Goal: Task Accomplishment & Management: Manage account settings

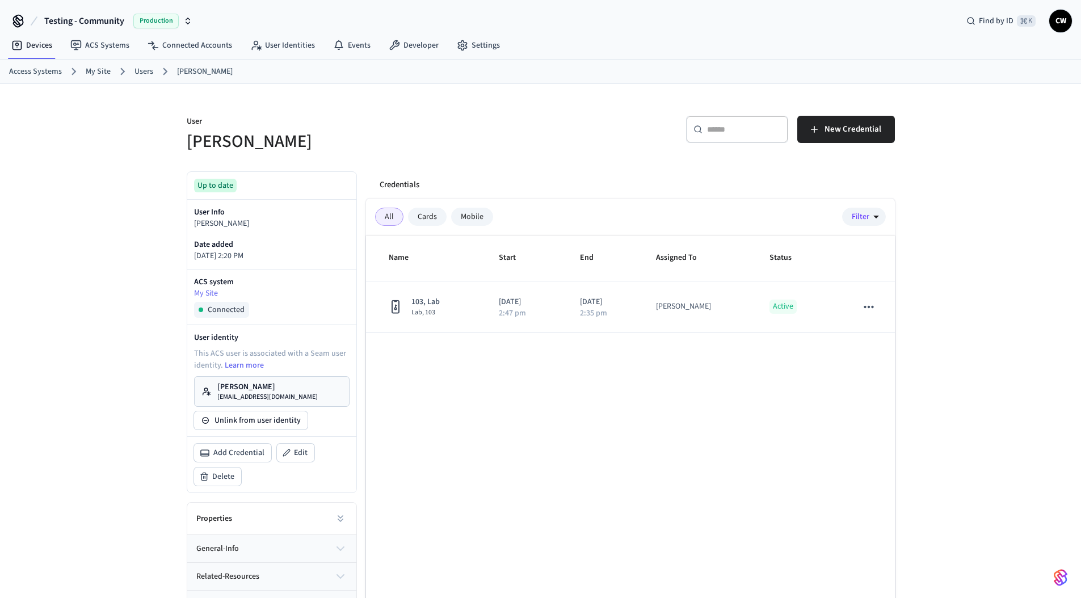
click at [111, 220] on div "User Collin Wirkus ​ ​ New Credential Up to date User Info Collin Wirkus Date a…" at bounding box center [540, 369] width 1081 height 570
click at [145, 72] on link "Users" at bounding box center [144, 72] width 19 height 12
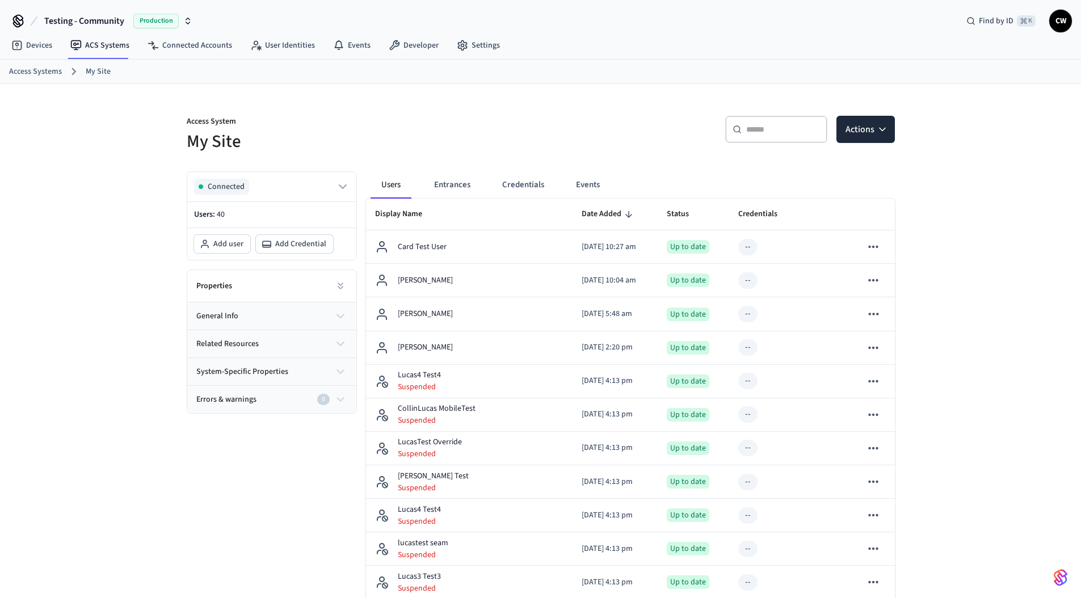
click at [194, 117] on p "Access System" at bounding box center [360, 123] width 347 height 14
click at [283, 41] on link "User Identities" at bounding box center [282, 45] width 83 height 20
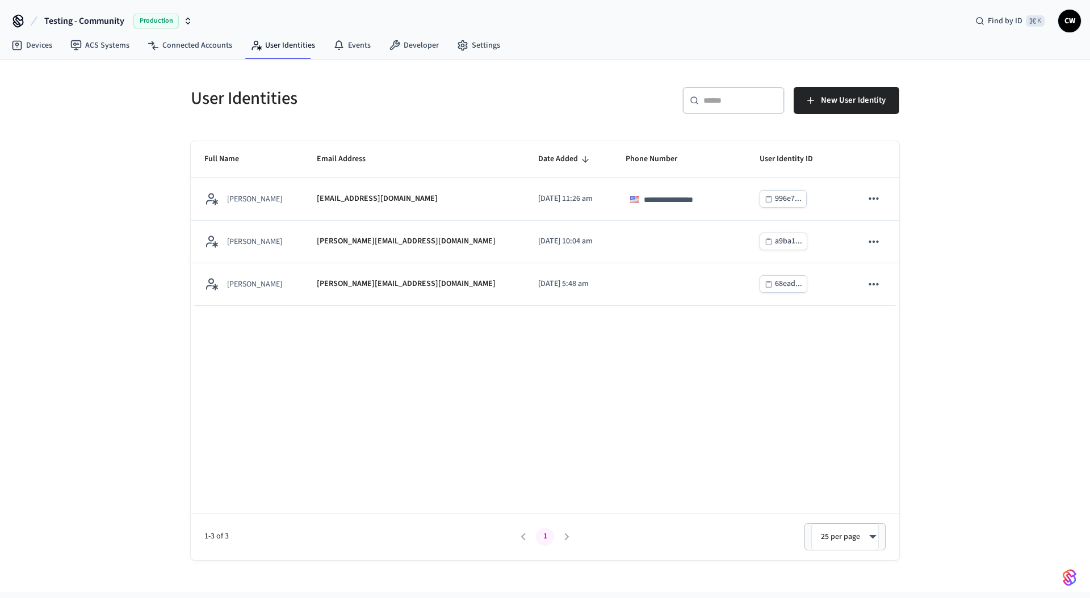
click at [291, 107] on h5 "User Identities" at bounding box center [364, 98] width 347 height 23
click at [102, 258] on div "**********" at bounding box center [545, 326] width 1090 height 532
click at [124, 212] on div "**********" at bounding box center [545, 326] width 1090 height 532
click at [478, 87] on h5 "User Identities" at bounding box center [364, 98] width 347 height 23
click at [860, 103] on span "New User Identity" at bounding box center [853, 100] width 65 height 15
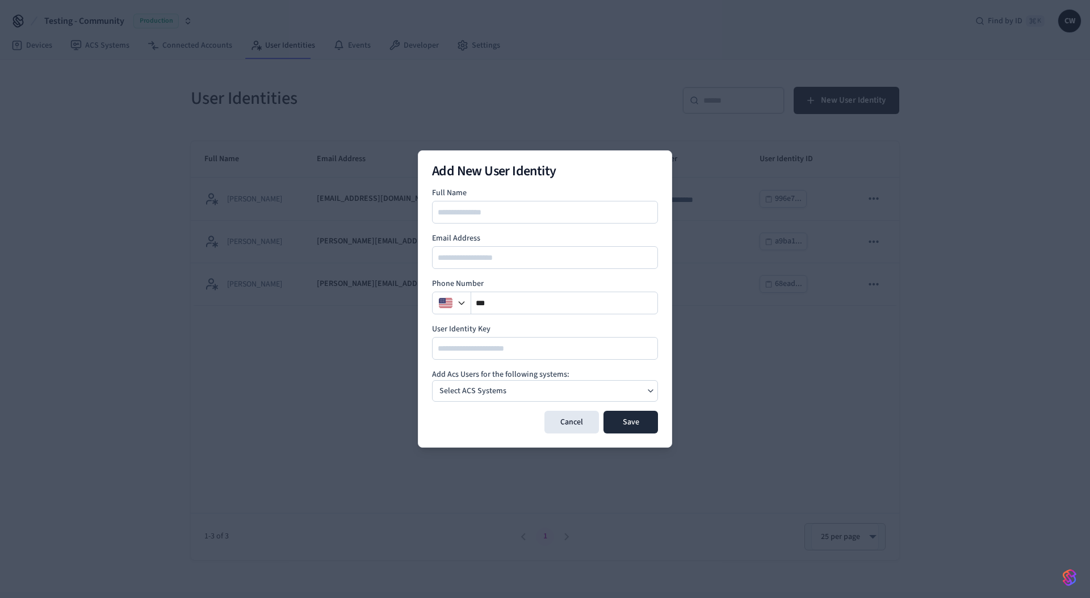
click at [532, 211] on input at bounding box center [545, 212] width 225 height 14
click at [483, 254] on input "email" at bounding box center [545, 258] width 225 height 14
click at [488, 205] on input "********" at bounding box center [545, 212] width 225 height 14
type input "**********"
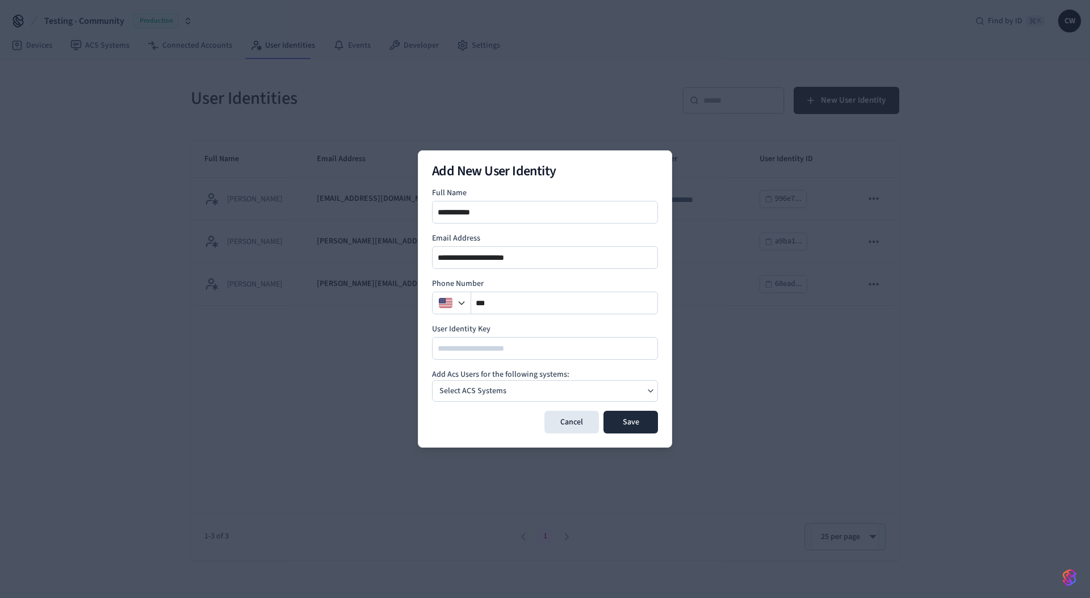
click at [498, 392] on p "Select ACS Systems" at bounding box center [472, 391] width 67 height 12
click at [524, 418] on div "My Site Dormakaba Community Site" at bounding box center [494, 419] width 61 height 20
click at [503, 366] on form "**********" at bounding box center [545, 310] width 226 height 246
click at [636, 423] on button "Save" at bounding box center [630, 422] width 54 height 23
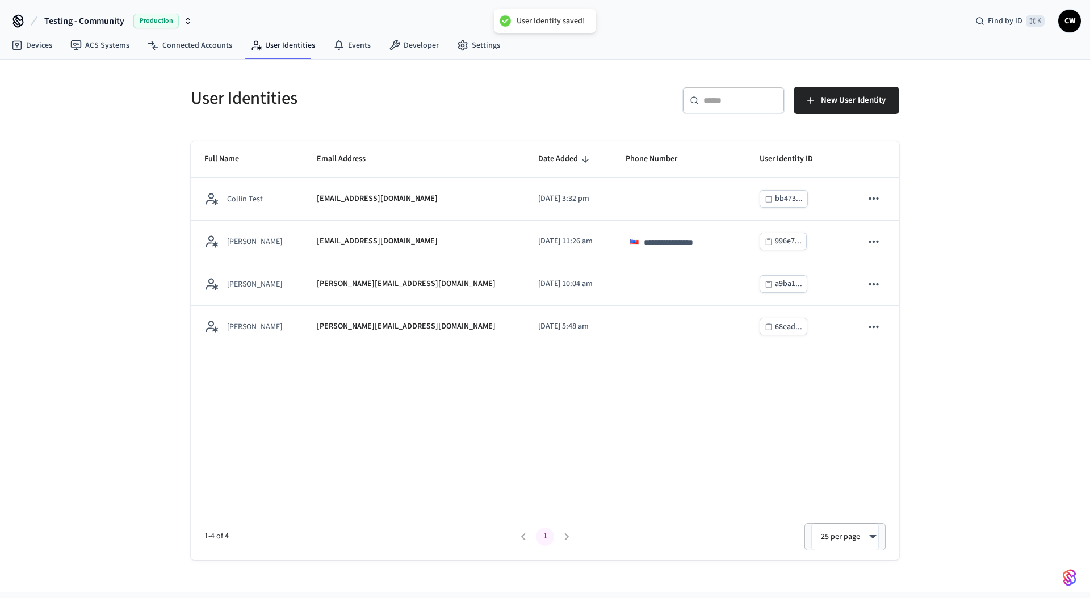
click at [351, 397] on div "**********" at bounding box center [545, 350] width 708 height 419
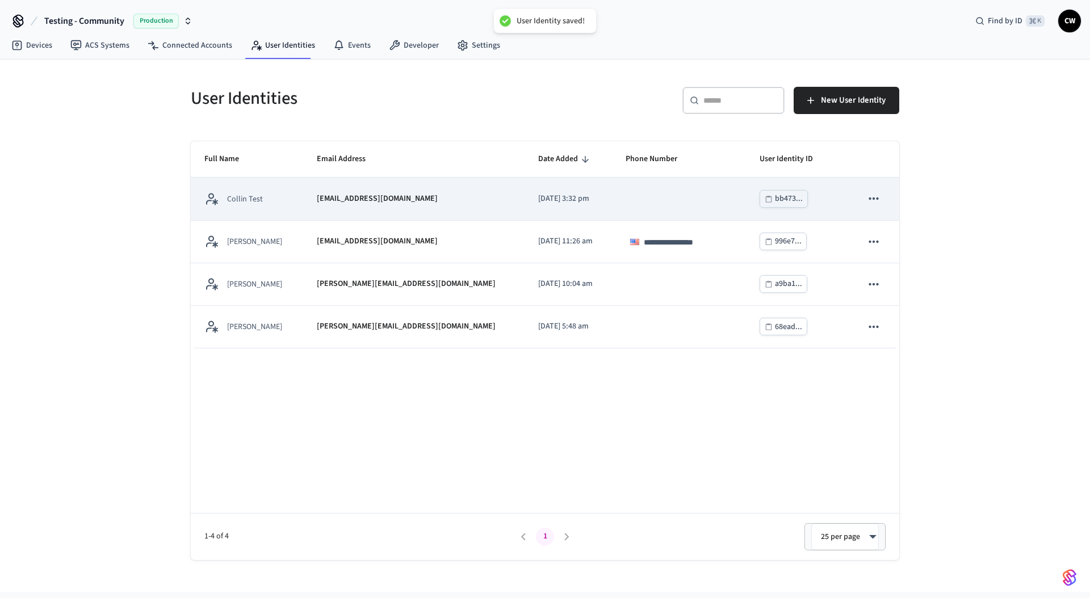
click at [262, 195] on div "Collin Test" at bounding box center [246, 199] width 85 height 14
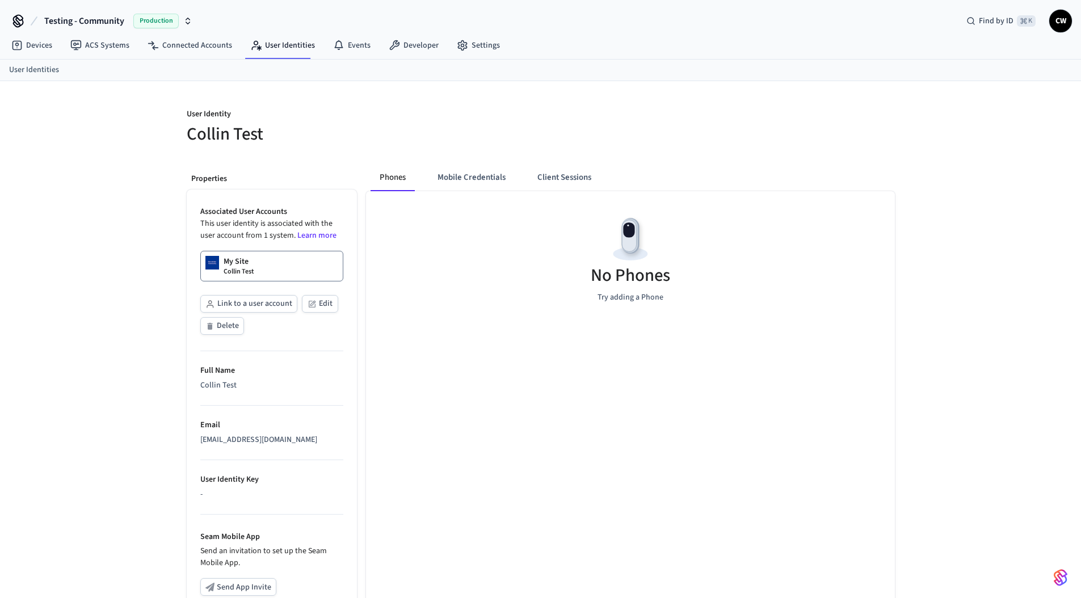
click at [383, 98] on div "User Identity Collin Test" at bounding box center [353, 120] width 361 height 51
click at [535, 123] on div at bounding box center [714, 120] width 361 height 51
click at [560, 164] on button "Client Sessions" at bounding box center [564, 177] width 72 height 27
click at [560, 171] on button "Client Sessions" at bounding box center [564, 177] width 70 height 27
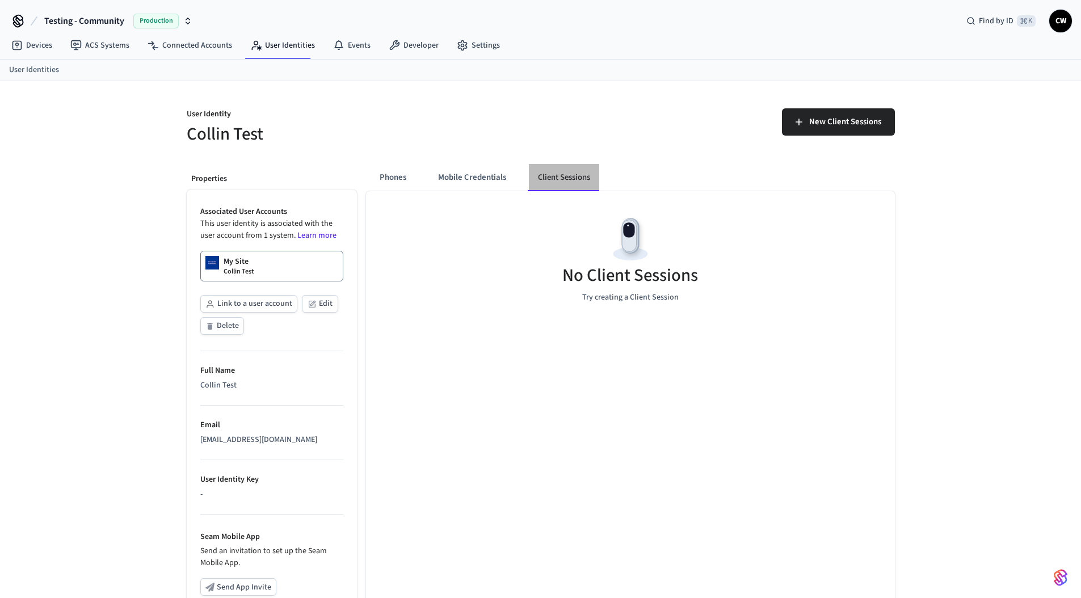
click at [560, 171] on button "Client Sessions" at bounding box center [564, 177] width 70 height 27
drag, startPoint x: 591, startPoint y: 138, endPoint x: 609, endPoint y: 135, distance: 18.0
click at [591, 138] on div "New Client Sessions" at bounding box center [721, 126] width 347 height 36
click at [858, 125] on span "New Client Sessions" at bounding box center [845, 122] width 72 height 15
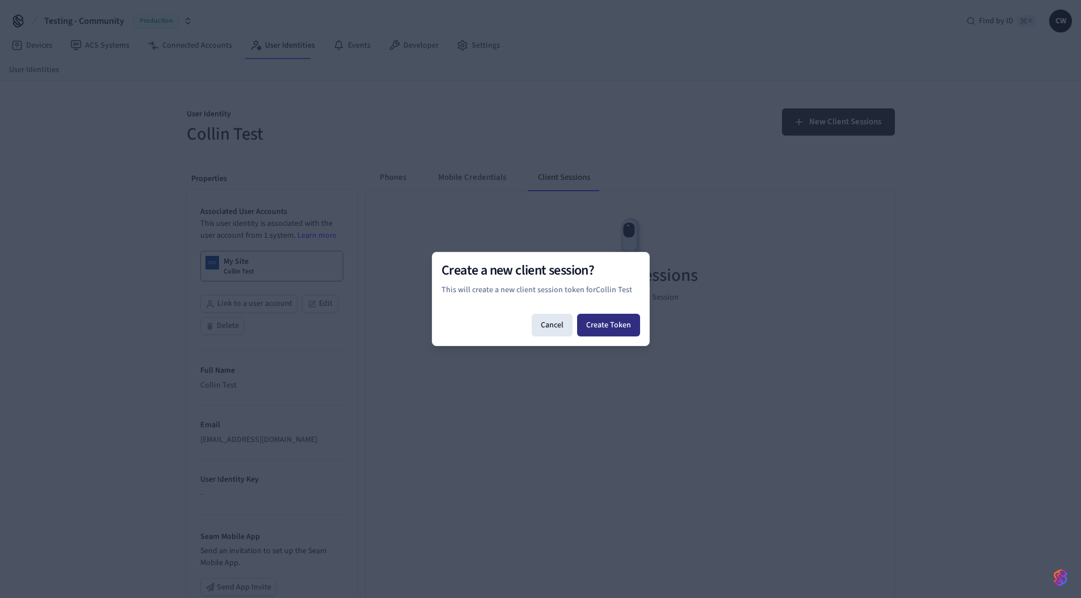
click at [612, 324] on button "Create Token" at bounding box center [608, 325] width 63 height 23
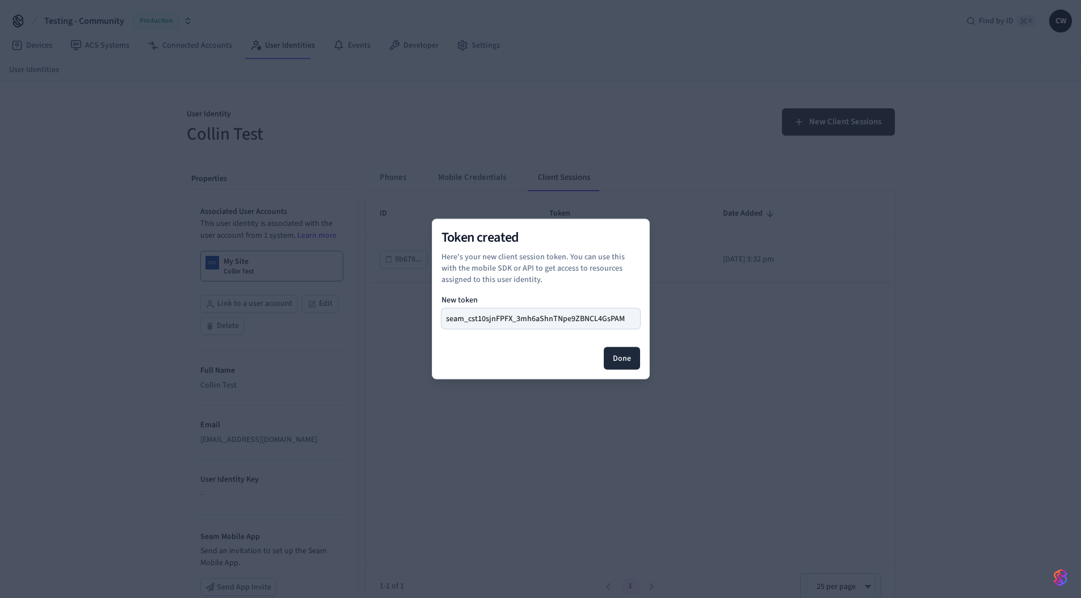
click at [625, 371] on div "Token created Here's your new client session token. You can use this with the m…" at bounding box center [541, 299] width 218 height 161
click at [629, 360] on button "Done" at bounding box center [622, 358] width 36 height 23
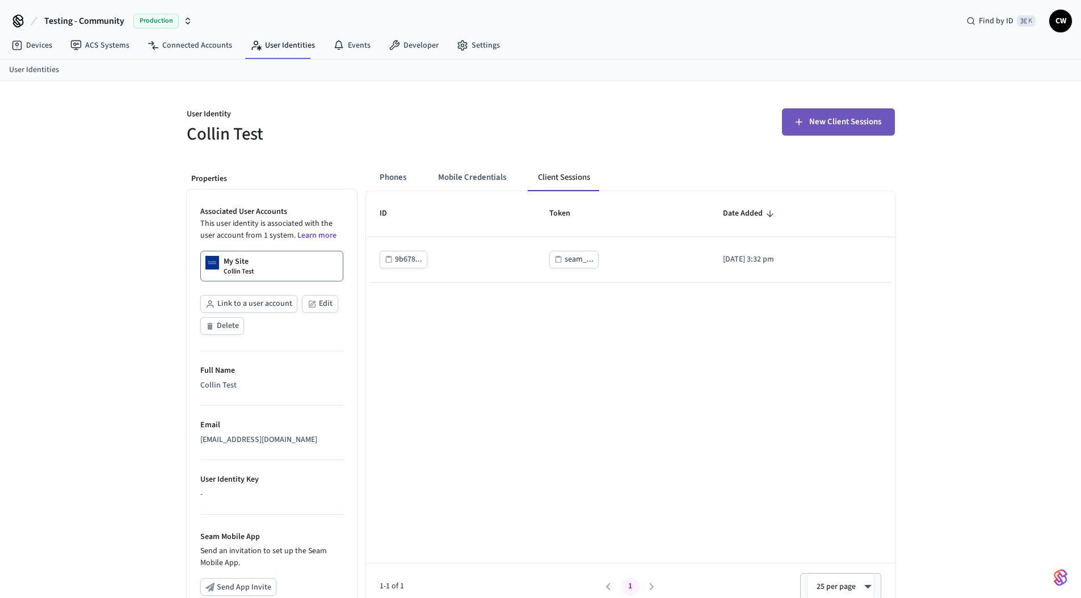
click at [842, 116] on span "New Client Sessions" at bounding box center [845, 122] width 72 height 15
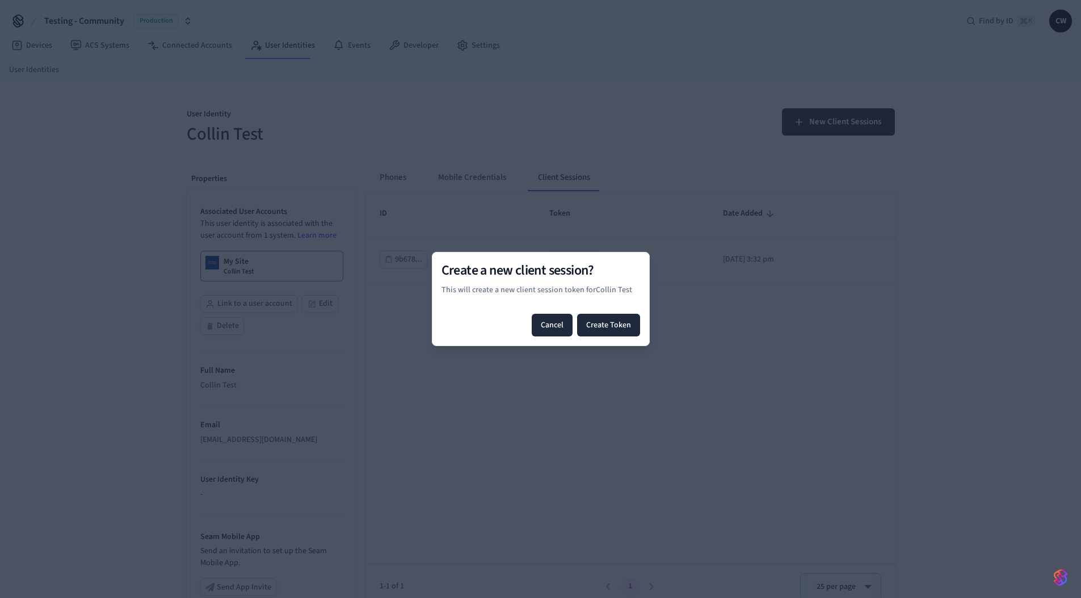
click at [550, 325] on button "Cancel" at bounding box center [552, 325] width 41 height 23
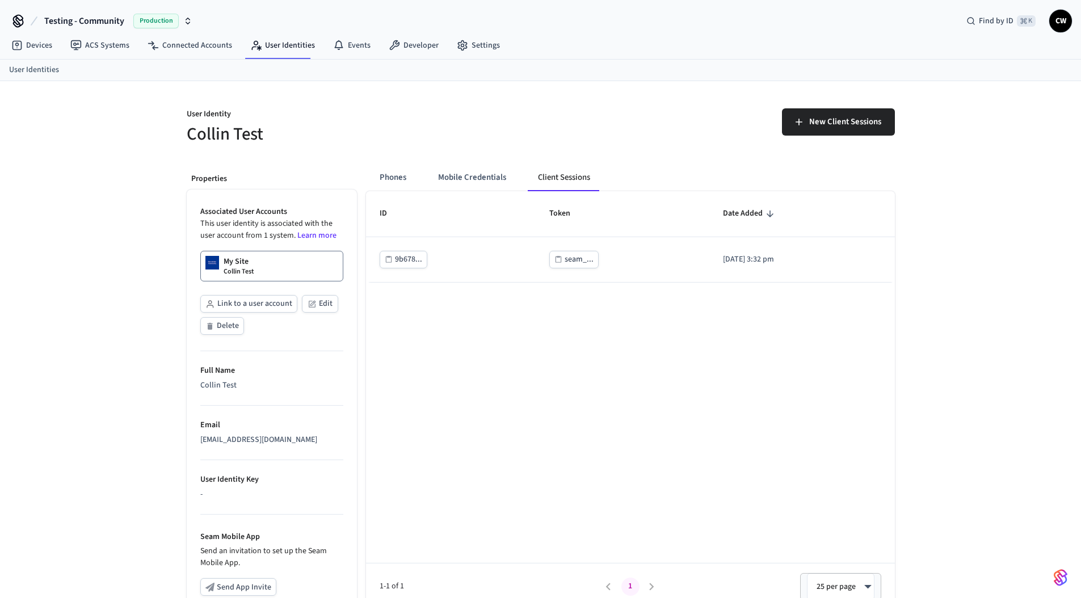
click at [380, 127] on h5 "Collin Test" at bounding box center [360, 134] width 347 height 23
click at [79, 28] on button "Testing - Community Production" at bounding box center [118, 21] width 155 height 24
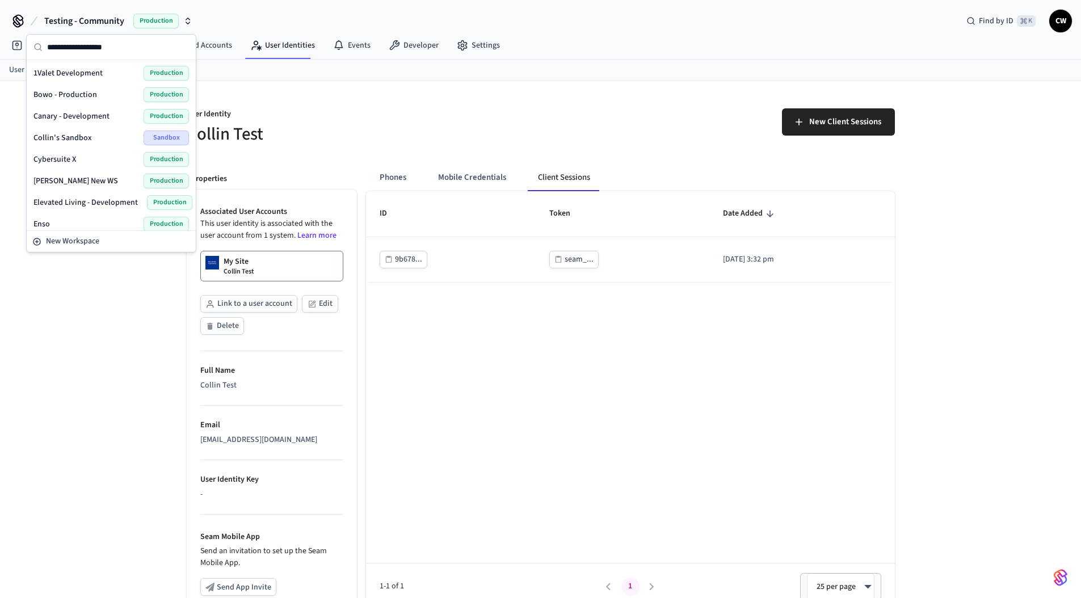
scroll to position [675, 0]
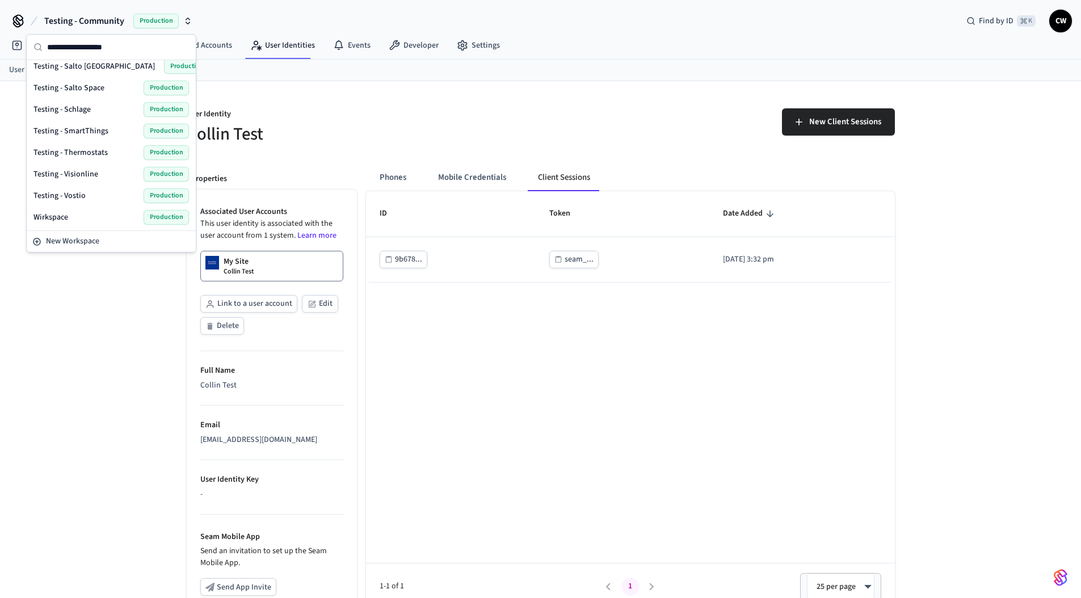
click at [72, 217] on div "Wirkspace Production" at bounding box center [111, 217] width 156 height 15
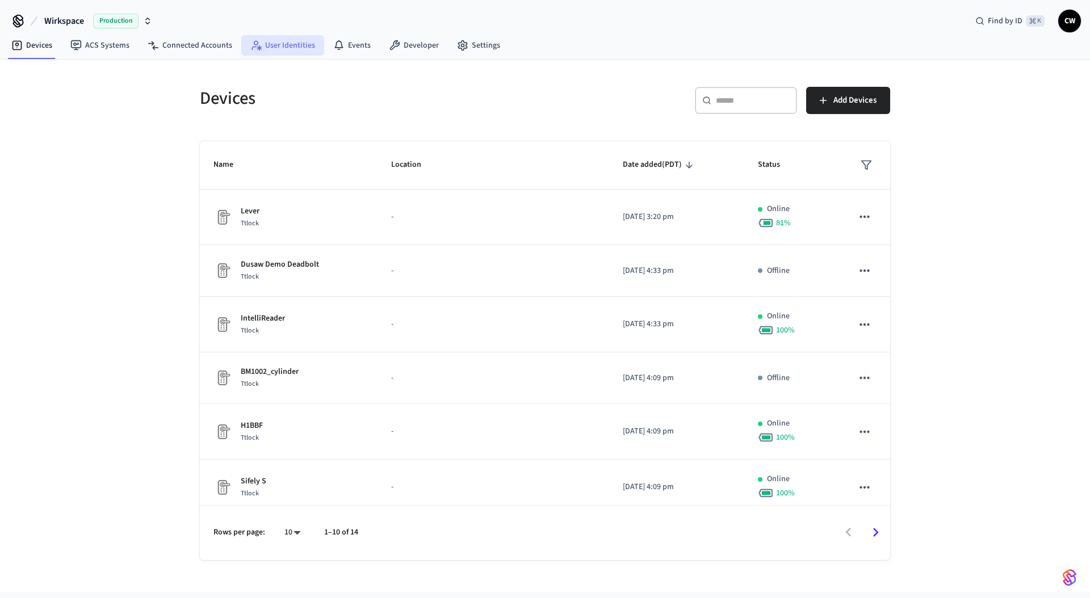
click at [271, 51] on link "User Identities" at bounding box center [282, 45] width 83 height 20
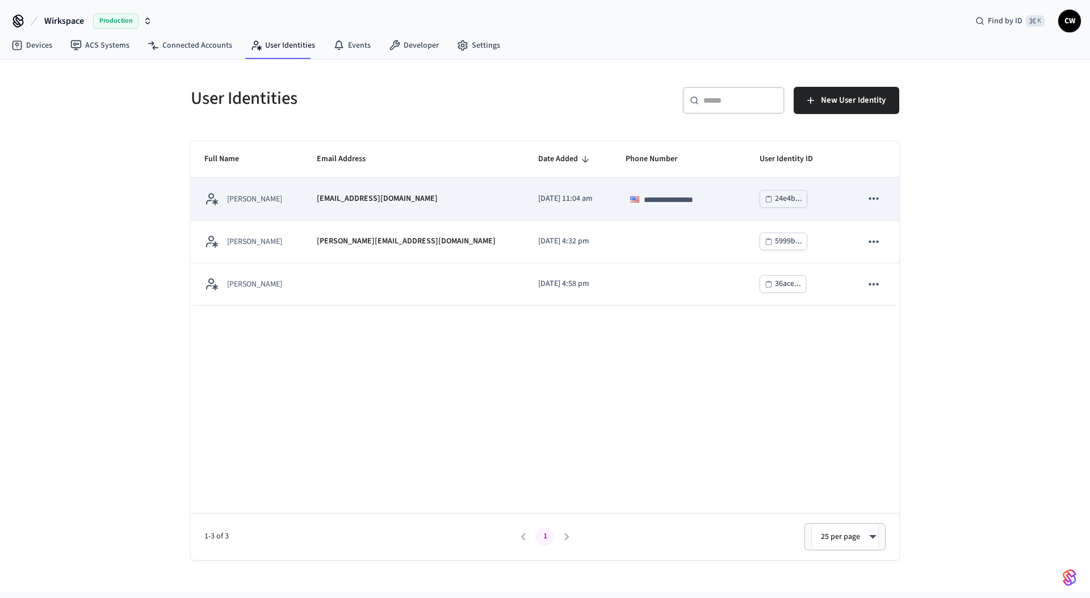
click at [343, 194] on p "collin@getseam.com" at bounding box center [377, 199] width 121 height 12
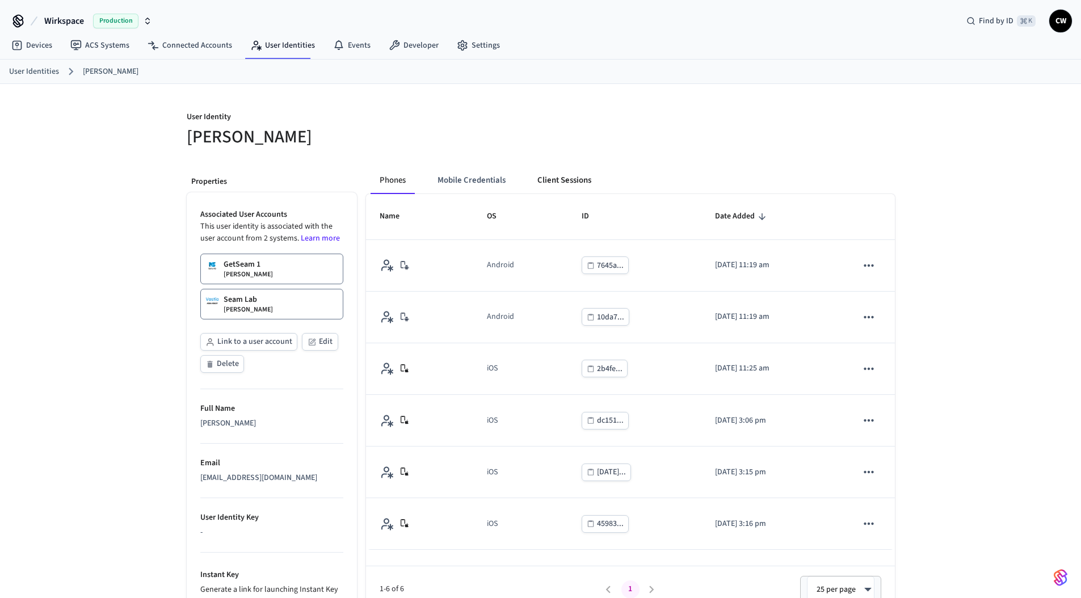
click at [562, 179] on button "Client Sessions" at bounding box center [564, 180] width 72 height 27
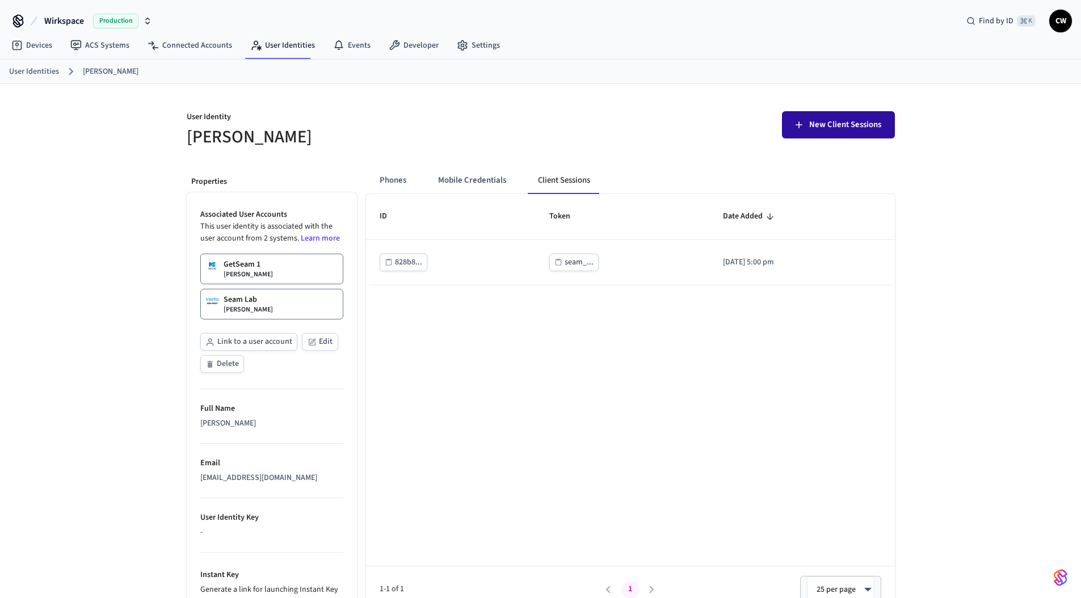
click at [871, 125] on span "New Client Sessions" at bounding box center [845, 124] width 72 height 15
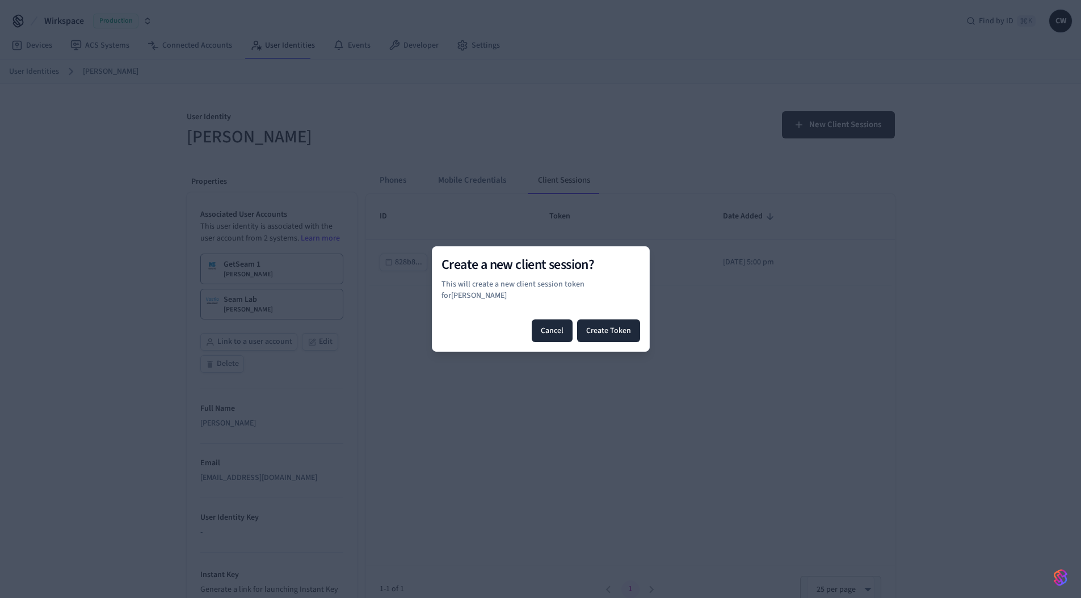
click at [555, 329] on button "Cancel" at bounding box center [552, 331] width 41 height 23
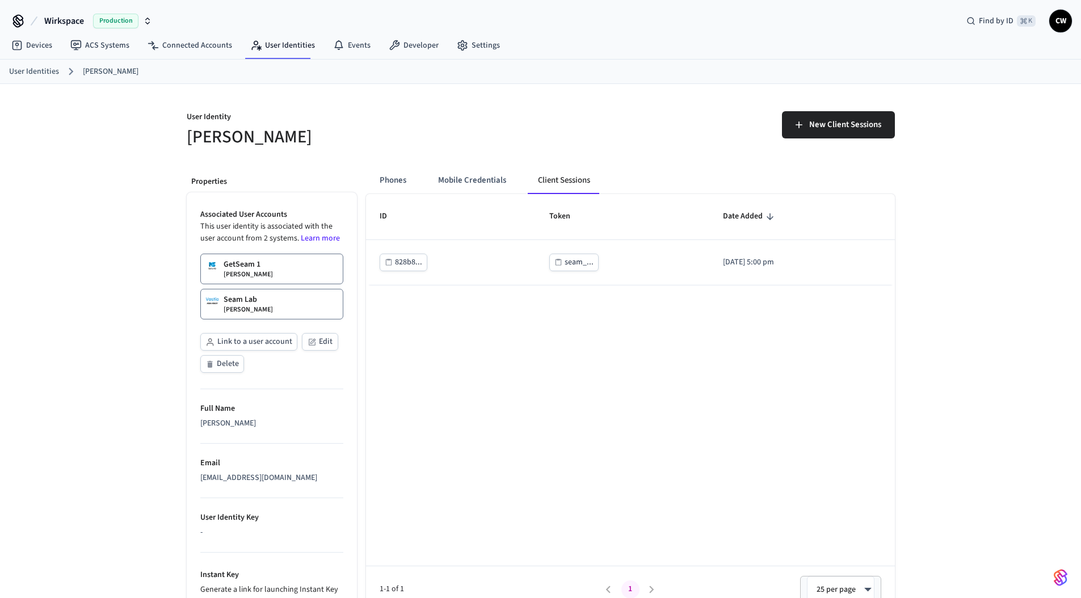
click at [381, 451] on div "ID Token Date Added 828b8... seam_... 2025/02/12 at 5:00 pm 1-1 of 1 1 25 per p…" at bounding box center [630, 403] width 529 height 419
click at [466, 146] on h5 "Collin Wirkus" at bounding box center [360, 136] width 347 height 23
click at [73, 27] on span "Wirkspace" at bounding box center [64, 21] width 40 height 14
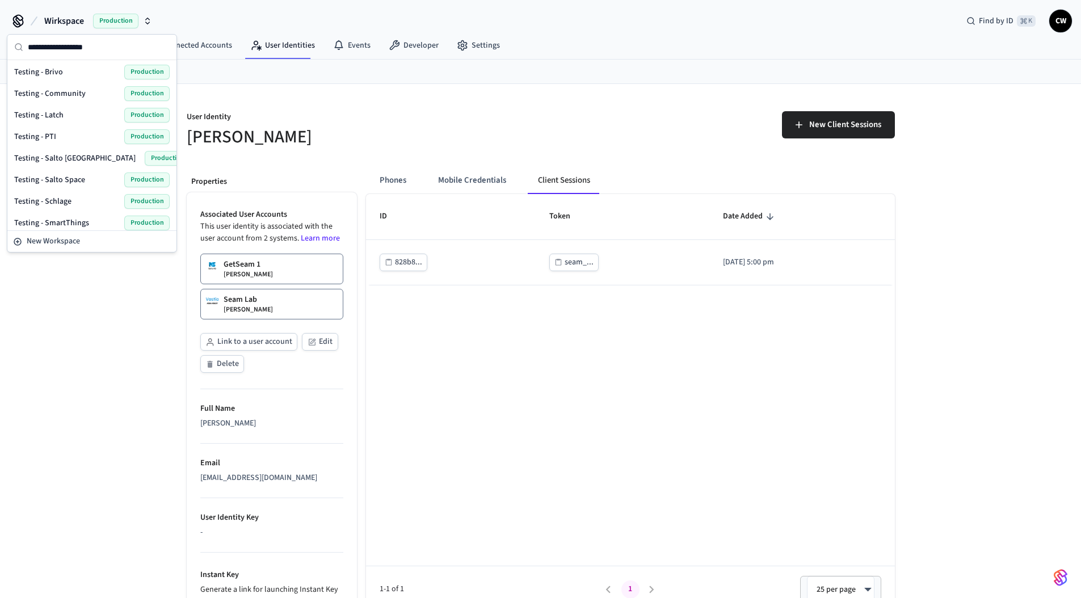
scroll to position [543, 0]
click at [64, 136] on span "Testing - Community" at bounding box center [50, 134] width 72 height 11
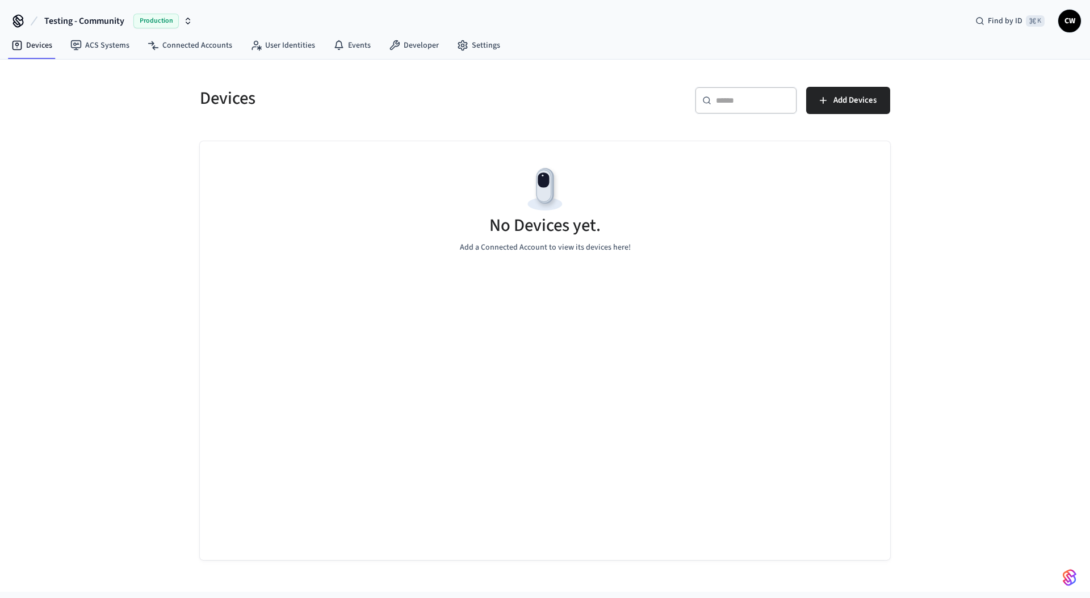
click at [82, 167] on div "Devices ​ ​ Add Devices No Devices yet. Add a Connected Account to view its dev…" at bounding box center [545, 326] width 1090 height 532
click at [98, 43] on link "ACS Systems" at bounding box center [99, 45] width 77 height 20
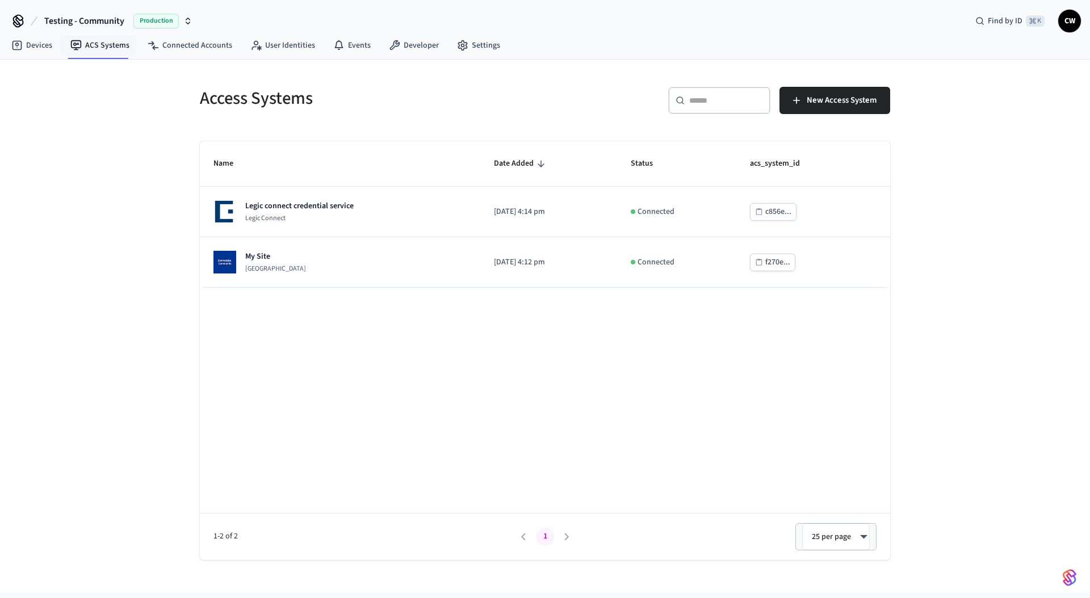
click at [92, 170] on div "Access Systems ​ ​ New Access System Name Date Added Status acs_system_id Legic…" at bounding box center [545, 326] width 1090 height 532
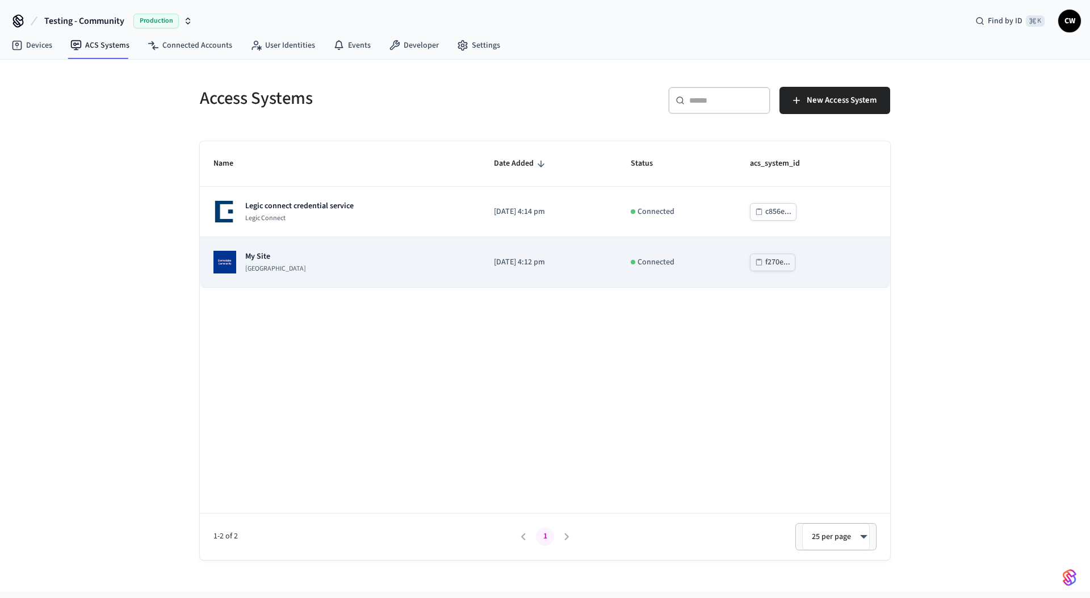
click at [306, 262] on div "My Site Dormakaba Community Site" at bounding box center [275, 262] width 61 height 23
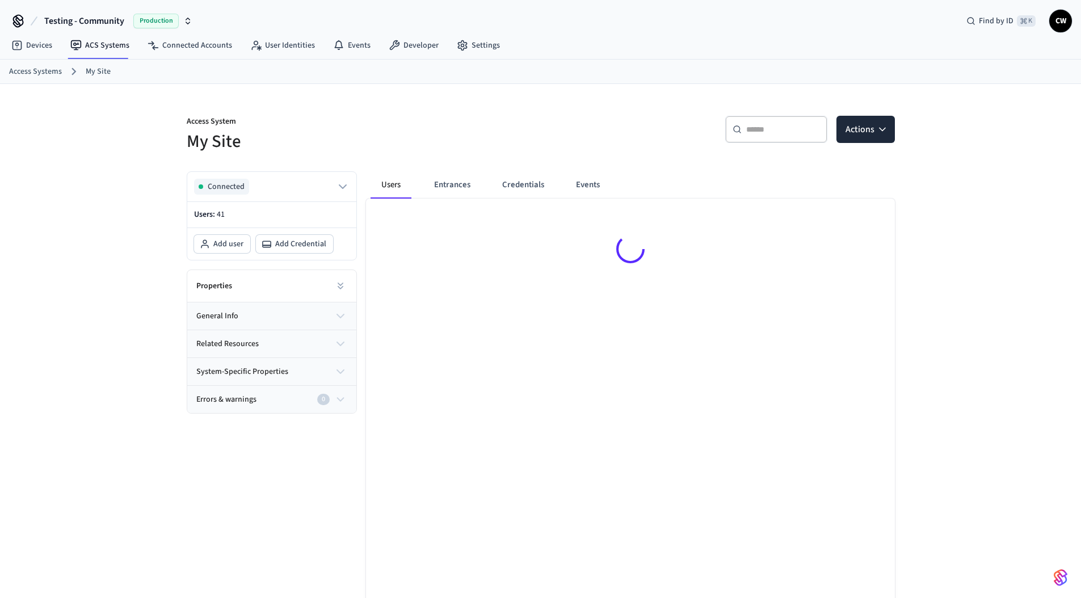
click at [97, 305] on div "Access System My Site ​ ​ Actions Connected Users: 41 Add user Add Credential P…" at bounding box center [540, 366] width 1081 height 564
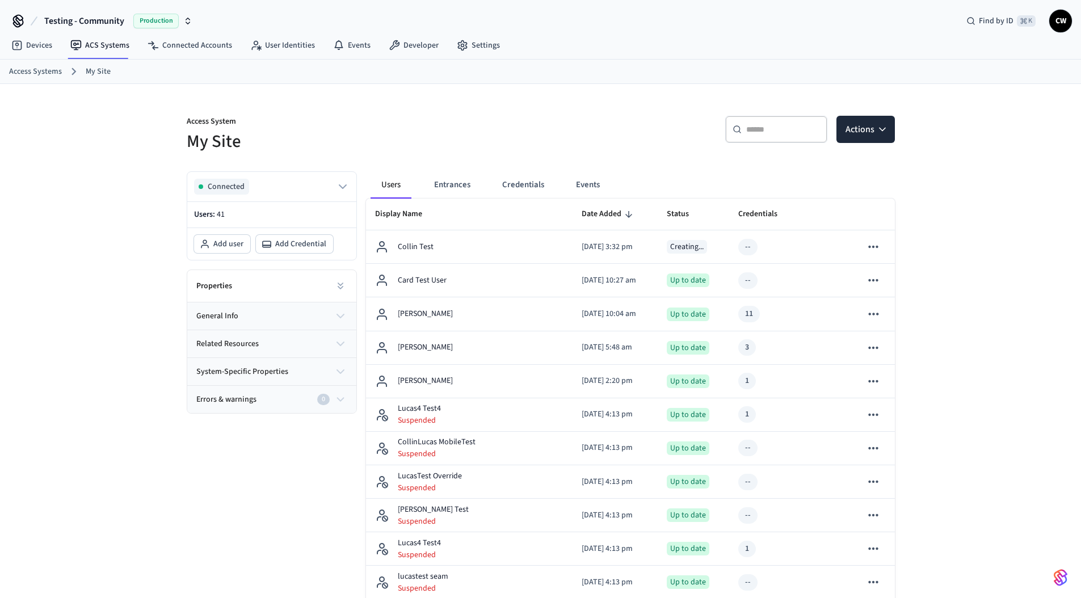
click at [555, 141] on div "​ ​ Actions" at bounding box center [721, 134] width 347 height 36
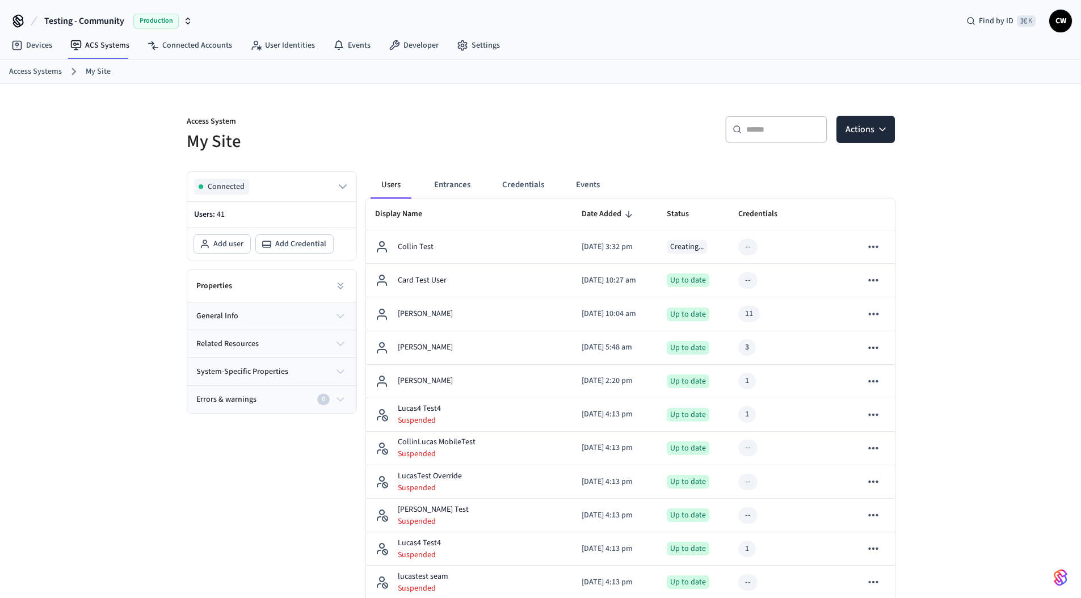
click at [555, 141] on div "​ ​ Actions" at bounding box center [721, 134] width 347 height 36
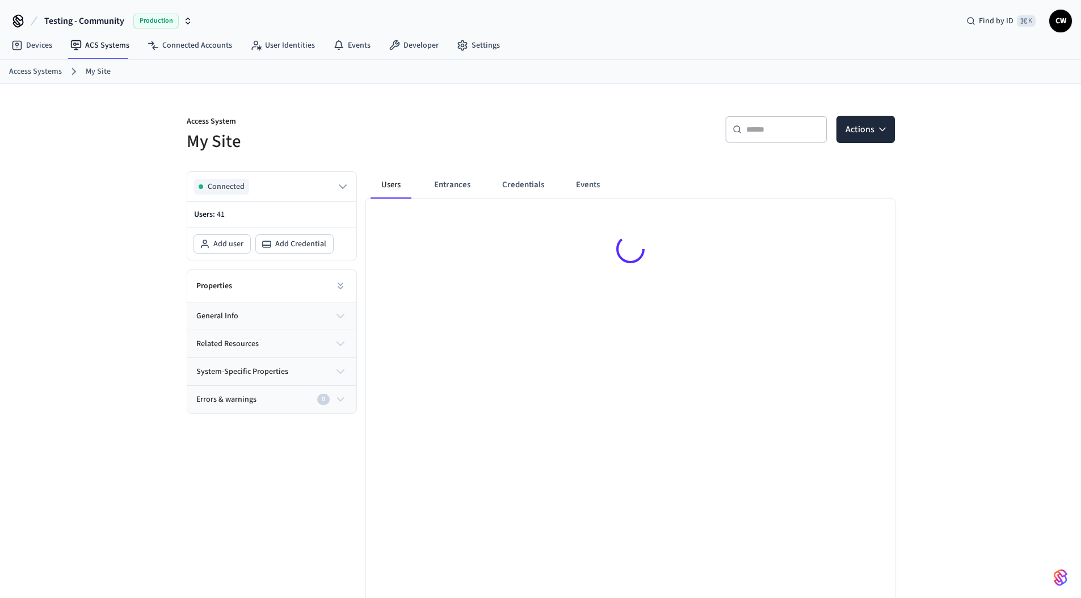
click at [100, 243] on div "Access System My Site ​ ​ Actions Connected Users: 41 Add user Add Credential P…" at bounding box center [540, 366] width 1081 height 564
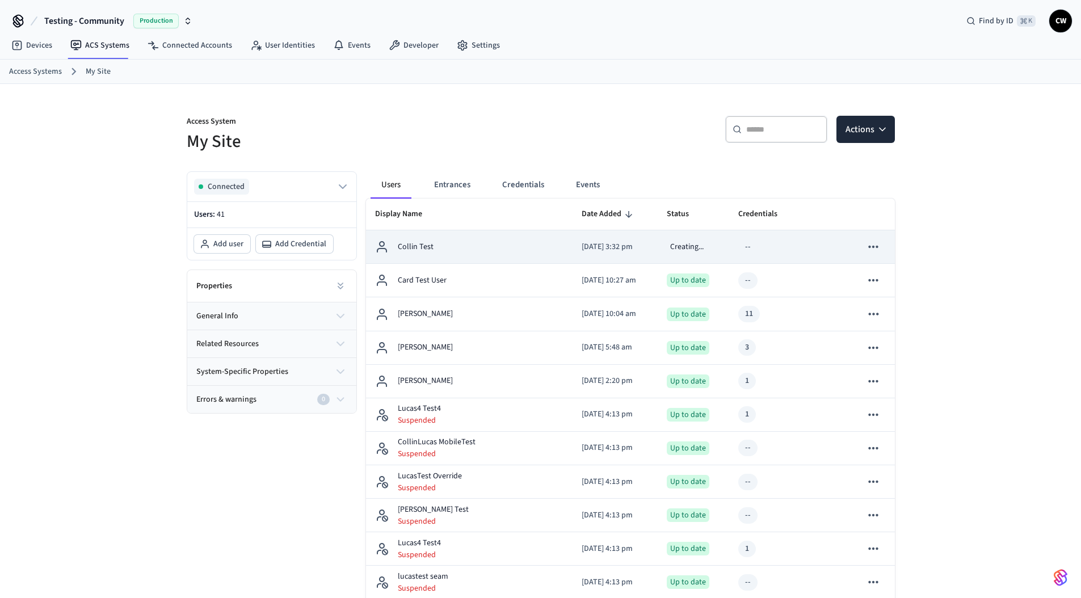
click at [512, 247] on div "Collin Test" at bounding box center [469, 247] width 188 height 14
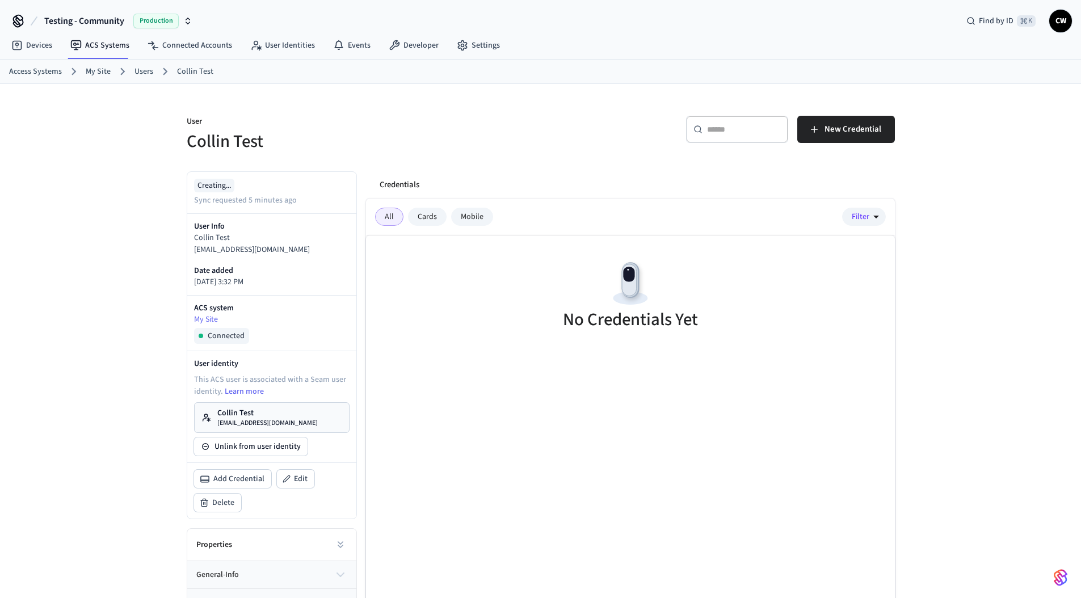
click at [501, 222] on div "All Cards Mobile Filter" at bounding box center [630, 217] width 529 height 37
click at [489, 219] on div "Mobile" at bounding box center [472, 217] width 42 height 18
click at [424, 220] on div "Cards" at bounding box center [427, 217] width 39 height 18
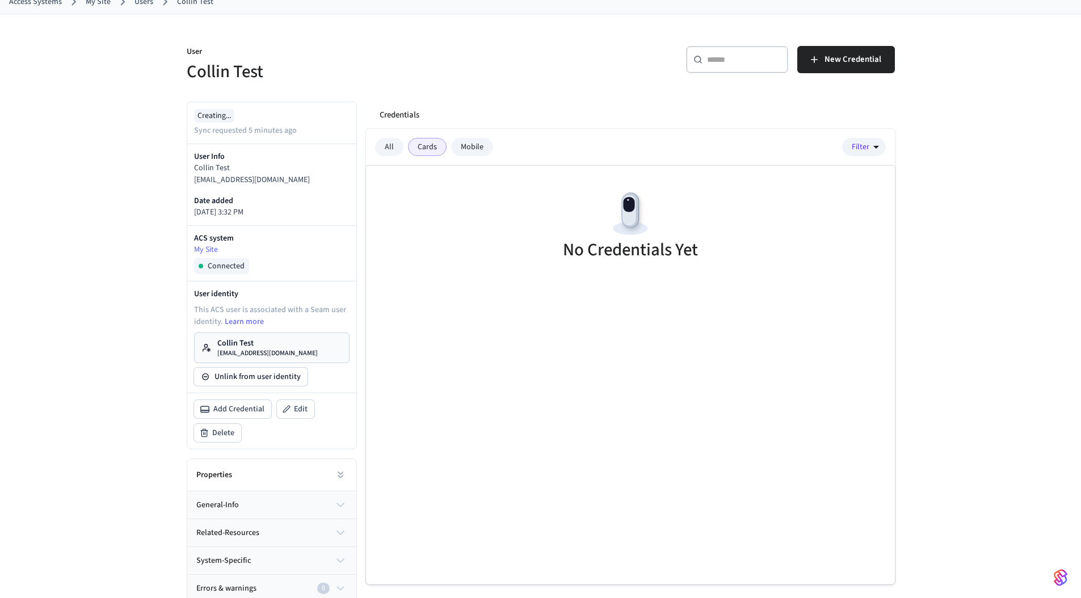
scroll to position [74, 0]
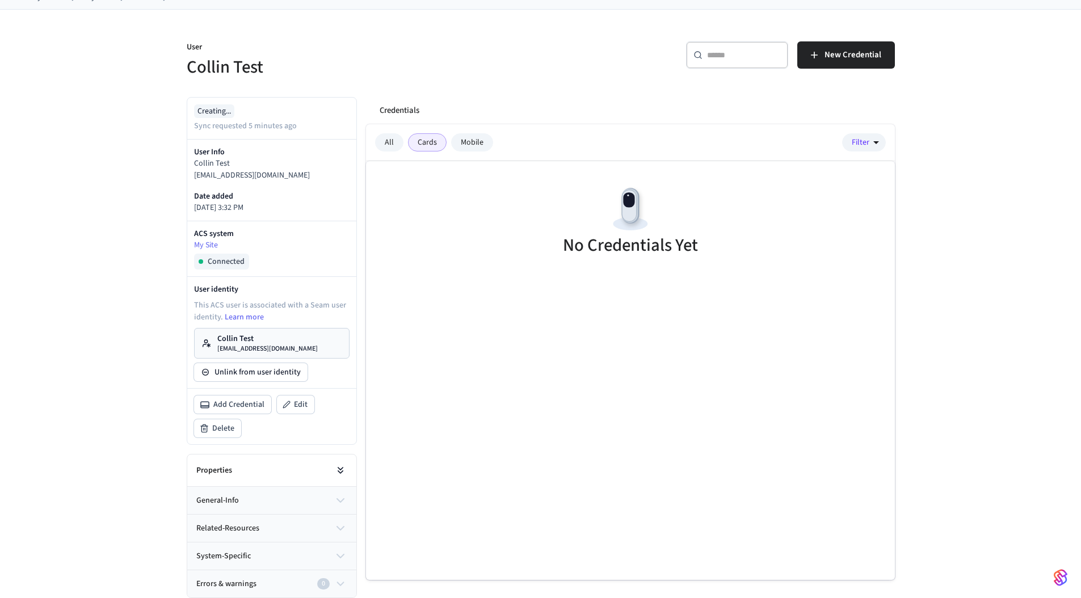
click at [347, 474] on button at bounding box center [340, 470] width 23 height 23
click at [346, 528] on icon at bounding box center [342, 530] width 9 height 9
click at [566, 468] on div "No Credentials Yet" at bounding box center [630, 370] width 529 height 419
click at [64, 219] on div "User Collin Test ​ ​ New Credential Creating... Sync requested 5 minutes ago Us…" at bounding box center [540, 521] width 1081 height 1023
click at [156, 180] on div "User Collin Test ​ ​ New Credential Creating... Sync requested 6 minutes ago Us…" at bounding box center [540, 521] width 1081 height 1023
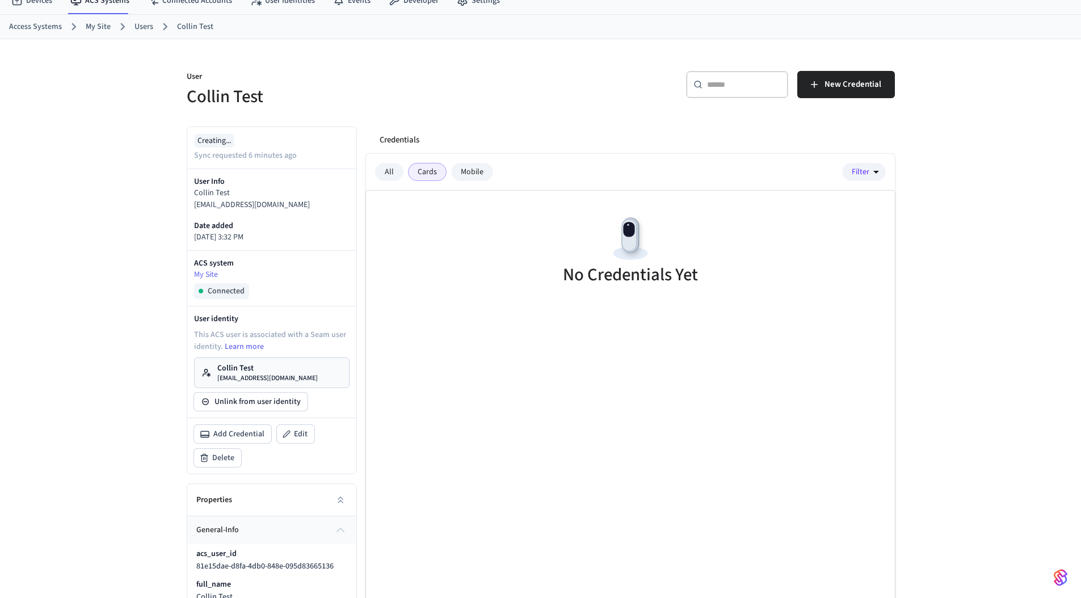
scroll to position [0, 0]
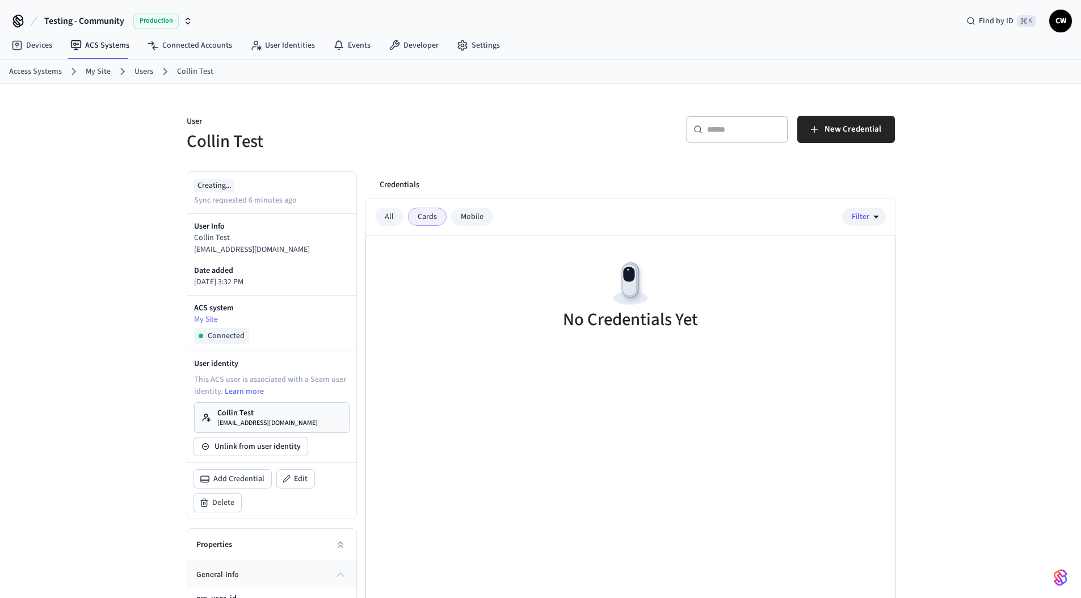
click at [271, 419] on p "[EMAIL_ADDRESS][DOMAIN_NAME]" at bounding box center [267, 423] width 100 height 9
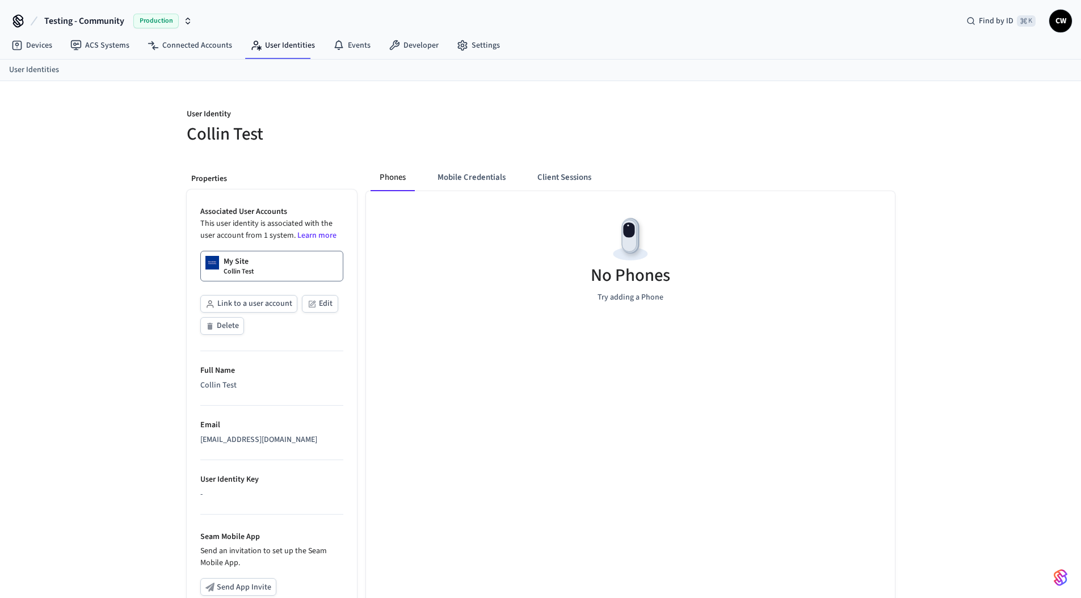
click at [107, 359] on div "User Identity Collin Test Properties Associated User Accounts This user identit…" at bounding box center [540, 425] width 1081 height 689
click at [243, 264] on p "My Site" at bounding box center [236, 261] width 25 height 11
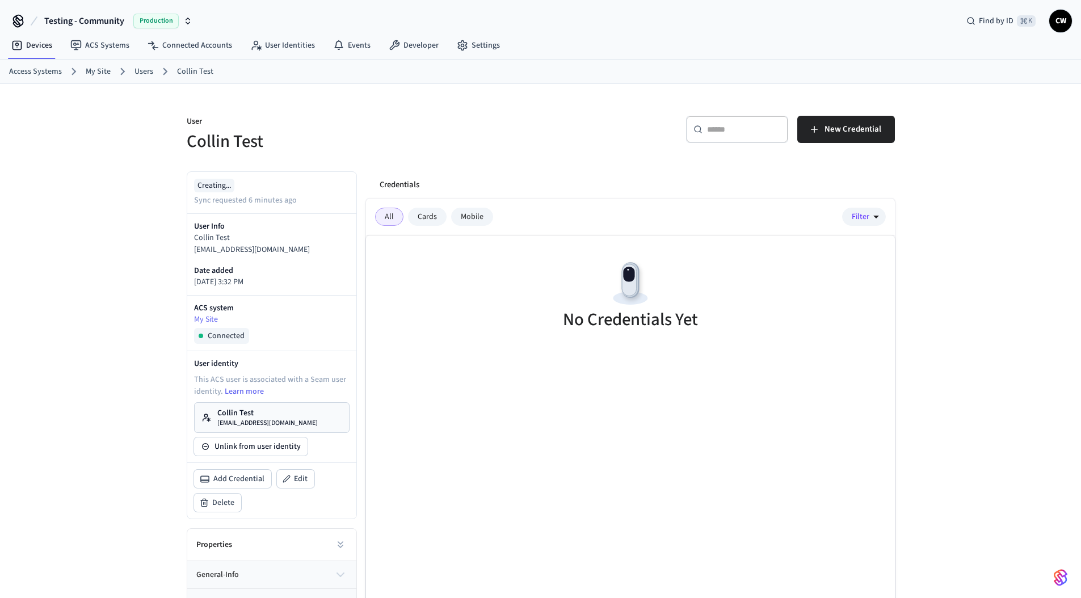
drag, startPoint x: 124, startPoint y: 188, endPoint x: 140, endPoint y: 124, distance: 65.9
click at [124, 188] on div "User Collin Test ​ ​ New Credential Creating... Sync requested 6 minutes ago Us…" at bounding box center [540, 378] width 1081 height 589
click at [145, 68] on link "Users" at bounding box center [144, 72] width 19 height 12
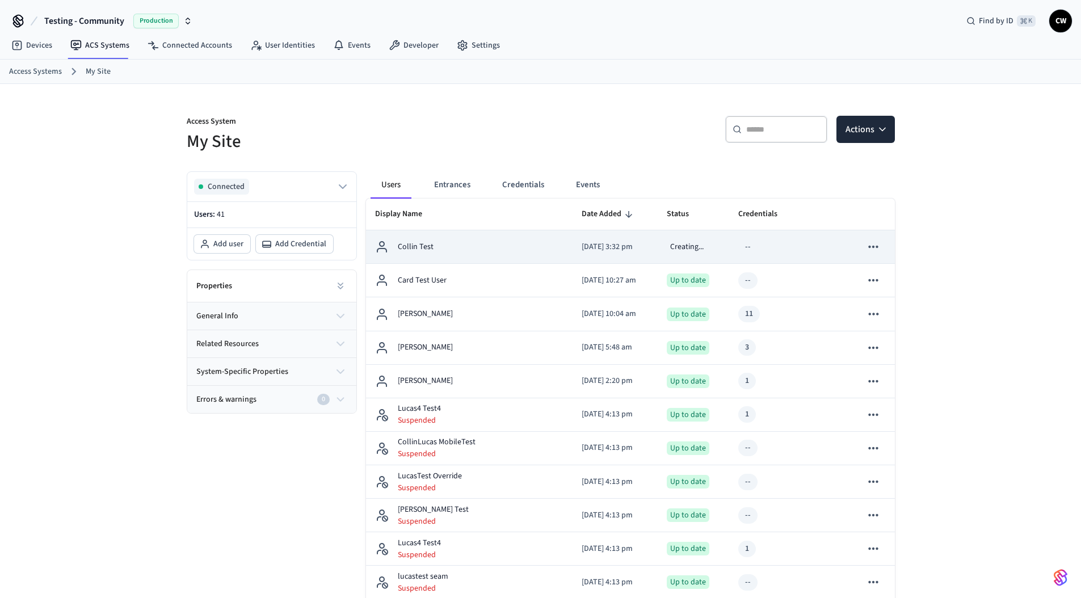
click at [503, 261] on td "Collin Test" at bounding box center [469, 246] width 207 height 33
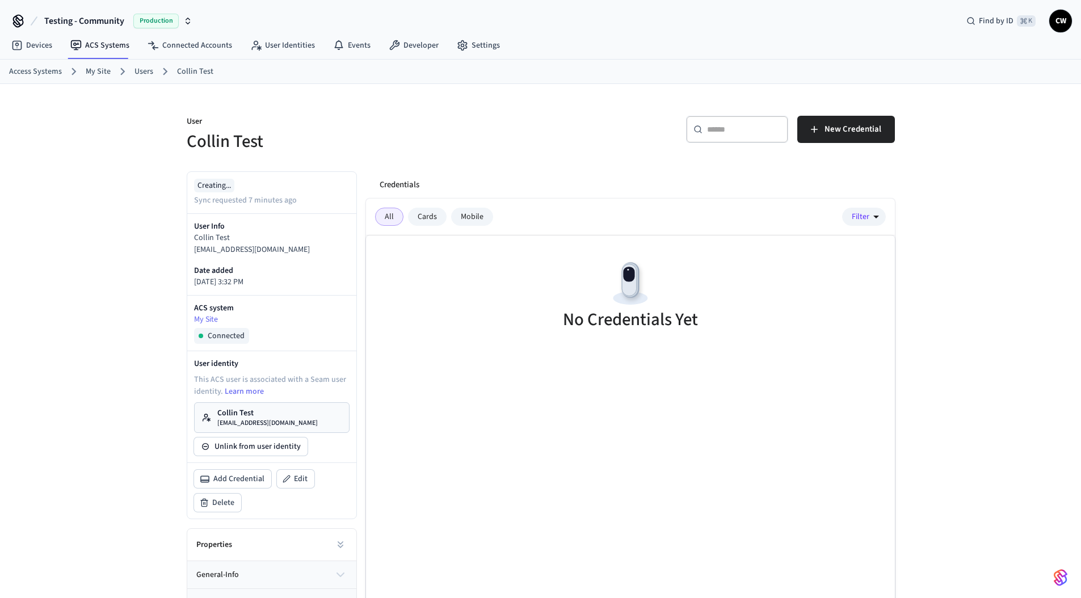
click at [498, 116] on p "User" at bounding box center [360, 123] width 347 height 14
click at [414, 217] on div "Cards" at bounding box center [427, 217] width 39 height 18
click at [460, 212] on div "Mobile" at bounding box center [472, 217] width 42 height 18
click at [396, 216] on div "All" at bounding box center [389, 217] width 28 height 18
click at [413, 144] on h5 "Collin Test" at bounding box center [360, 141] width 347 height 23
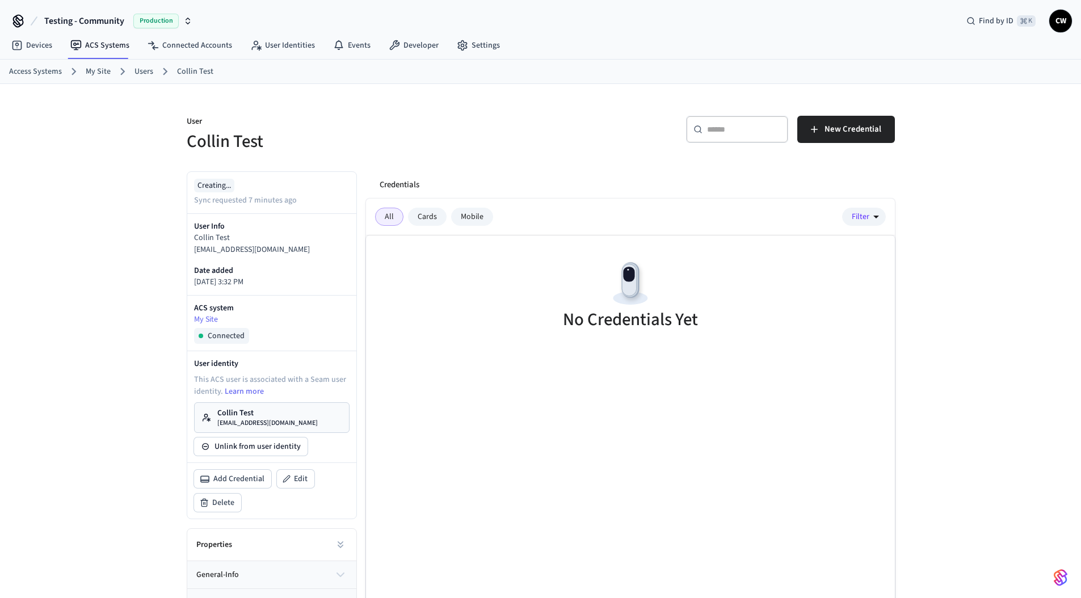
click at [129, 212] on div "User Collin Test ​ ​ New Credential Creating... Sync requested 7 minutes ago Us…" at bounding box center [540, 378] width 1081 height 589
click at [192, 212] on div "Creating... Sync requested 7 minutes ago" at bounding box center [271, 192] width 169 height 41
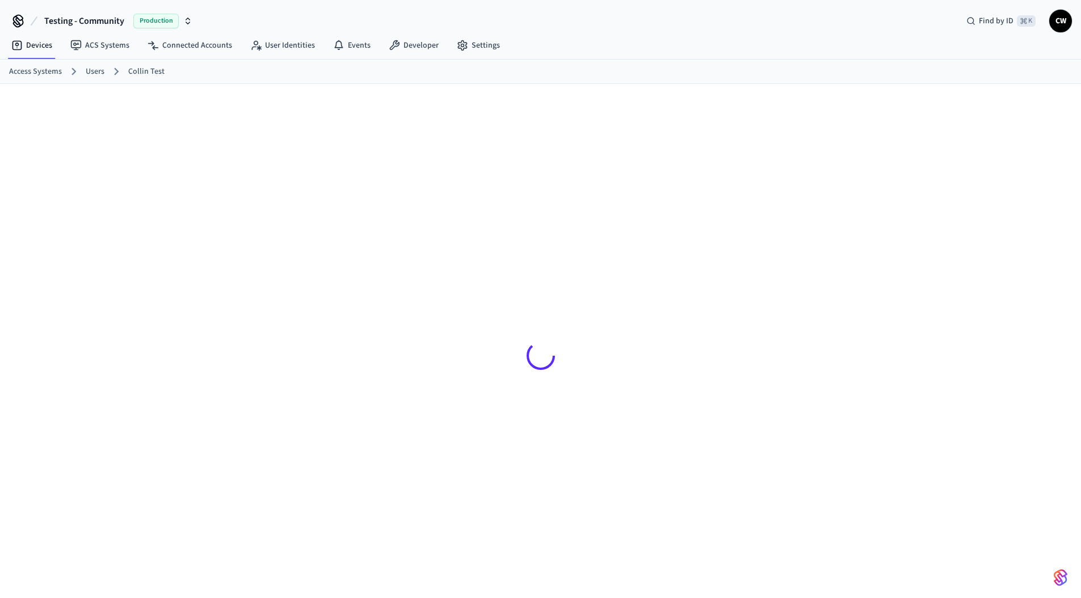
click at [86, 214] on div at bounding box center [540, 350] width 1081 height 532
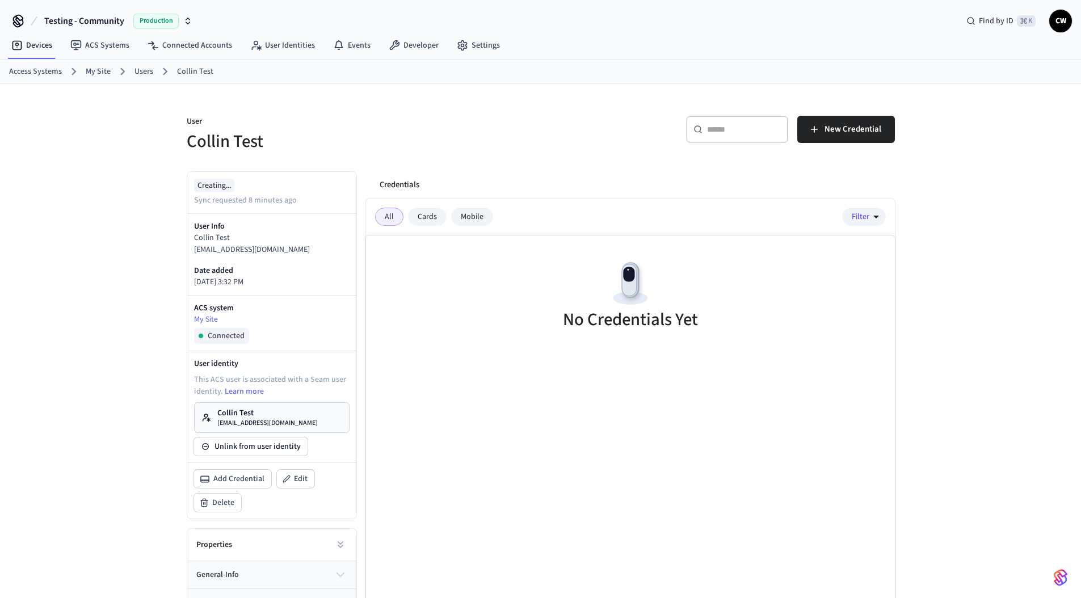
click at [95, 215] on div "User Collin Test ​ ​ New Credential Creating... Sync requested 8 minutes ago Us…" at bounding box center [540, 378] width 1081 height 589
click at [551, 160] on div "User Collin Test ​ ​ New Credential Creating... Sync requested 10 minutes ago U…" at bounding box center [541, 378] width 727 height 589
click at [855, 137] on button "New Credential" at bounding box center [846, 129] width 98 height 27
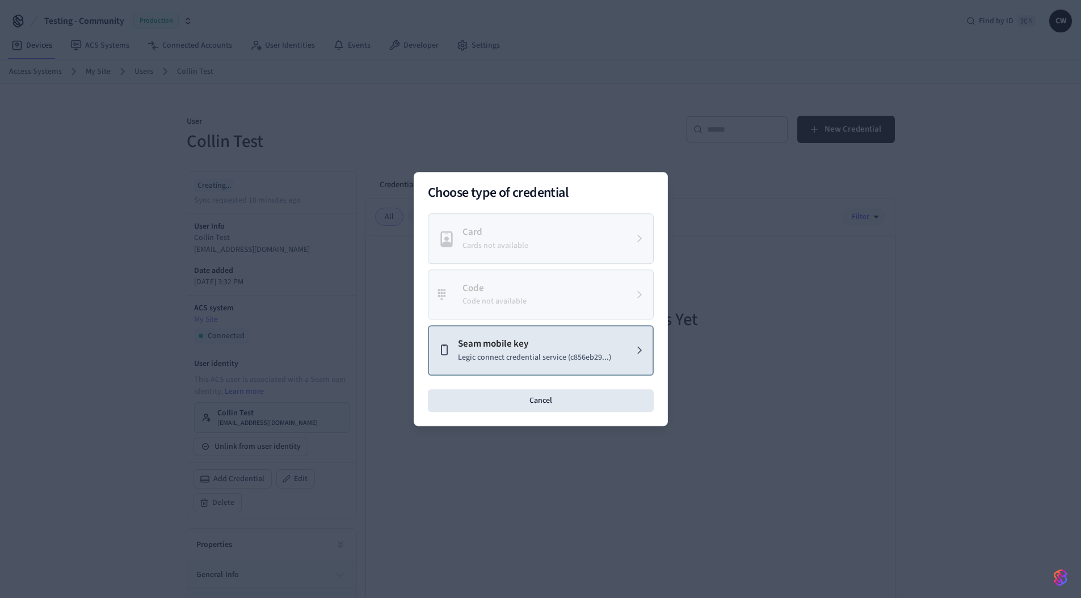
click at [546, 352] on p "Legic connect credential service (c856eb29...)" at bounding box center [534, 358] width 153 height 12
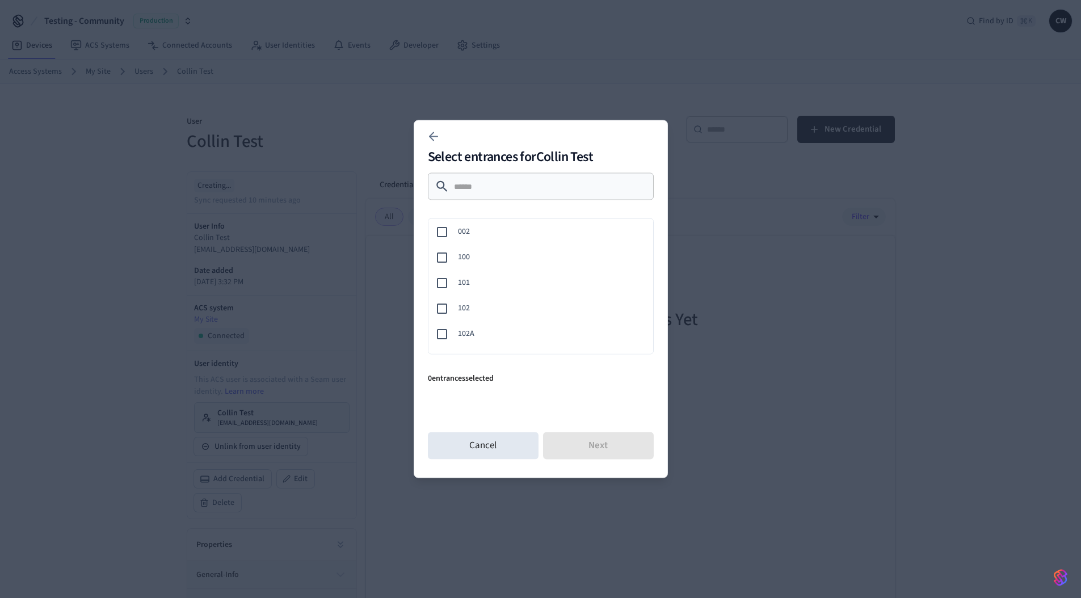
scroll to position [171, 0]
click at [471, 237] on span "103" at bounding box center [551, 240] width 186 height 12
click at [612, 446] on button "Next" at bounding box center [598, 445] width 111 height 27
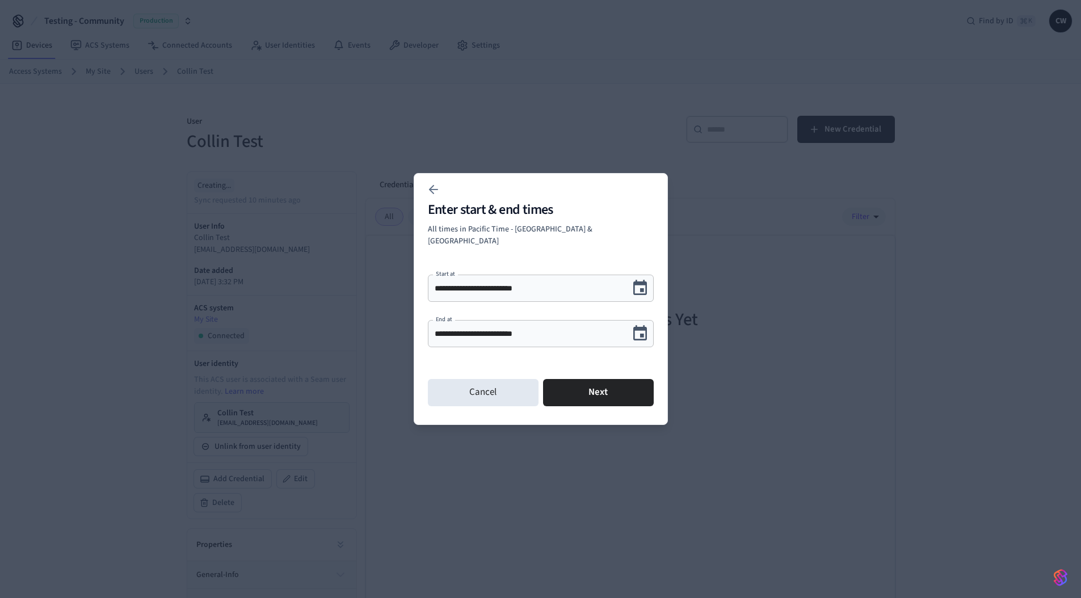
click at [635, 330] on icon "Choose date, selected date is Sep 17, 2025" at bounding box center [640, 334] width 18 height 18
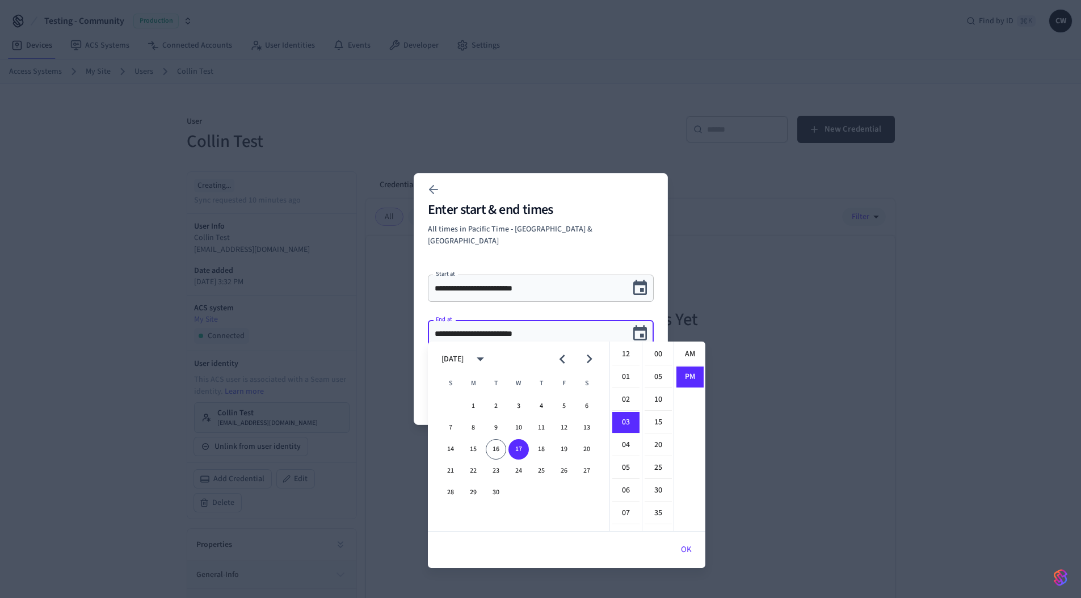
scroll to position [21, 0]
click at [516, 474] on button "24" at bounding box center [519, 471] width 20 height 20
click at [495, 473] on button "23" at bounding box center [496, 471] width 20 height 20
type input "**********"
click at [644, 327] on icon "Choose date, selected date is Sep 23, 2025" at bounding box center [640, 334] width 18 height 18
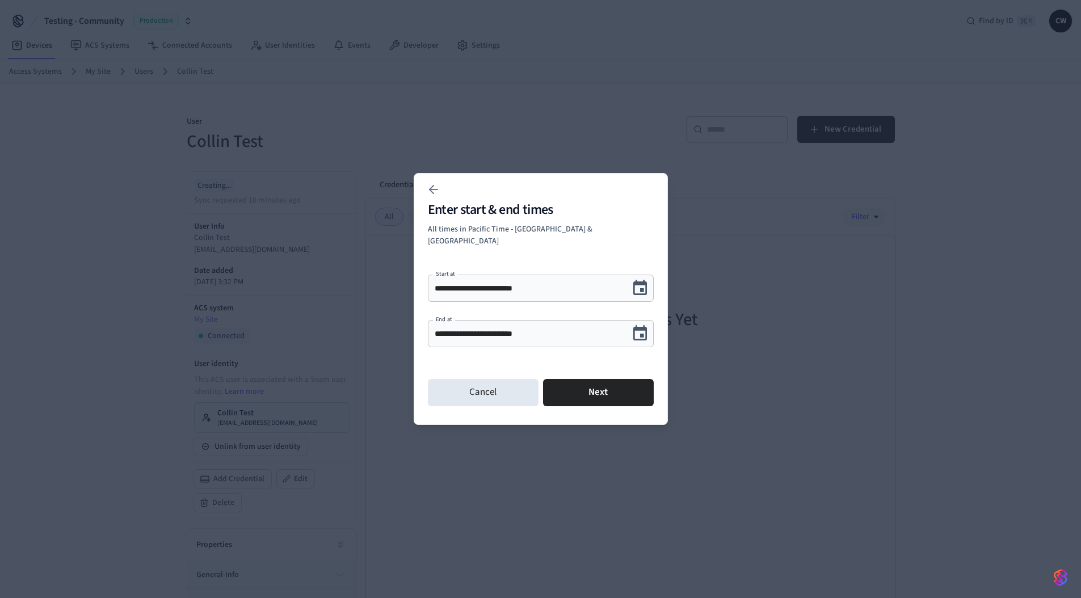
click at [525, 355] on div "**********" at bounding box center [541, 317] width 226 height 95
click at [589, 385] on button "Next" at bounding box center [598, 392] width 111 height 27
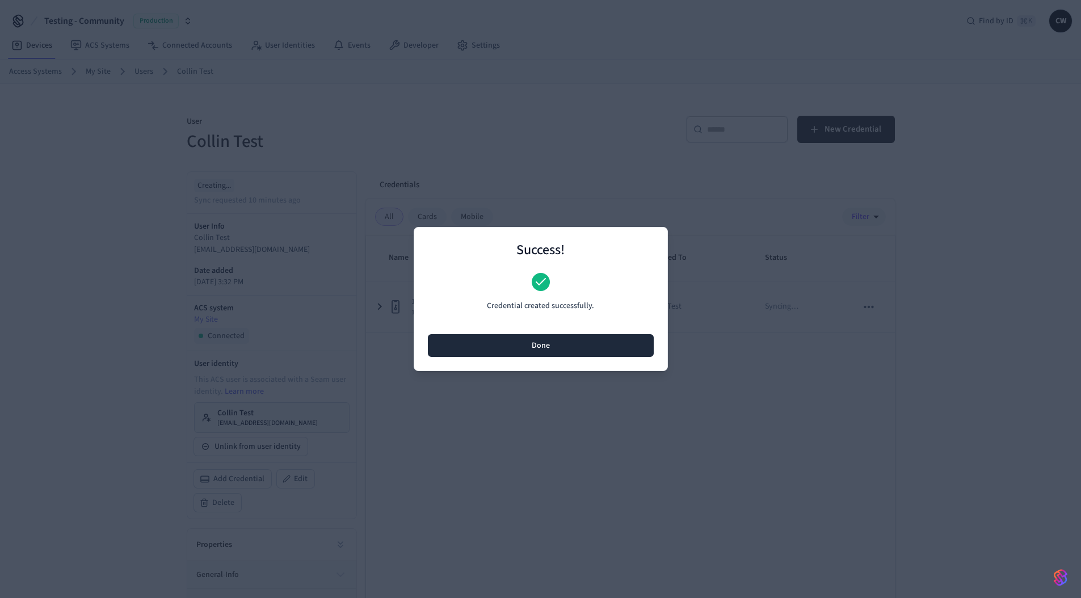
click at [552, 339] on button "Done" at bounding box center [541, 345] width 226 height 23
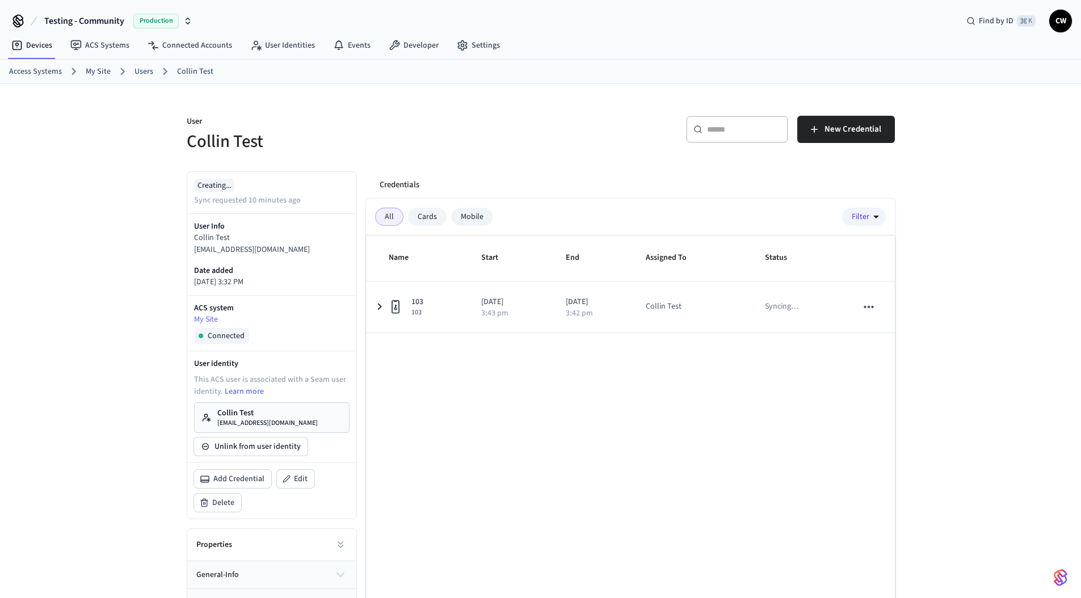
click at [570, 424] on div "Name Start End Assigned To Status 103 103 2025/09/16 3:43 pm 2025/09/23 3:42 pm…" at bounding box center [630, 445] width 529 height 419
click at [436, 161] on div "User Collin Test ​ ​ New Credential Creating... Sync requested 10 minutes ago U…" at bounding box center [541, 378] width 727 height 589
click at [279, 43] on link "User Identities" at bounding box center [282, 45] width 83 height 20
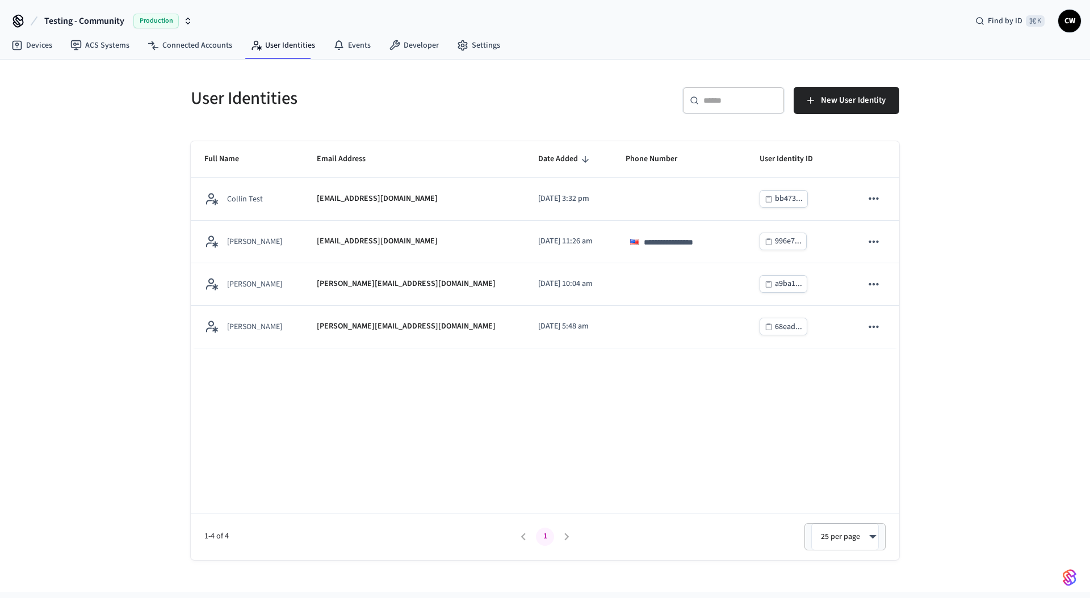
click at [119, 242] on div "**********" at bounding box center [545, 326] width 1090 height 532
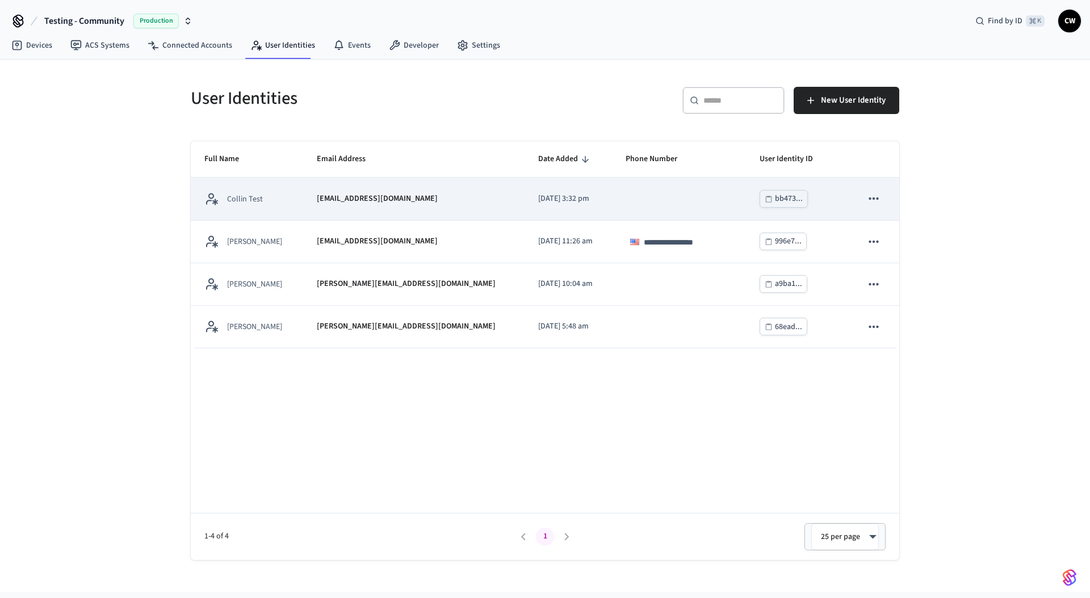
click at [301, 209] on td "Collin Test" at bounding box center [247, 199] width 112 height 43
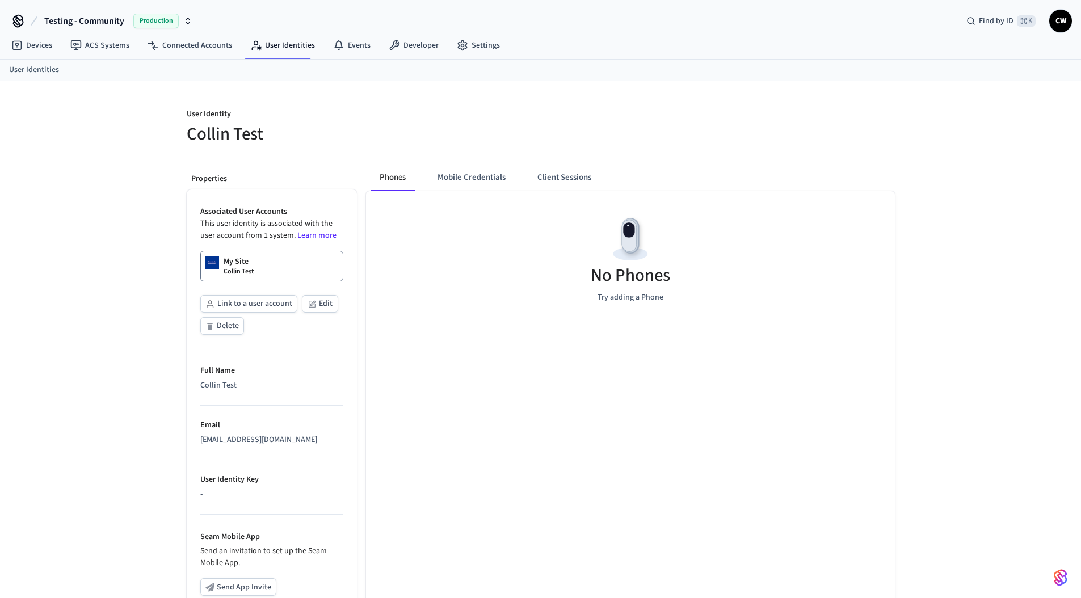
click at [132, 309] on div "User Identity Collin Test Properties Associated User Accounts This user identit…" at bounding box center [540, 425] width 1081 height 689
click at [495, 171] on button "Mobile Credentials" at bounding box center [472, 177] width 86 height 27
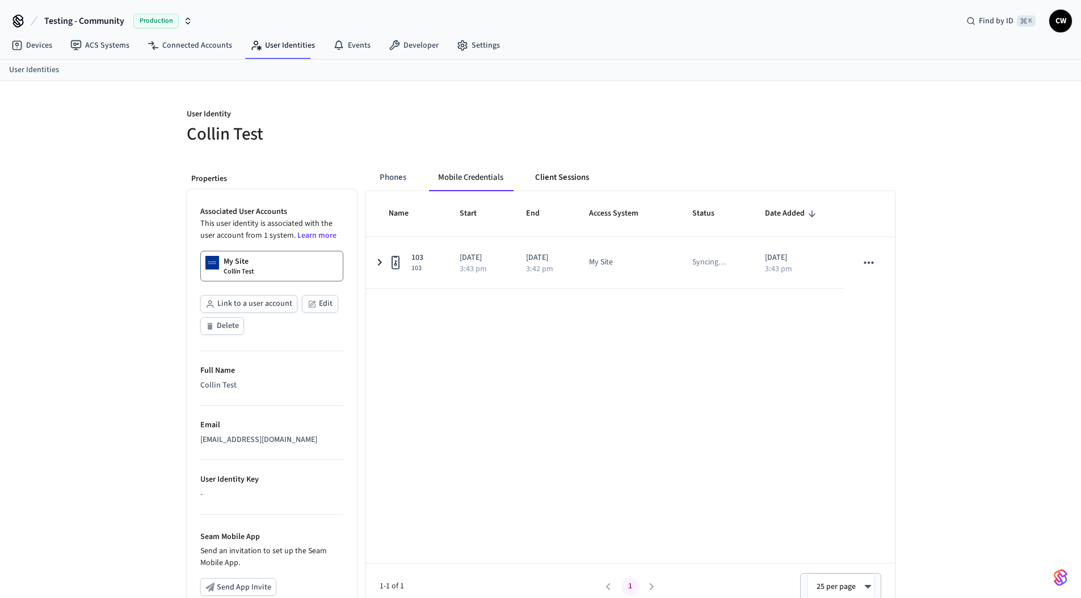
click at [566, 172] on button "Client Sessions" at bounding box center [562, 177] width 72 height 27
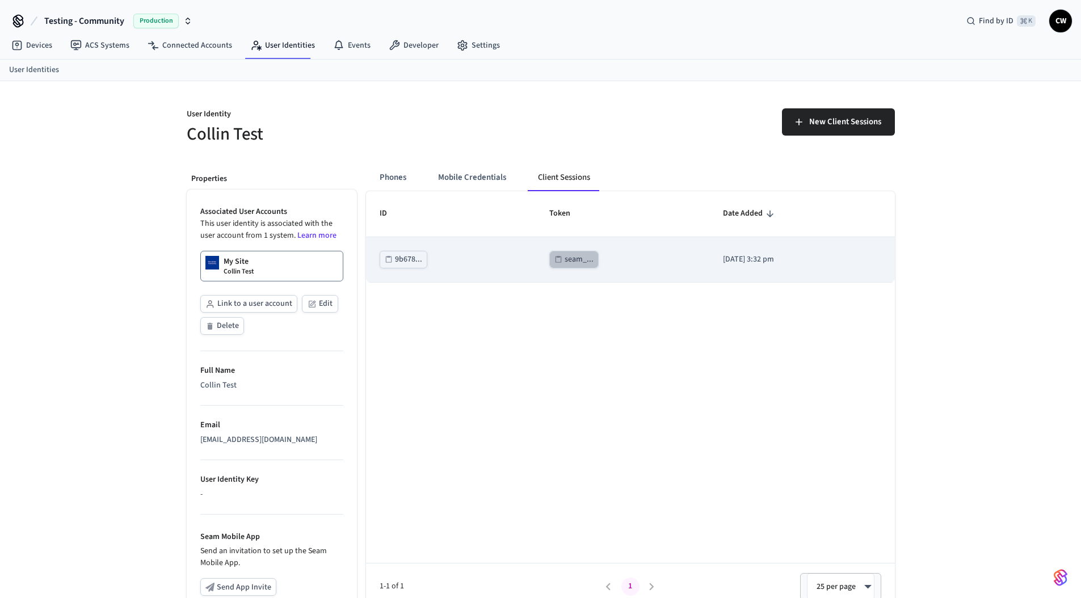
click at [565, 258] on div "seam_..." at bounding box center [579, 260] width 29 height 14
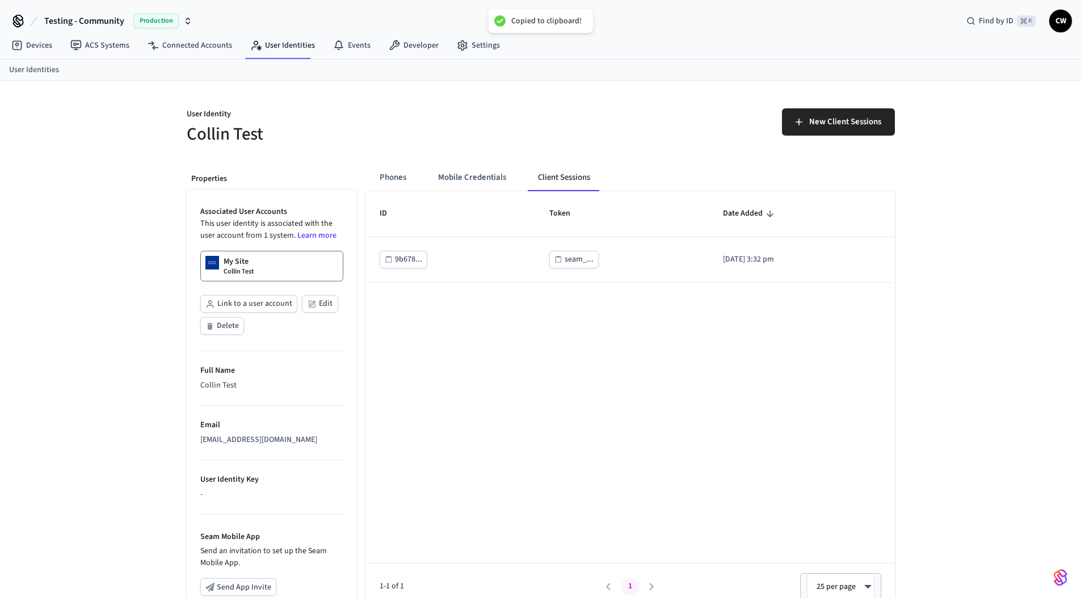
click at [117, 282] on div "User Identity Collin Test New Client Sessions Properties Associated User Accoun…" at bounding box center [540, 425] width 1081 height 689
click at [399, 180] on button "Phones" at bounding box center [393, 177] width 45 height 27
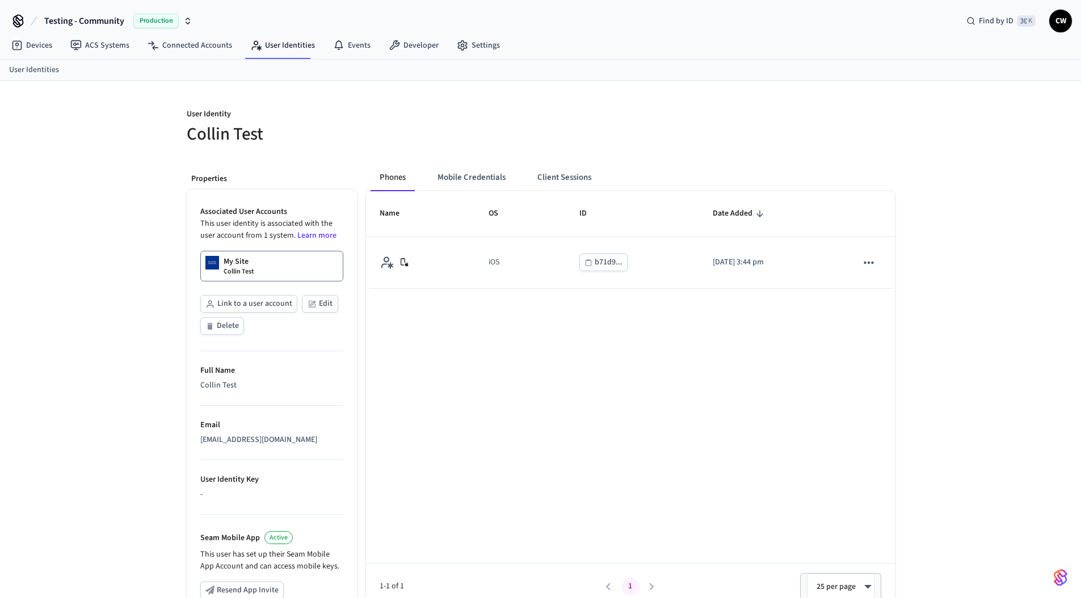
click at [409, 150] on div "User Identity Collin Test Properties Associated User Accounts This user identit…" at bounding box center [541, 427] width 727 height 692
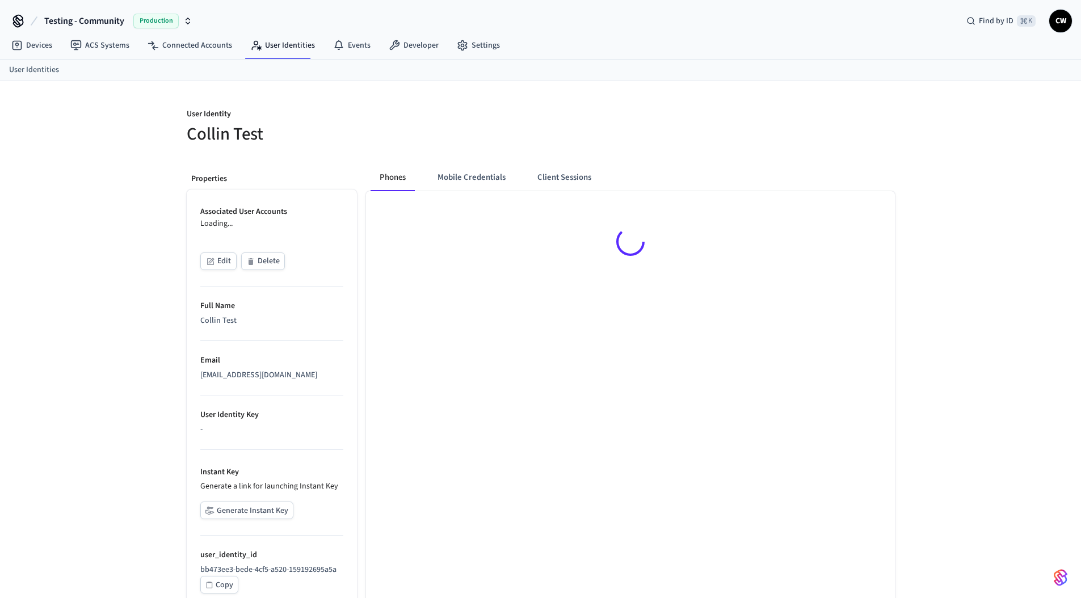
click at [104, 161] on div "User Identity Collin Test Properties Associated User Accounts Loading... Edit D…" at bounding box center [540, 347] width 1081 height 532
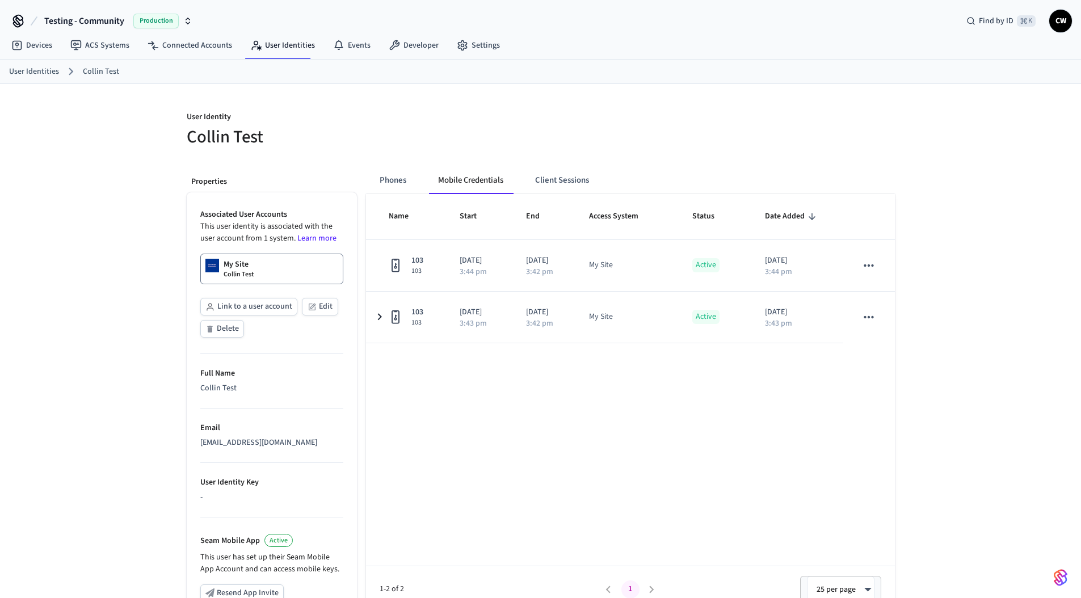
click at [505, 131] on h5 "Collin Test" at bounding box center [360, 136] width 347 height 23
click at [667, 171] on div "Phones Mobile Credentials Client Sessions" at bounding box center [630, 180] width 529 height 27
click at [667, 161] on div "Phones Mobile Credentials Client Sessions Name Start End Access System Status D…" at bounding box center [626, 467] width 538 height 618
click at [406, 140] on h5 "Collin Test" at bounding box center [360, 136] width 347 height 23
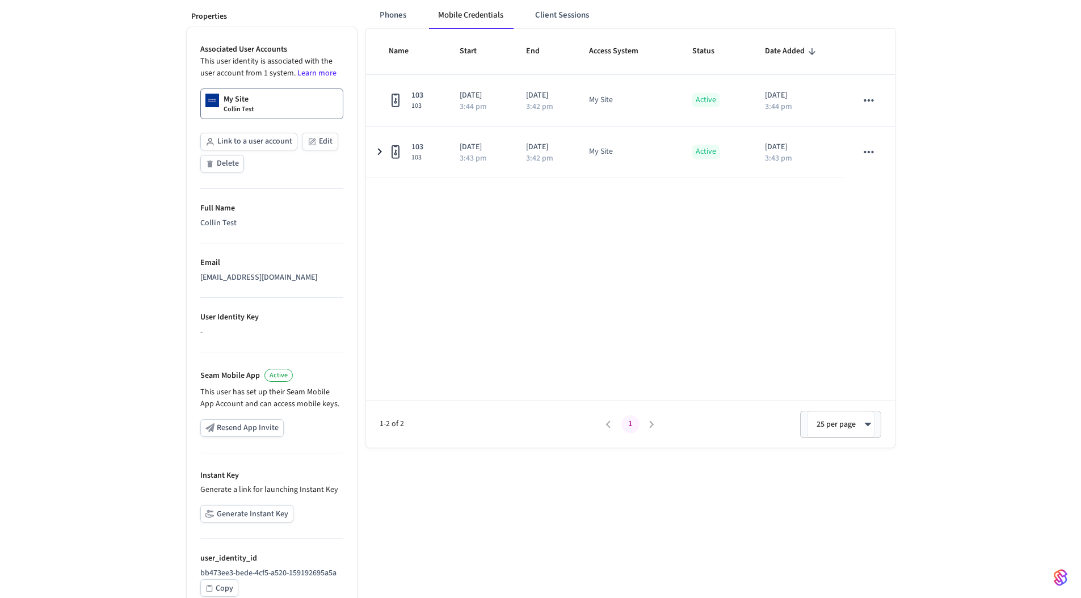
scroll to position [203, 0]
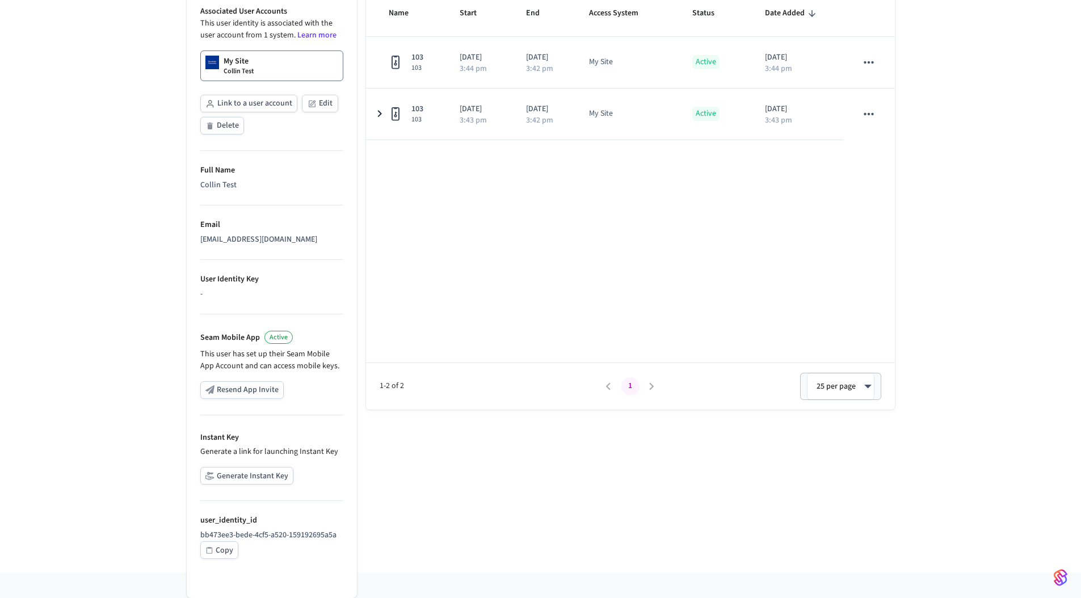
click at [226, 549] on div "Copy" at bounding box center [225, 551] width 18 height 14
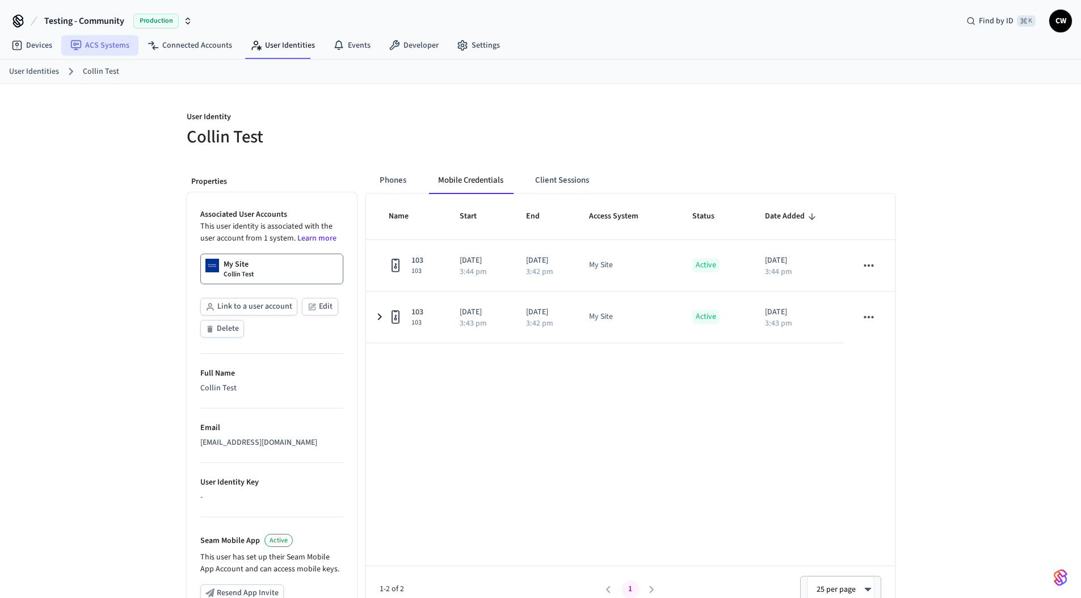
click at [108, 41] on link "ACS Systems" at bounding box center [99, 45] width 77 height 20
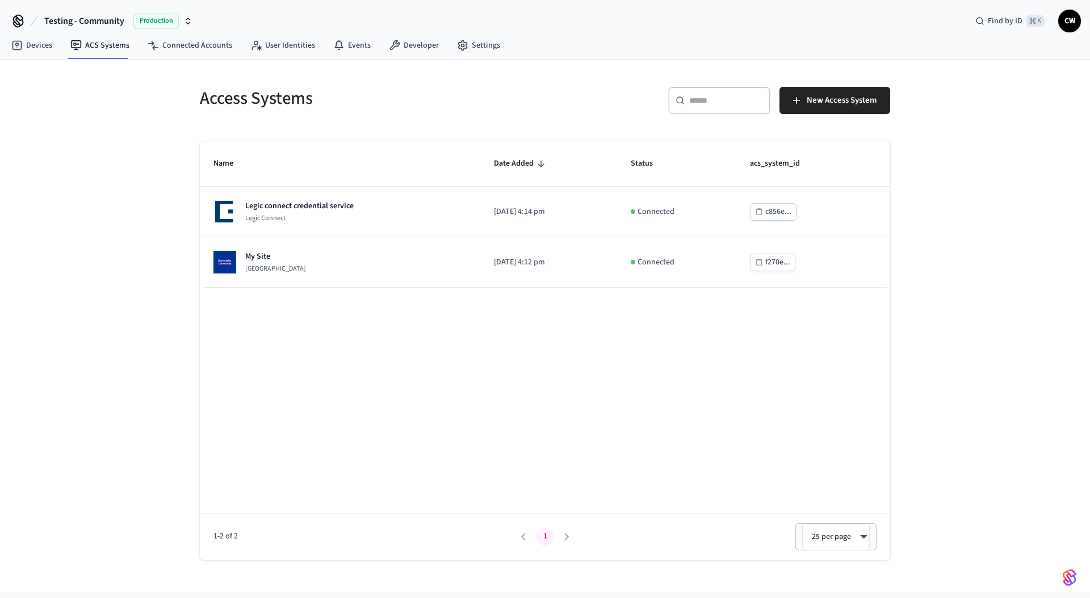
click at [46, 243] on div "Access Systems ​ ​ New Access System Name Date Added Status acs_system_id Legic…" at bounding box center [545, 326] width 1090 height 532
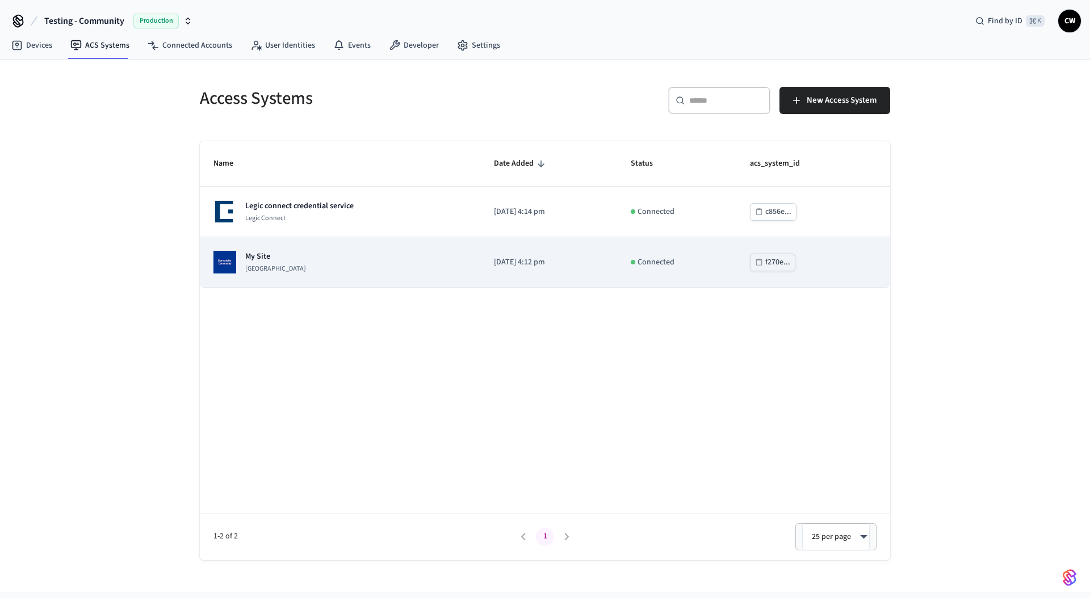
click at [306, 267] on p "[GEOGRAPHIC_DATA]" at bounding box center [275, 268] width 61 height 9
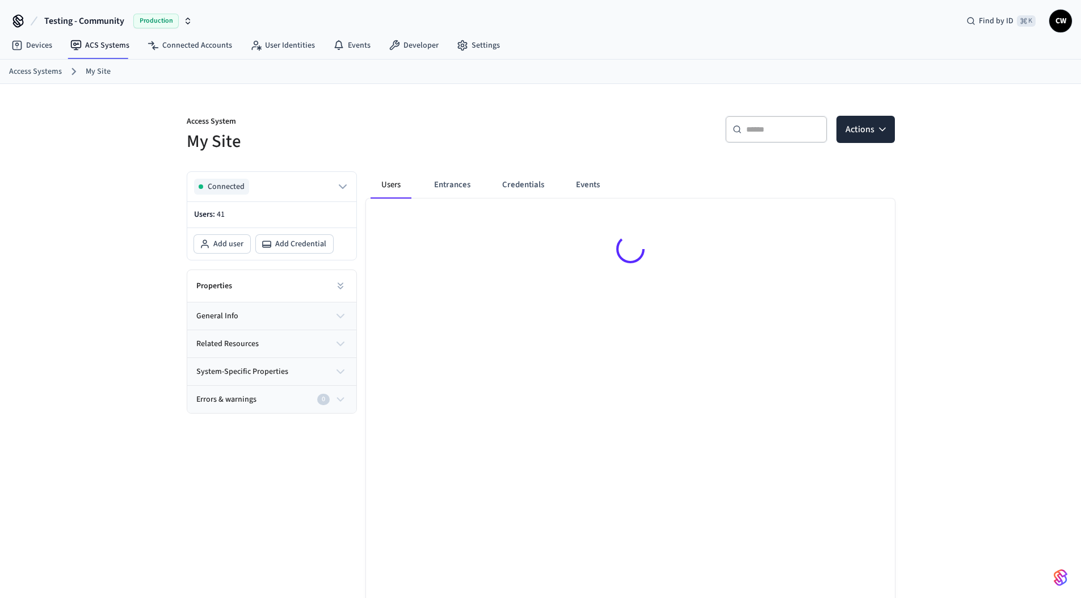
click at [121, 347] on div "Access System My Site ​ ​ Actions Connected Users: 41 Add user Add Credential P…" at bounding box center [540, 366] width 1081 height 564
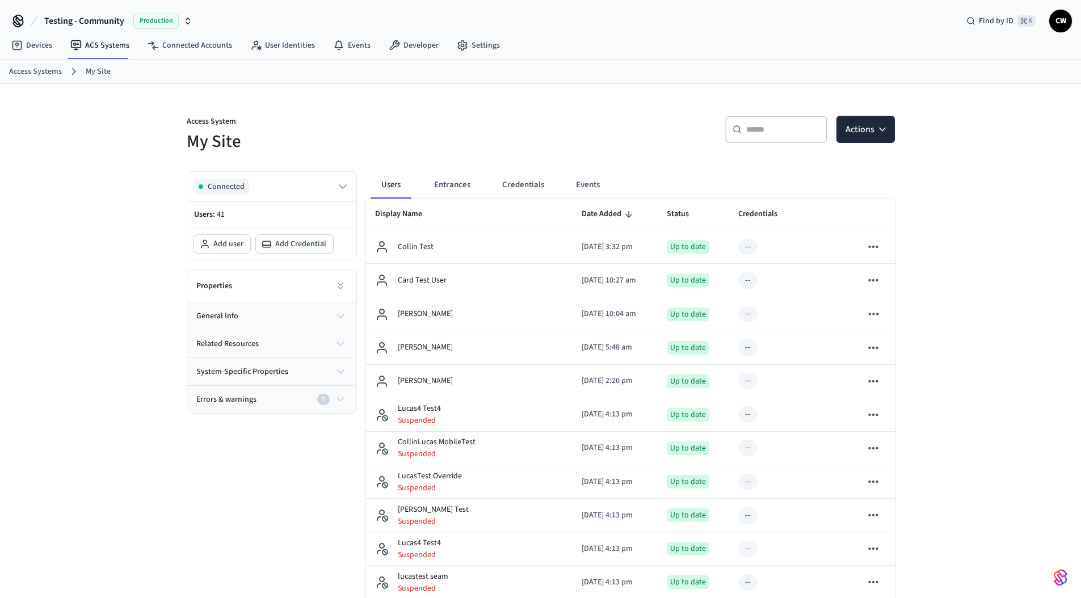
click at [274, 399] on div "Errors & warnings 0" at bounding box center [265, 400] width 138 height 12
click at [299, 309] on button "general info" at bounding box center [271, 316] width 169 height 27
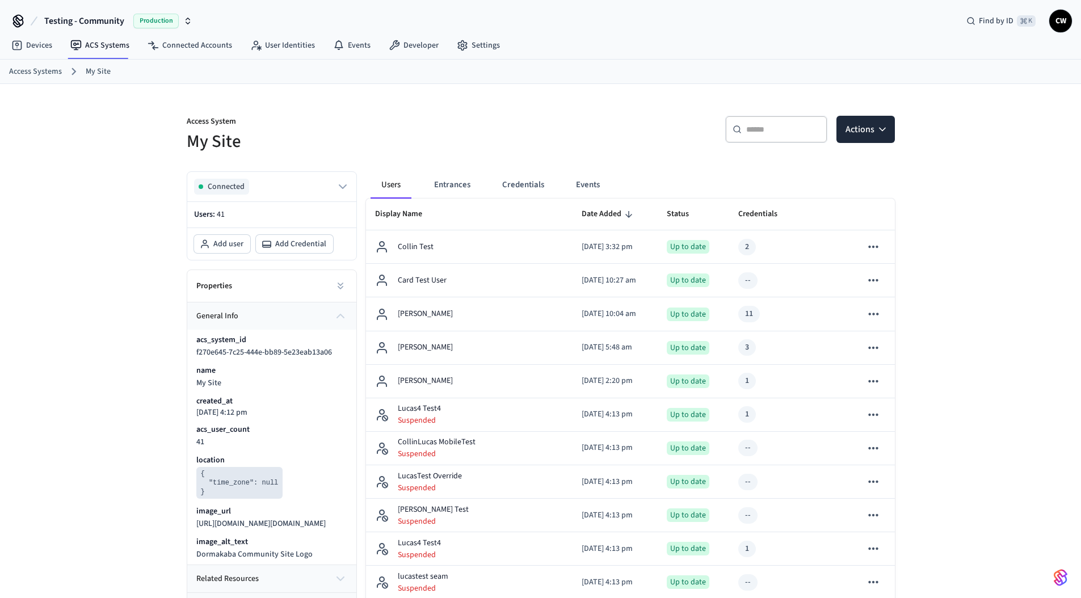
click at [306, 287] on div "Properties" at bounding box center [271, 286] width 169 height 32
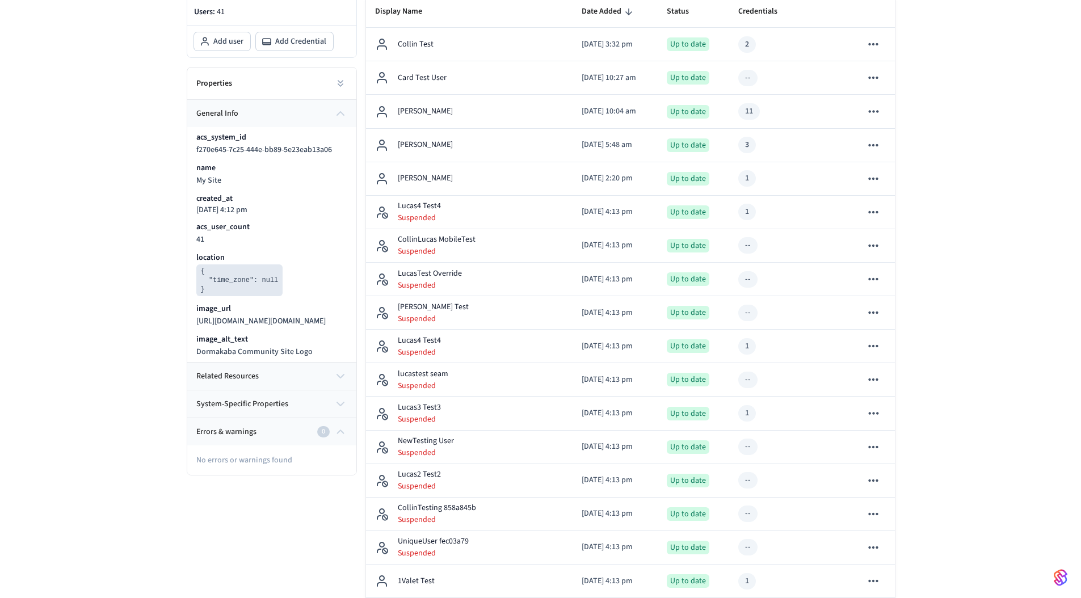
scroll to position [217, 0]
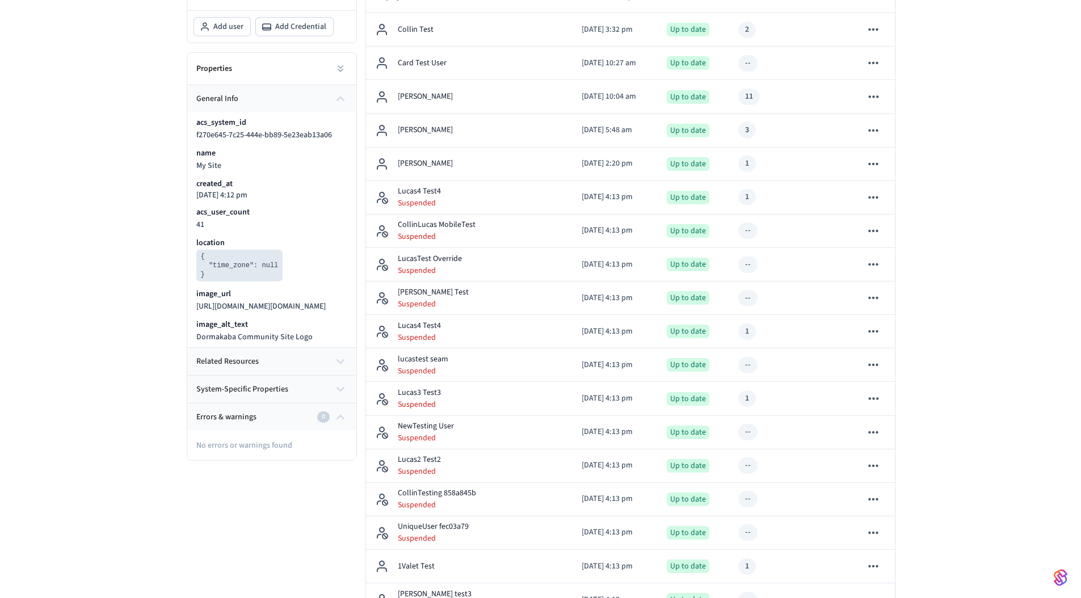
click at [283, 369] on button "related resources" at bounding box center [271, 361] width 169 height 27
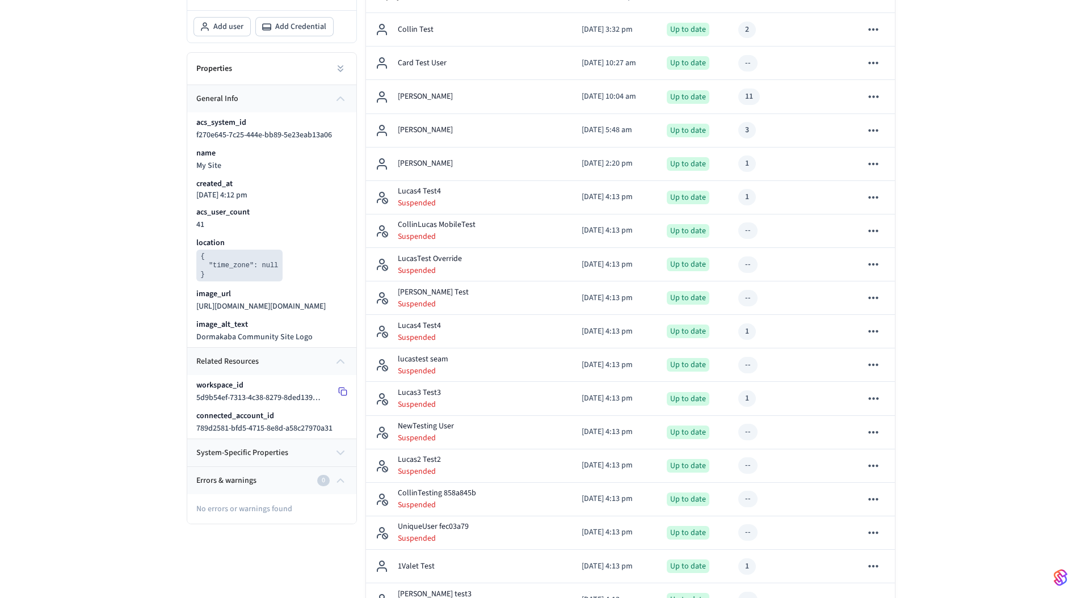
click at [348, 401] on button at bounding box center [343, 392] width 18 height 18
click at [343, 396] on icon at bounding box center [342, 391] width 9 height 9
click at [341, 128] on rect at bounding box center [343, 130] width 5 height 5
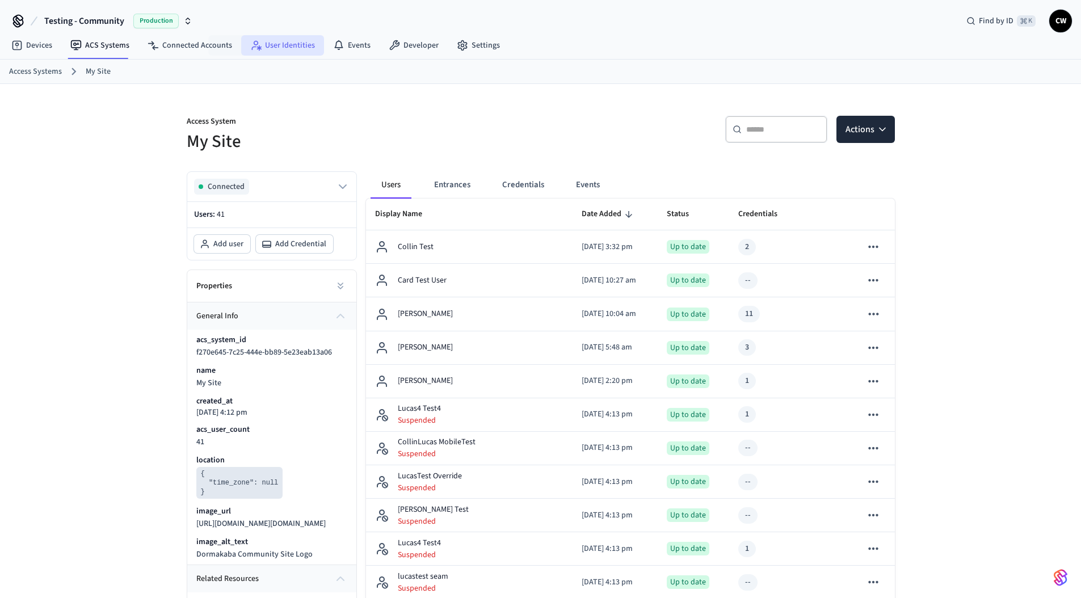
click at [279, 49] on link "User Identities" at bounding box center [282, 45] width 83 height 20
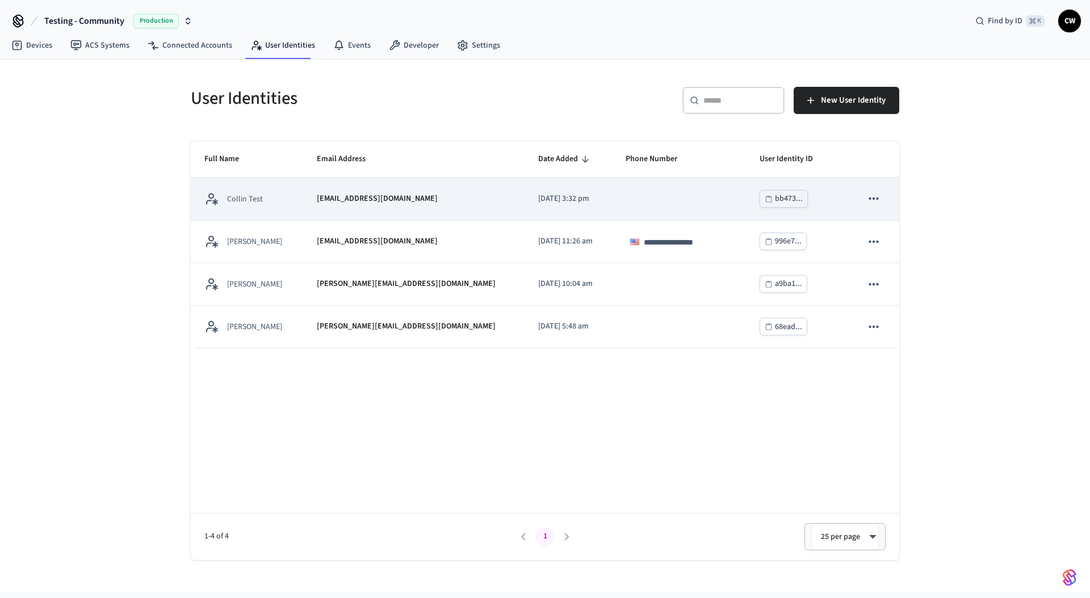
click at [266, 200] on div "Collin Test" at bounding box center [246, 199] width 85 height 14
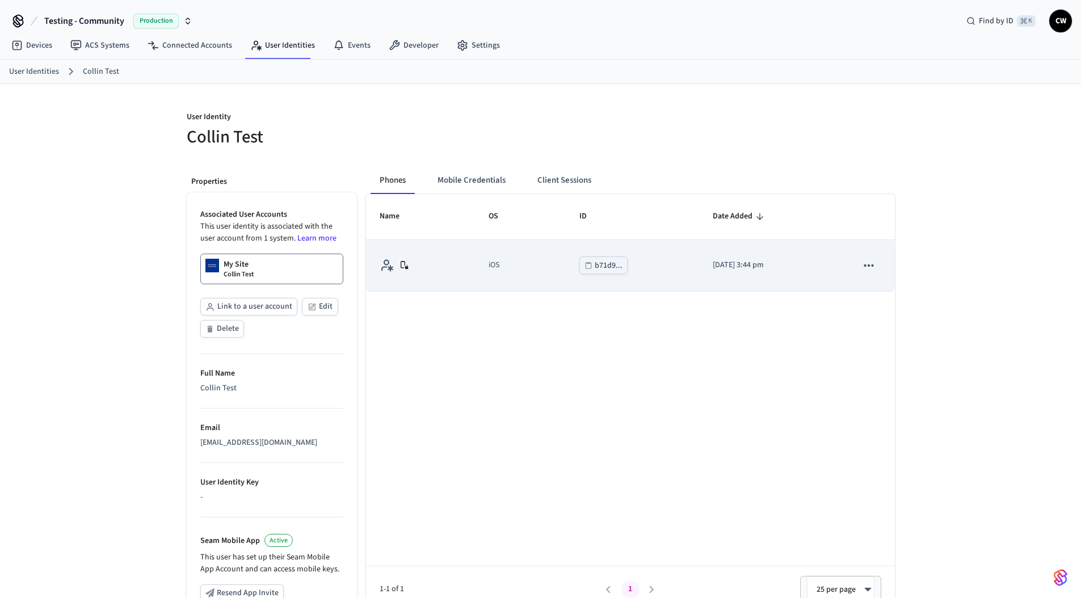
click at [442, 271] on div "sticky table" at bounding box center [421, 265] width 82 height 14
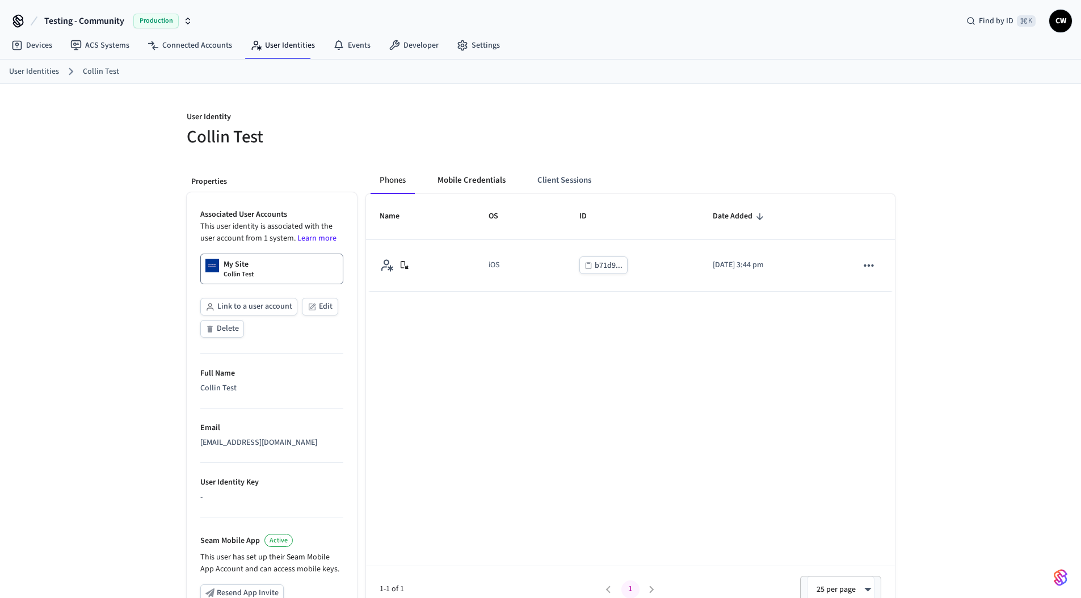
click at [459, 183] on button "Mobile Credentials" at bounding box center [472, 180] width 86 height 27
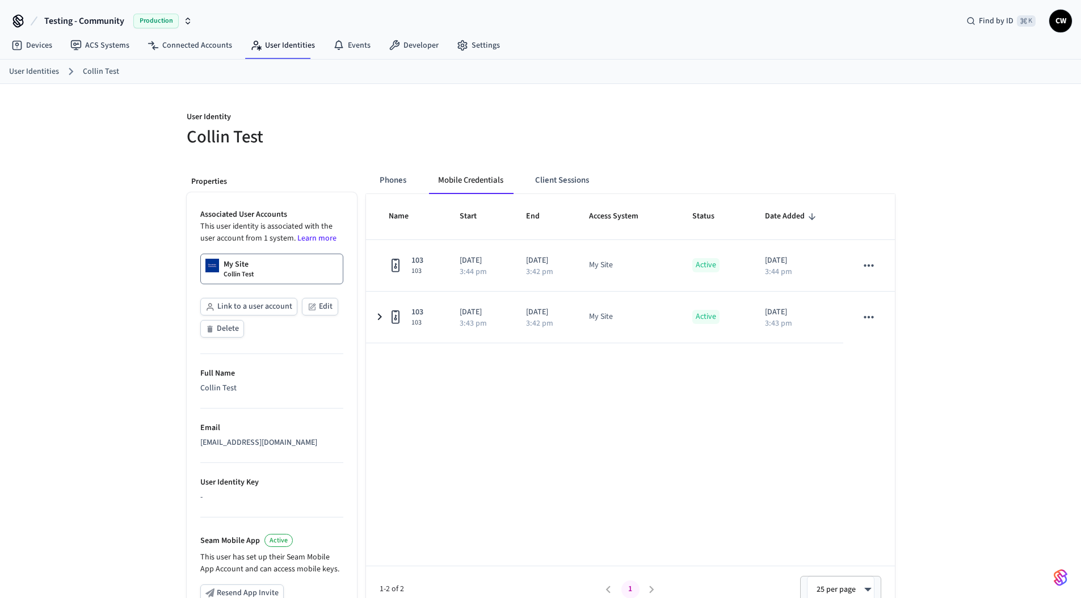
click at [478, 127] on h5 "Collin Test" at bounding box center [360, 136] width 347 height 23
click at [110, 44] on link "ACS Systems" at bounding box center [99, 45] width 77 height 20
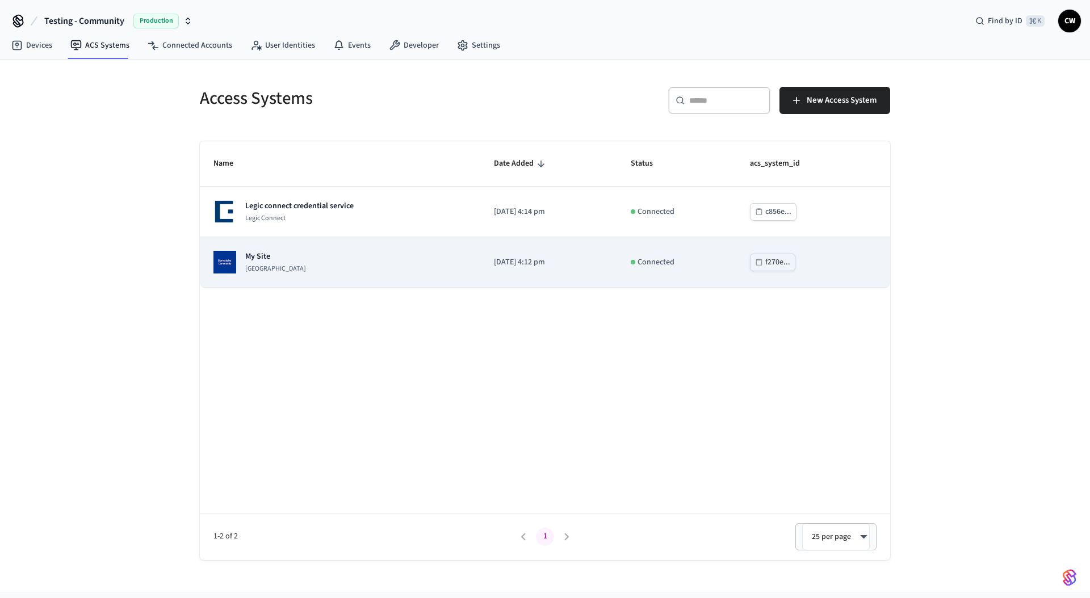
click at [292, 284] on td "My Site Dormakaba Community Site" at bounding box center [340, 262] width 280 height 51
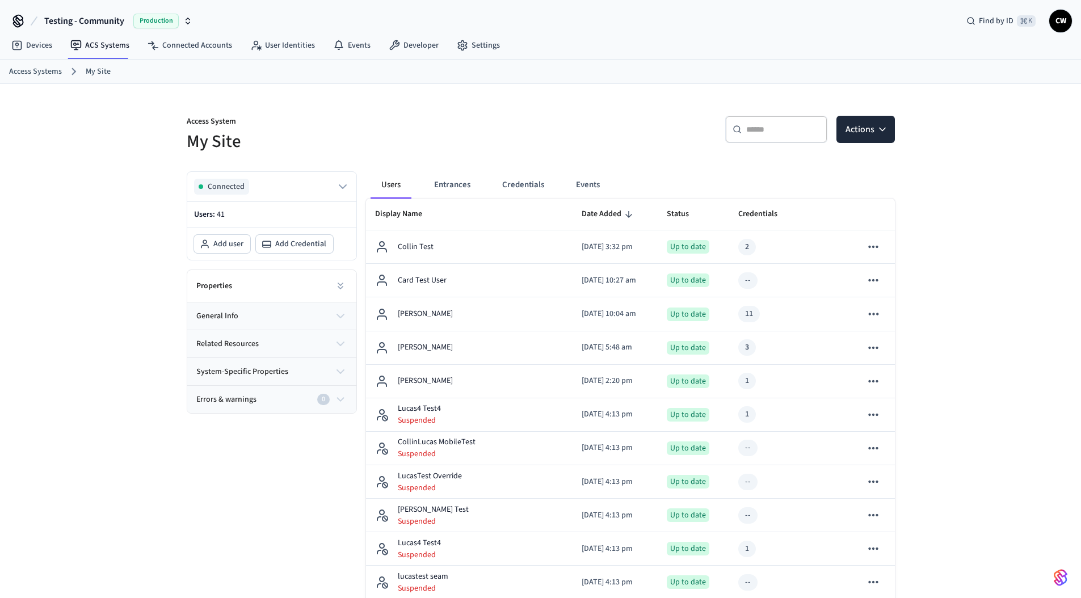
click at [467, 142] on h5 "My Site" at bounding box center [360, 141] width 347 height 23
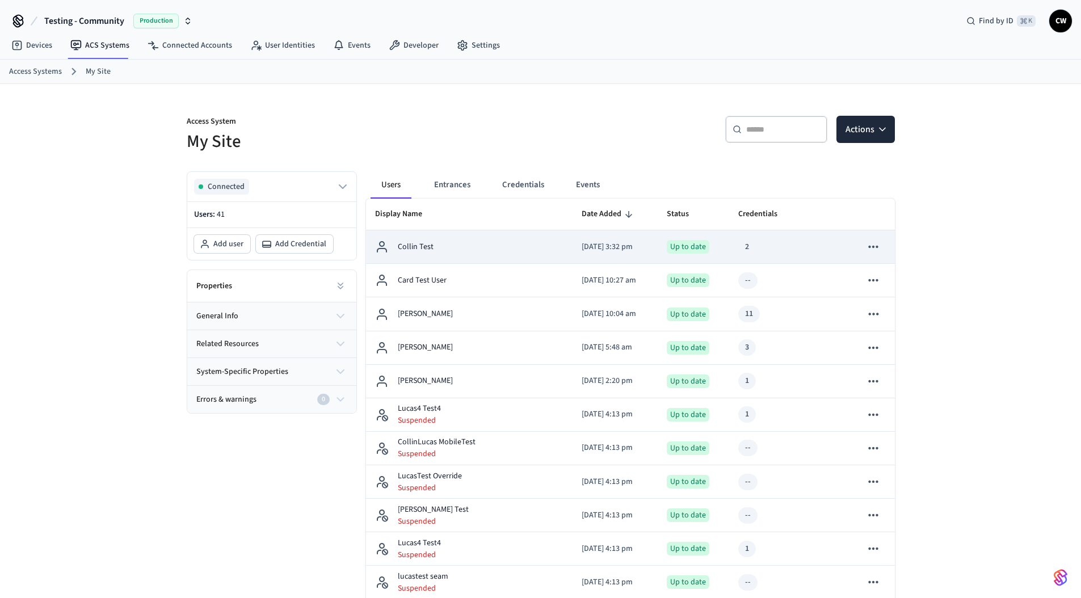
click at [477, 235] on td "Collin Test" at bounding box center [469, 246] width 207 height 33
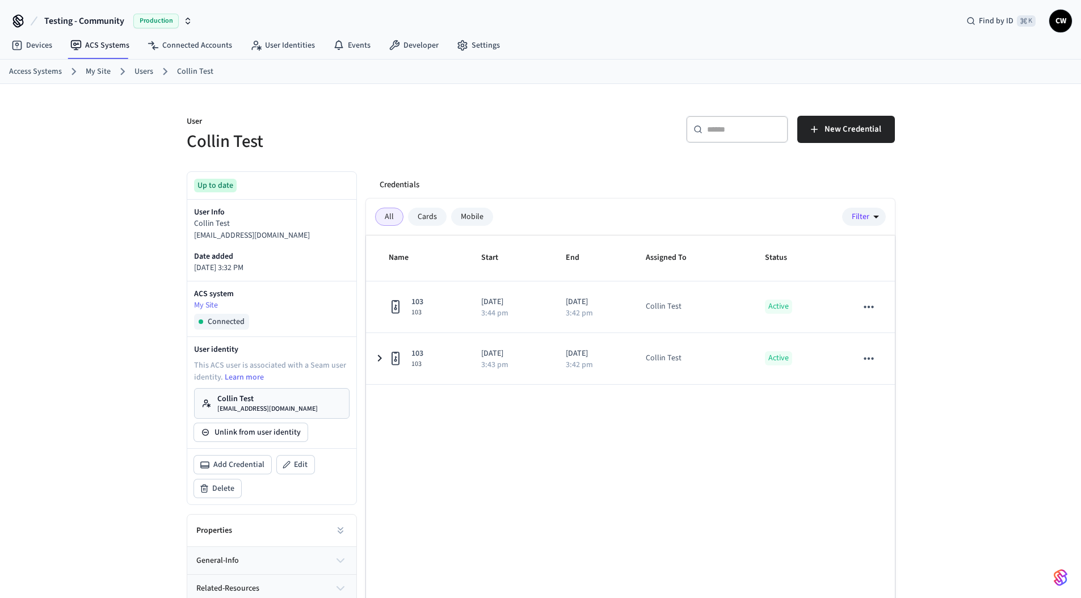
click at [490, 127] on p "User" at bounding box center [360, 123] width 347 height 14
click at [490, 126] on p "User" at bounding box center [360, 123] width 347 height 14
click at [91, 360] on div "User Collin Test ​ ​ New Credential Up to date User Info Collin Test collin+tes…" at bounding box center [540, 371] width 1081 height 574
click at [113, 271] on div "User Collin Test ​ ​ New Credential Up to date User Info Collin Test collin+tes…" at bounding box center [540, 371] width 1081 height 574
click at [201, 121] on p "User" at bounding box center [360, 123] width 347 height 14
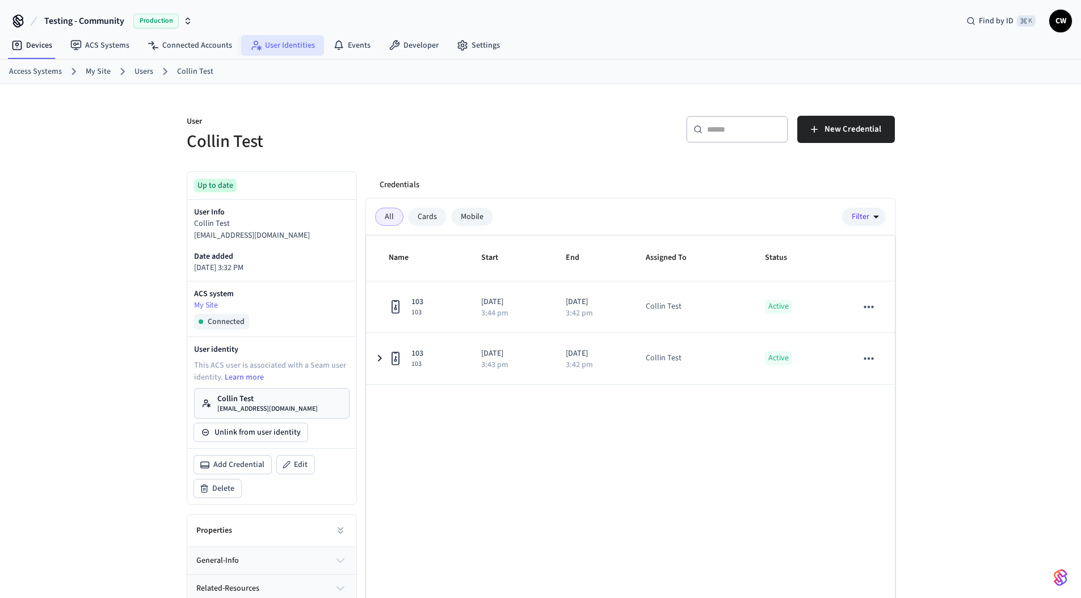
click at [285, 49] on link "User Identities" at bounding box center [282, 45] width 83 height 20
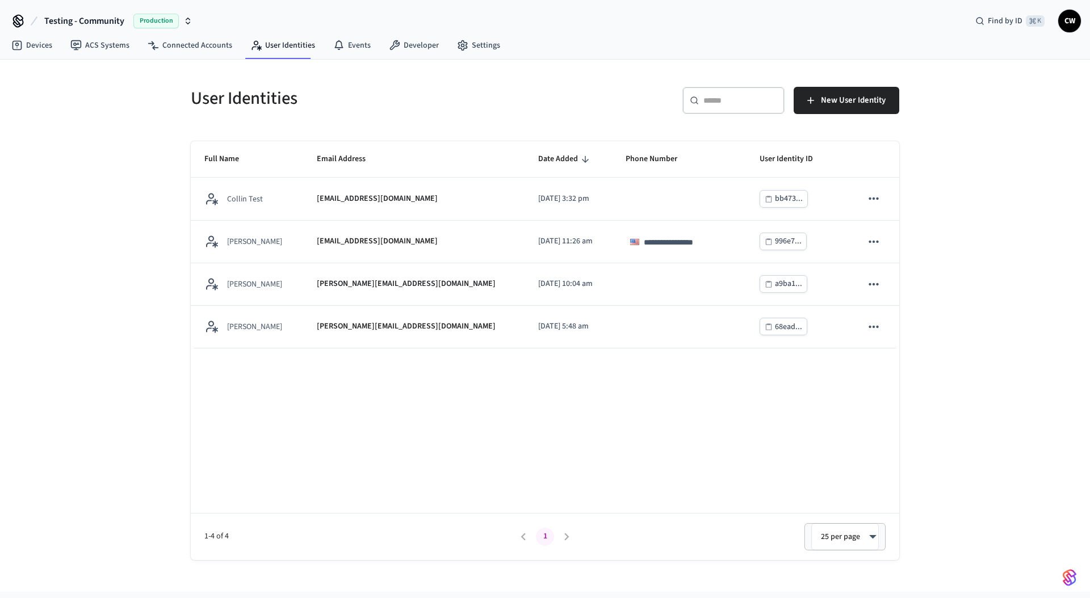
click at [114, 218] on div "**********" at bounding box center [545, 326] width 1090 height 532
click at [425, 100] on h5 "User Identities" at bounding box center [364, 98] width 347 height 23
click at [816, 100] on icon "button" at bounding box center [810, 100] width 11 height 11
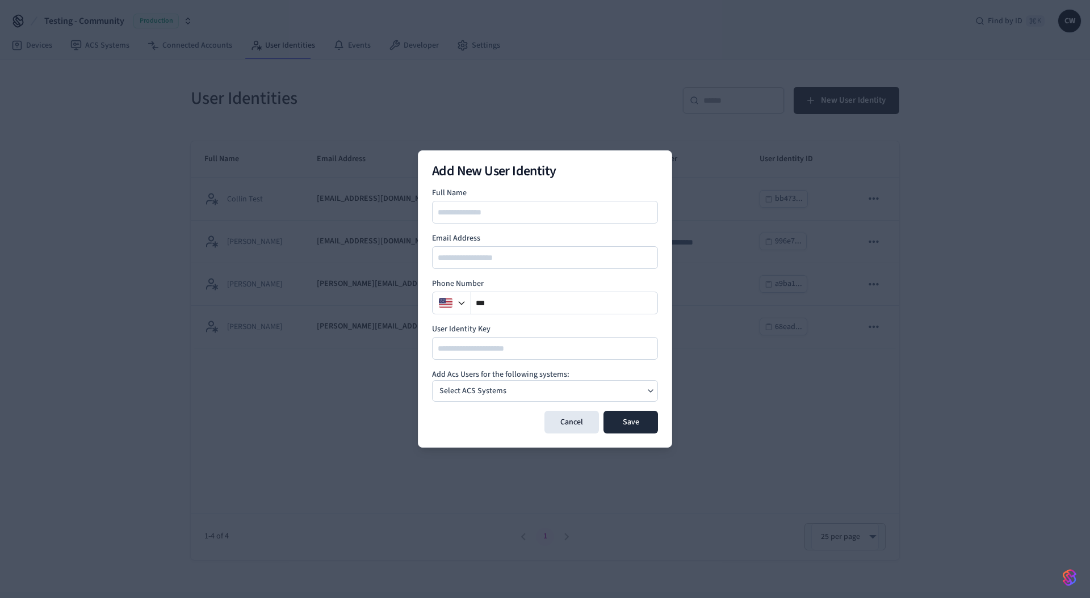
click at [498, 212] on input at bounding box center [545, 212] width 225 height 14
type input "**********"
click at [578, 426] on button "Cancel" at bounding box center [571, 422] width 54 height 23
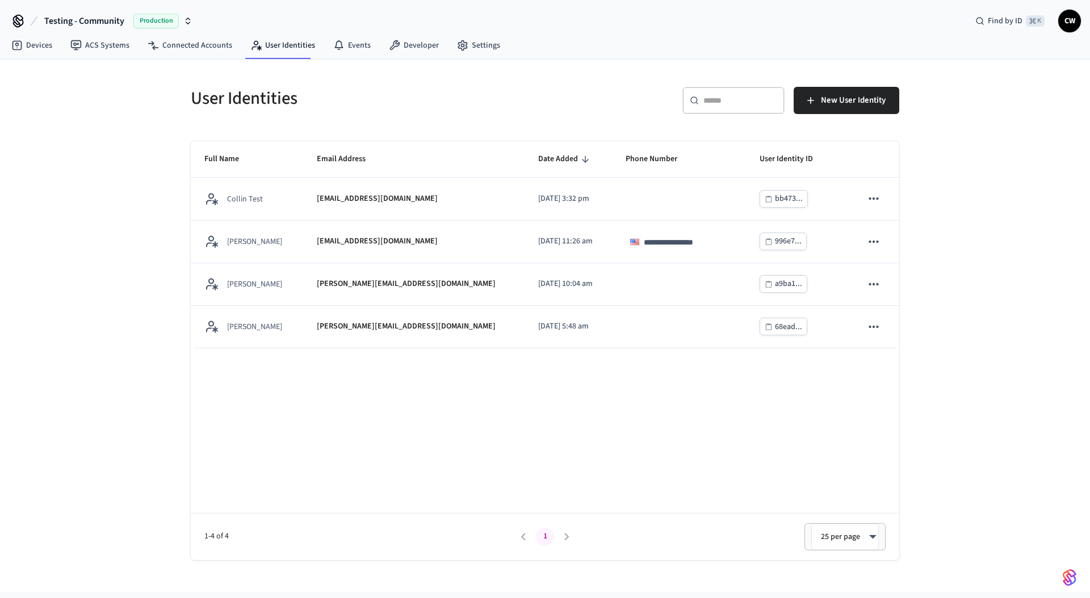
click at [322, 425] on div "**********" at bounding box center [545, 350] width 708 height 419
click at [44, 409] on div "**********" at bounding box center [545, 326] width 1090 height 532
click at [153, 477] on div "**********" at bounding box center [545, 326] width 1090 height 532
click at [170, 423] on div "**********" at bounding box center [545, 326] width 1090 height 532
click at [133, 202] on div "**********" at bounding box center [545, 326] width 1090 height 532
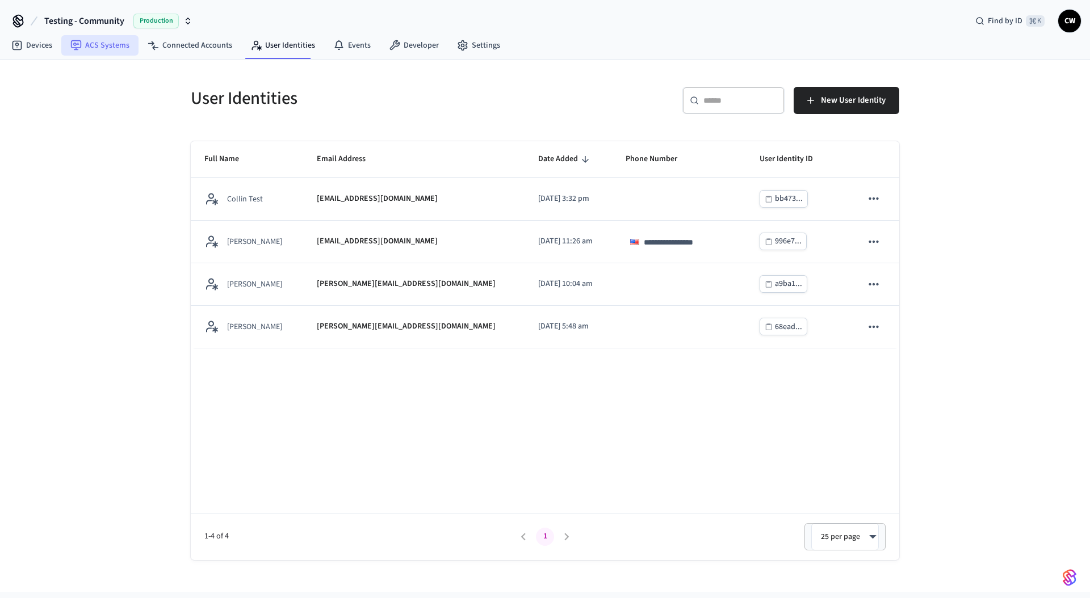
click at [122, 53] on link "ACS Systems" at bounding box center [99, 45] width 77 height 20
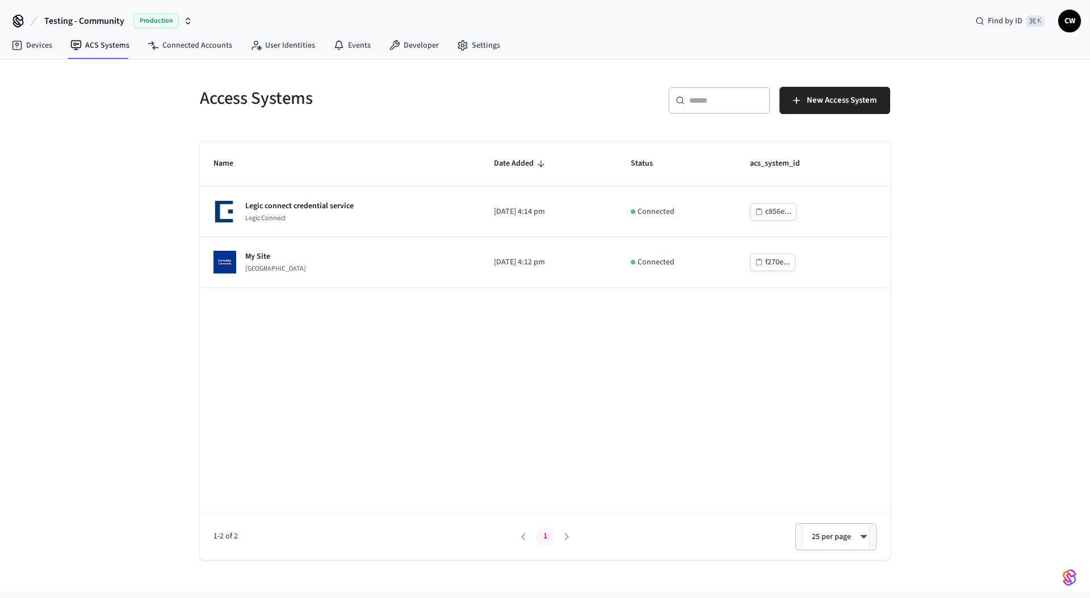
click at [125, 144] on div "Access Systems ​ ​ New Access System Name Date Added Status acs_system_id Legic…" at bounding box center [545, 326] width 1090 height 532
click at [102, 398] on div "Access Systems ​ ​ New Access System Name Date Added Status acs_system_id Legic…" at bounding box center [545, 326] width 1090 height 532
click at [110, 393] on div "Access Systems ​ ​ New Access System Name Date Added Status acs_system_id Legic…" at bounding box center [545, 326] width 1090 height 532
click at [241, 100] on h5 "Access Systems" at bounding box center [369, 98] width 338 height 23
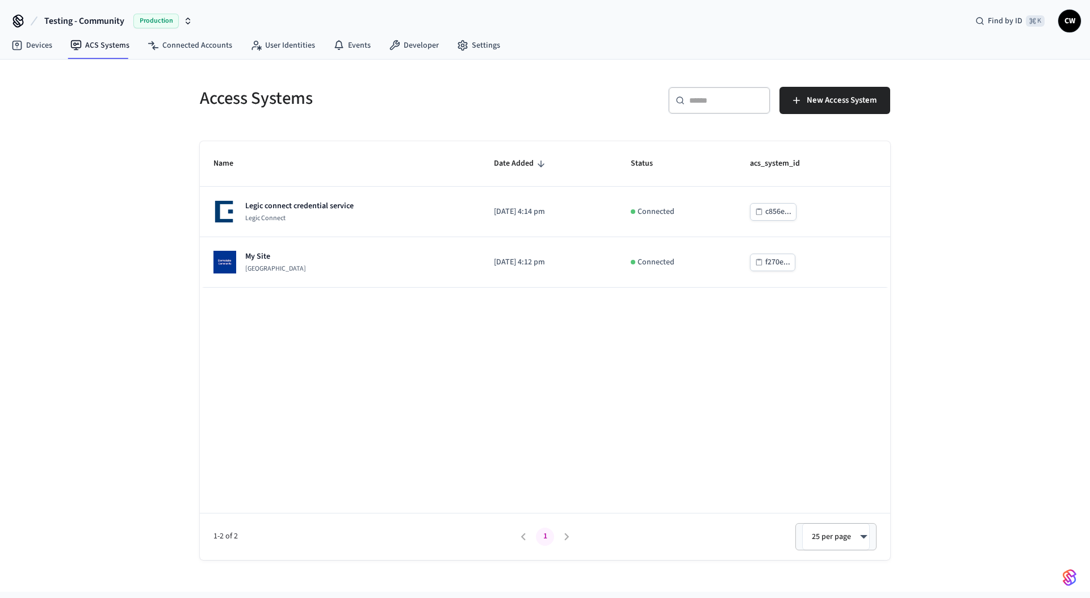
click at [293, 103] on h5 "Access Systems" at bounding box center [369, 98] width 338 height 23
click at [243, 96] on h5 "Access Systems" at bounding box center [369, 98] width 338 height 23
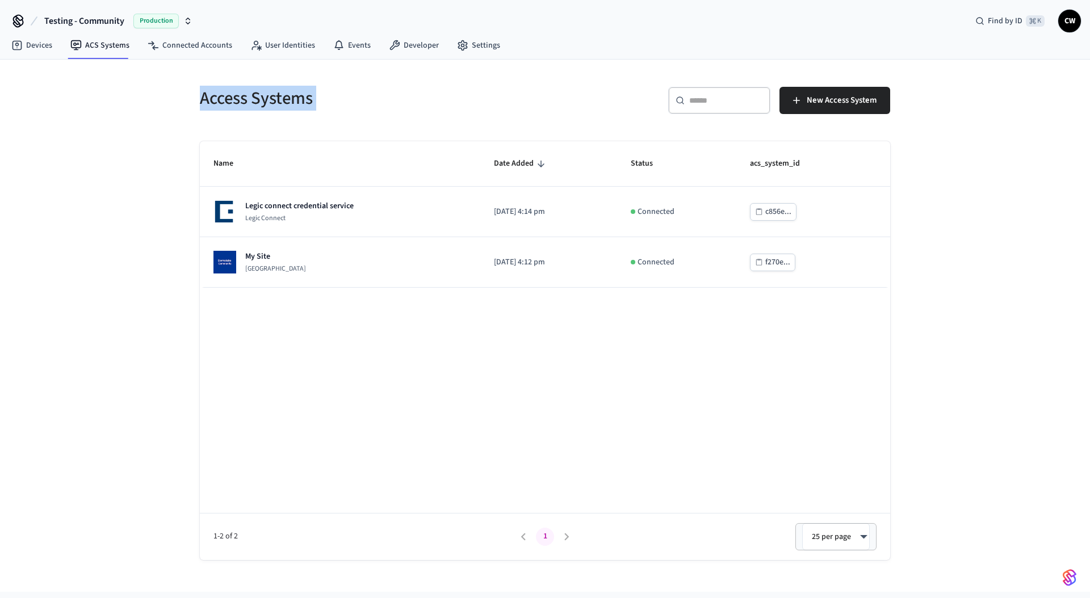
click at [290, 102] on h5 "Access Systems" at bounding box center [369, 98] width 338 height 23
drag, startPoint x: 346, startPoint y: 100, endPoint x: 159, endPoint y: 95, distance: 186.8
click at [159, 95] on div "Access Systems ​ ​ New Access System Name Date Added Status acs_system_id Legic…" at bounding box center [545, 326] width 1090 height 532
drag, startPoint x: 175, startPoint y: 100, endPoint x: 381, endPoint y: 110, distance: 205.7
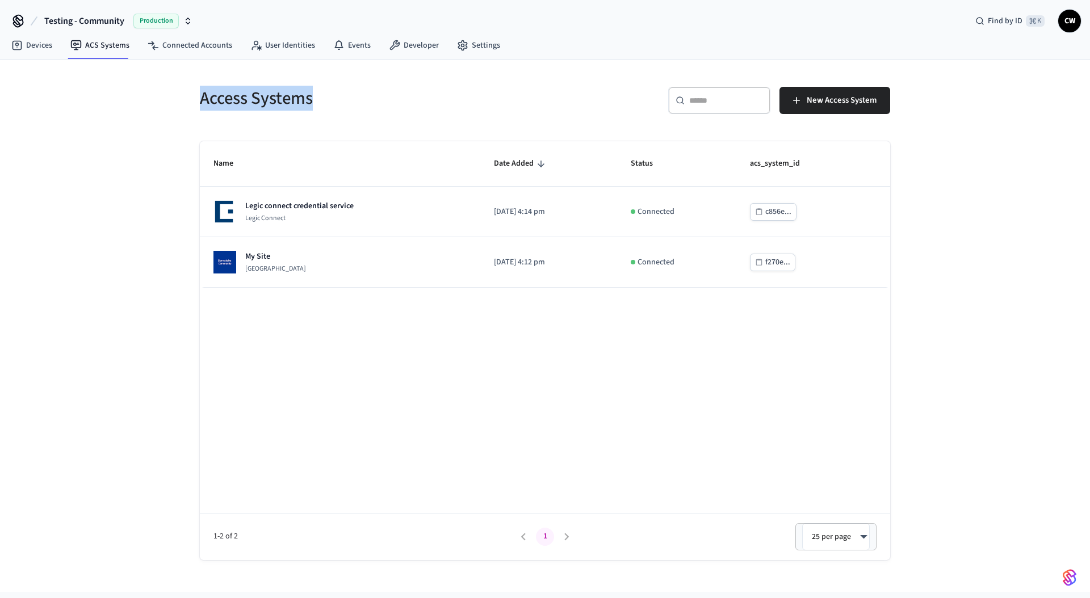
click at [381, 110] on div "Access Systems ​ ​ New Access System Name Date Added Status acs_system_id Legic…" at bounding box center [545, 326] width 1090 height 532
click at [381, 110] on div "Access Systems" at bounding box center [362, 98] width 352 height 50
drag, startPoint x: 369, startPoint y: 94, endPoint x: 165, endPoint y: 94, distance: 204.3
click at [165, 94] on div "Access Systems ​ ​ New Access System Name Date Added Status acs_system_id Legic…" at bounding box center [545, 326] width 1090 height 532
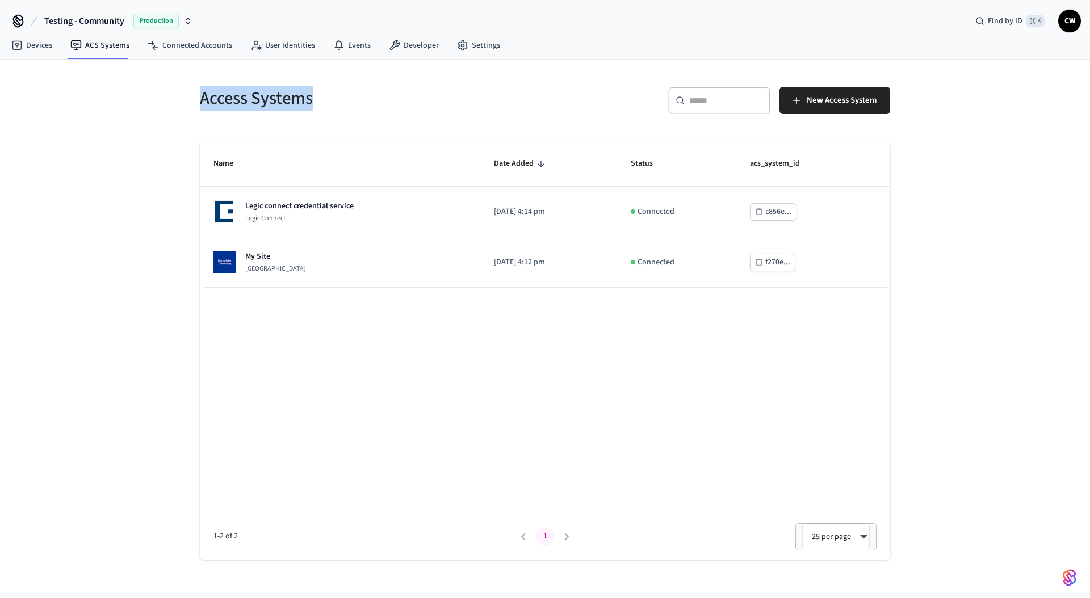
drag, startPoint x: 179, startPoint y: 101, endPoint x: 373, endPoint y: 112, distance: 193.9
click at [373, 112] on div "Access Systems ​ ​ New Access System Name Date Added Status acs_system_id Legic…" at bounding box center [545, 326] width 1090 height 532
click at [373, 112] on div "Access Systems" at bounding box center [362, 98] width 352 height 50
drag, startPoint x: 359, startPoint y: 97, endPoint x: 166, endPoint y: 100, distance: 193.0
click at [166, 100] on div "Access Systems ​ ​ New Access System Name Date Added Status acs_system_id Legic…" at bounding box center [545, 326] width 1090 height 532
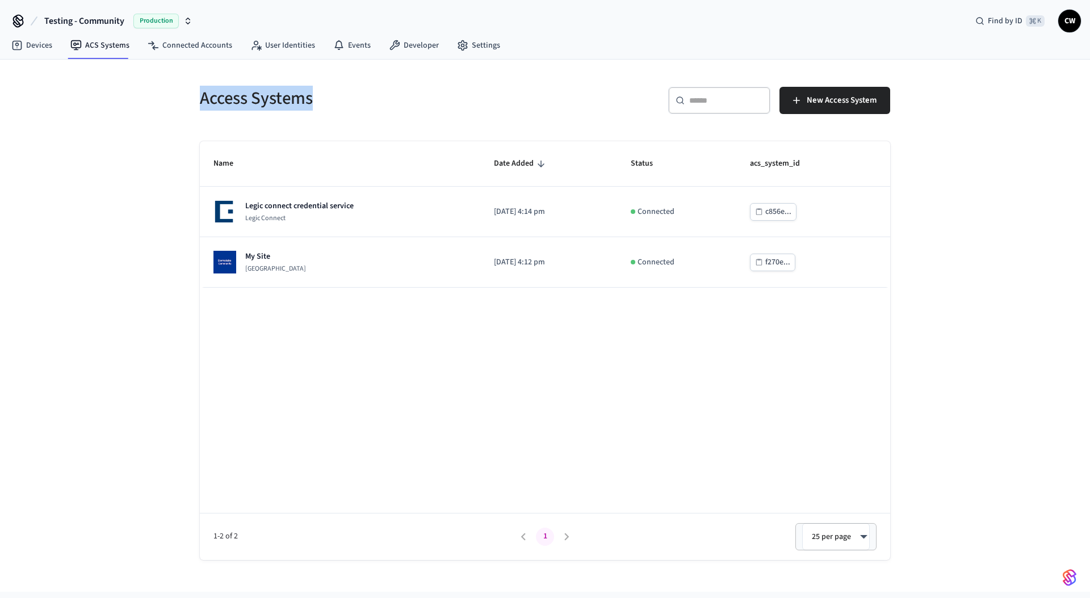
click at [166, 100] on div "Access Systems ​ ​ New Access System Name Date Added Status acs_system_id Legic…" at bounding box center [545, 326] width 1090 height 532
click at [165, 100] on div "Access Systems ​ ​ New Access System Name Date Added Status acs_system_id Legic…" at bounding box center [545, 326] width 1090 height 532
click at [188, 92] on div "Access Systems" at bounding box center [362, 98] width 352 height 50
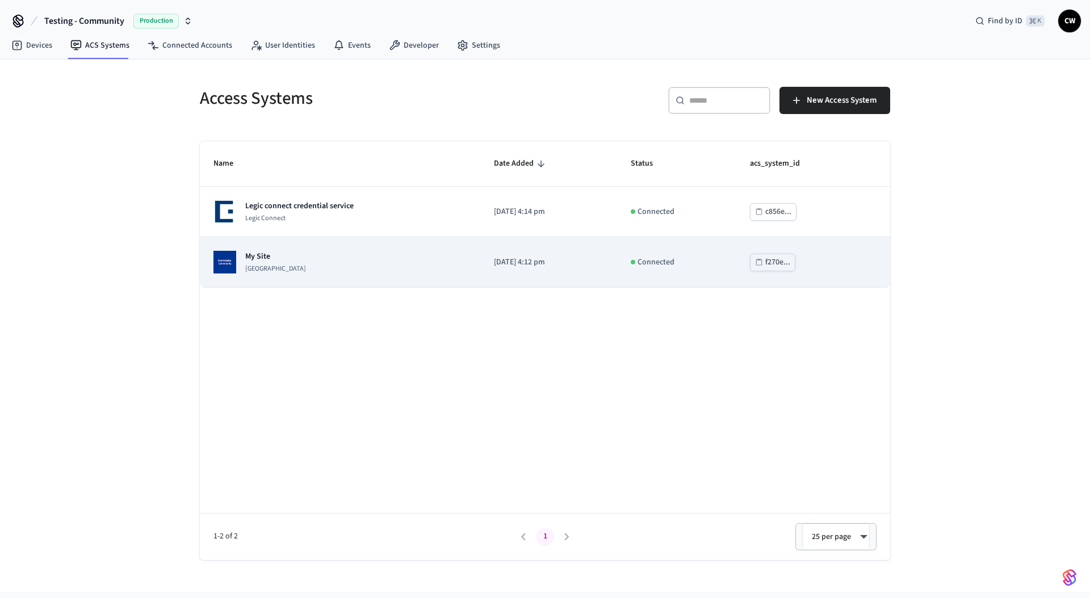
click at [305, 264] on p "[GEOGRAPHIC_DATA]" at bounding box center [275, 268] width 61 height 9
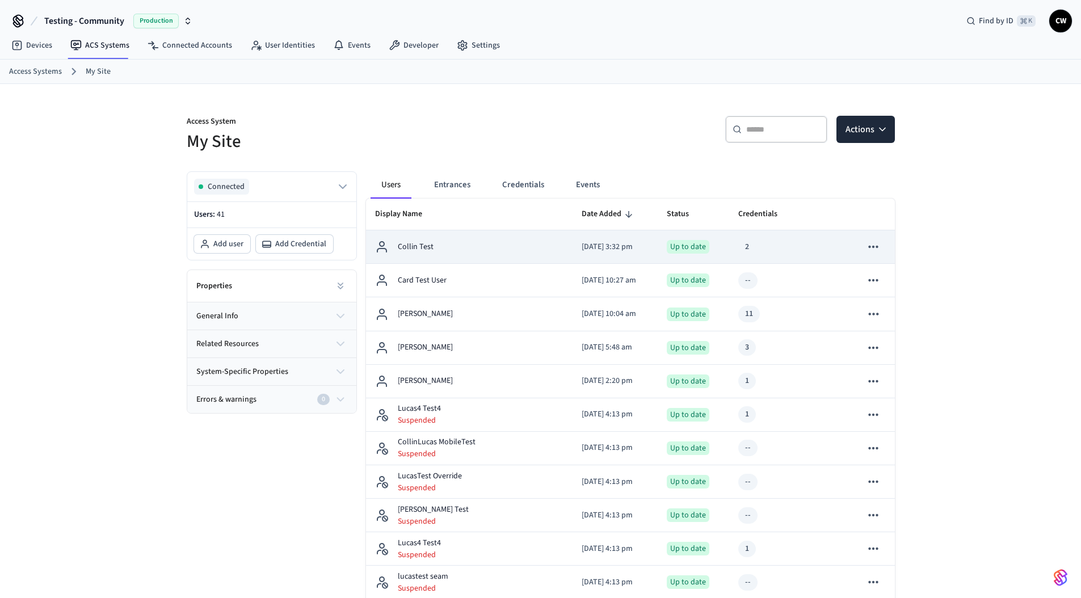
click at [456, 246] on div "Collin Test" at bounding box center [469, 247] width 188 height 14
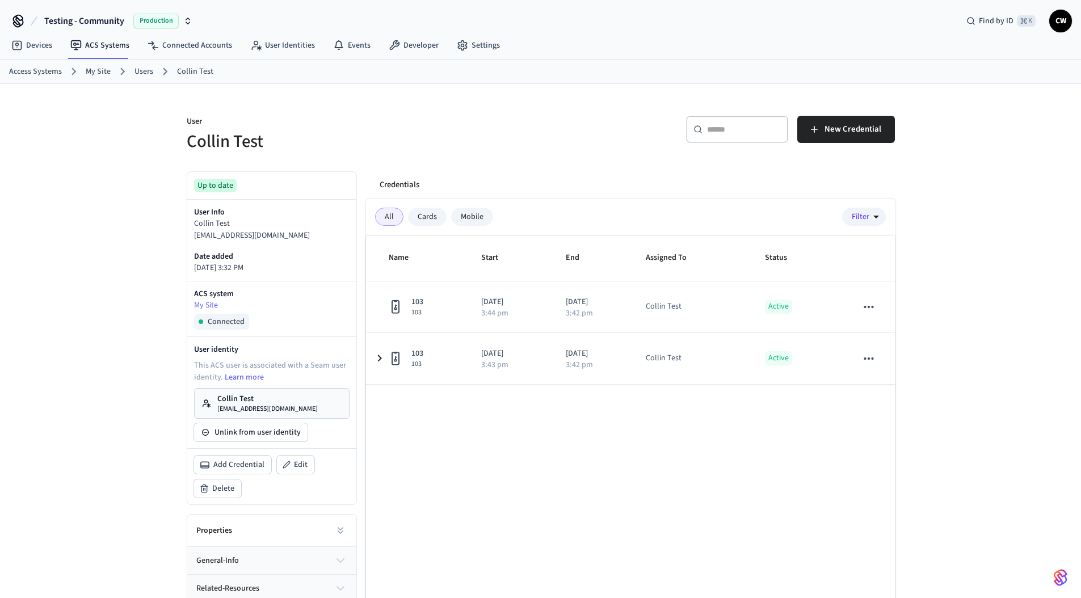
click at [524, 126] on p "User" at bounding box center [360, 123] width 347 height 14
click at [234, 137] on h5 "Collin Test" at bounding box center [360, 141] width 347 height 23
click at [192, 137] on h5 "Collin Test" at bounding box center [360, 141] width 347 height 23
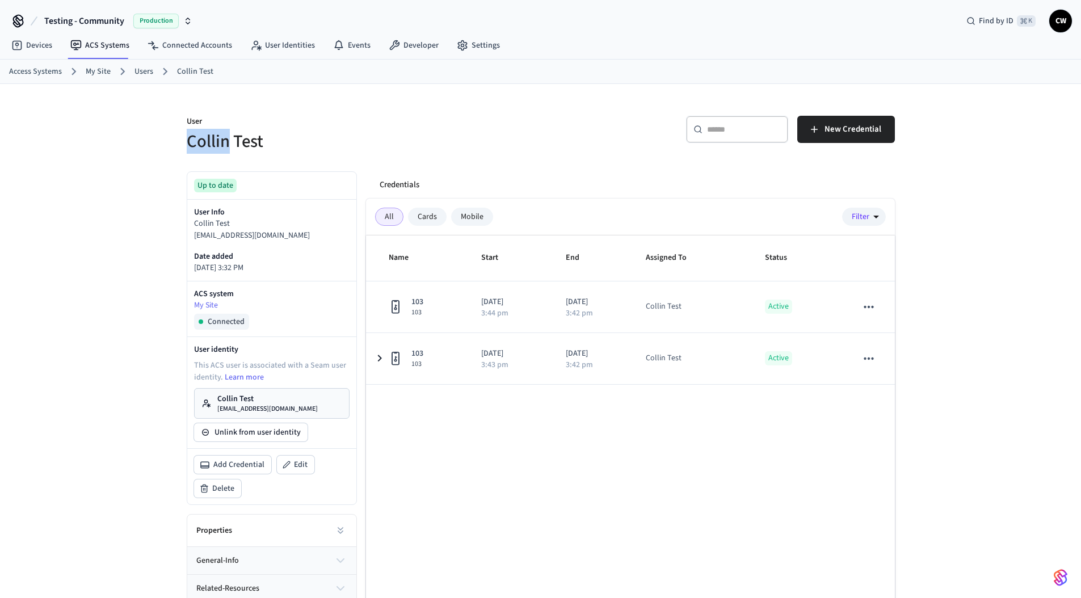
click at [192, 137] on h5 "Collin Test" at bounding box center [360, 141] width 347 height 23
click at [195, 121] on p "User" at bounding box center [360, 123] width 347 height 14
click at [271, 140] on h5 "Collin Test" at bounding box center [360, 141] width 347 height 23
click at [457, 507] on div "Name Start End Assigned To Status 103 103 2025/09/16 3:44 pm 2025/09/23 3:42 pm…" at bounding box center [630, 445] width 529 height 419
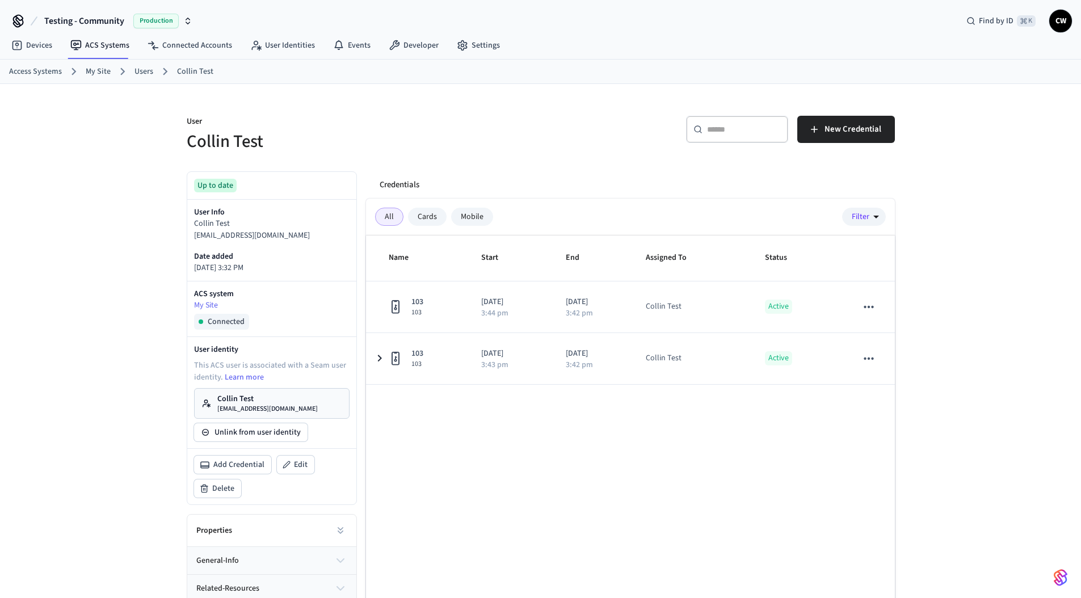
click at [439, 446] on div "Name Start End Assigned To Status 103 103 2025/09/16 3:44 pm 2025/09/23 3:42 pm…" at bounding box center [630, 445] width 529 height 419
click at [115, 276] on div "User Collin Test ​ ​ New Credential Up to date User Info Collin Test collin+tes…" at bounding box center [540, 371] width 1081 height 574
click at [167, 262] on div "User Collin Test ​ ​ New Credential Up to date User Info Collin Test collin+tes…" at bounding box center [540, 371] width 1081 height 574
click at [74, 205] on div "User Collin Test ​ ​ New Credential Up to date User Info Collin Test collin+tes…" at bounding box center [540, 371] width 1081 height 574
click at [148, 212] on div "User Collin Test ​ ​ New Credential Up to date User Info Collin Test collin+tes…" at bounding box center [540, 371] width 1081 height 574
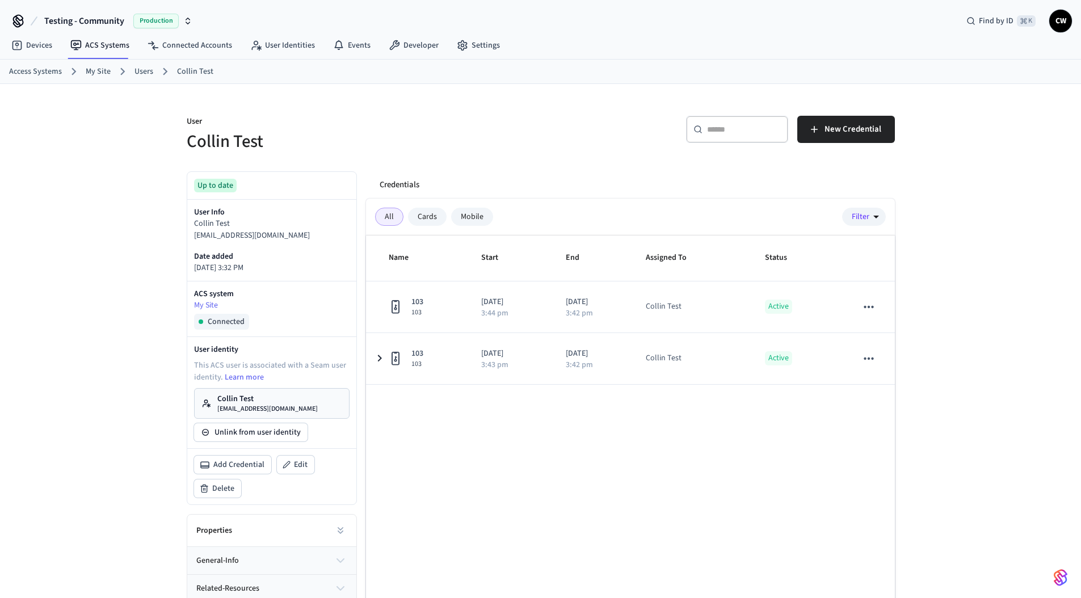
click at [148, 212] on div "User Collin Test ​ ​ New Credential Up to date User Info Collin Test collin+tes…" at bounding box center [540, 371] width 1081 height 574
click at [69, 234] on div "User Collin Test ​ ​ New Credential Up to date User Info Collin Test collin+tes…" at bounding box center [540, 371] width 1081 height 574
click at [99, 230] on div "User Collin Test ​ ​ New Credential Up to date User Info Collin Test collin+tes…" at bounding box center [540, 371] width 1081 height 574
click at [105, 331] on div "User Collin Test ​ ​ New Credential Up to date User Info Collin Test [EMAIL_ADD…" at bounding box center [540, 371] width 1081 height 574
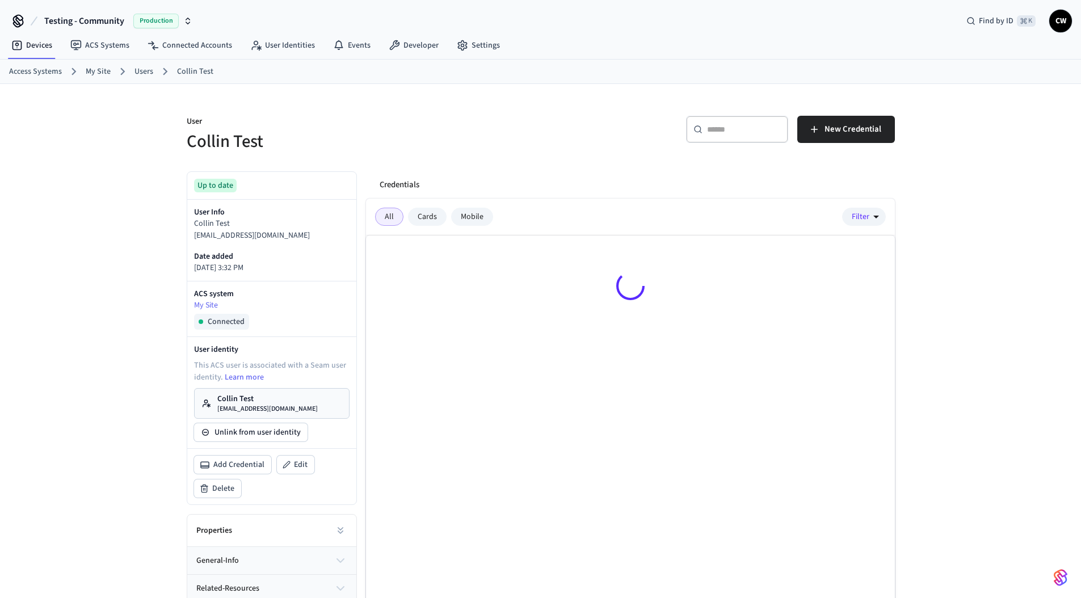
click at [96, 351] on div "User Collin Test ​ ​ New Credential Up to date User Info Collin Test collin+tes…" at bounding box center [540, 371] width 1081 height 574
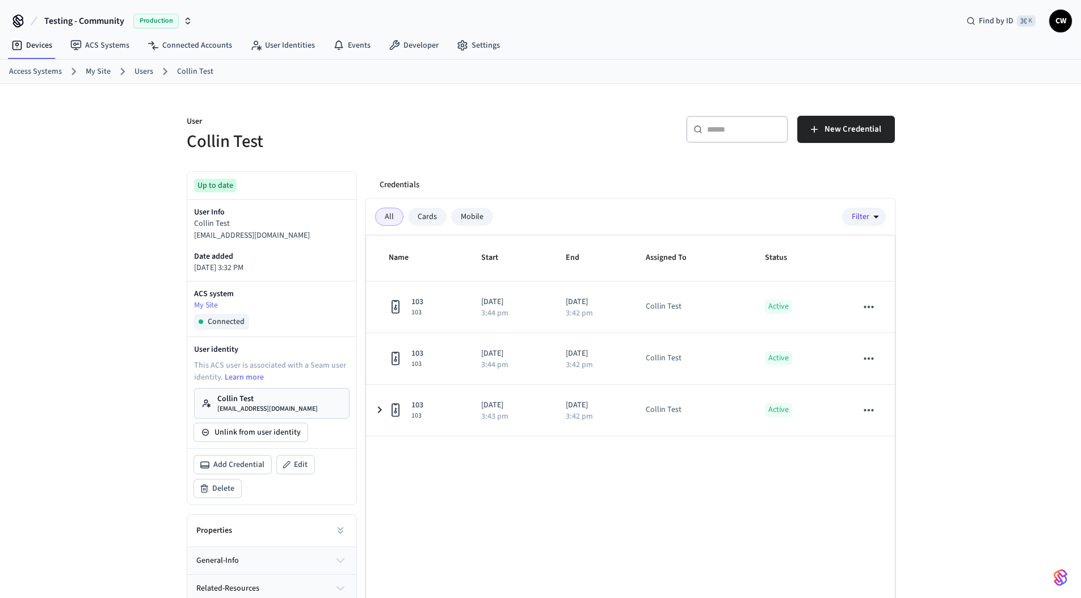
click at [94, 355] on div "User Collin Test ​ ​ New Credential Up to date User Info Collin Test collin+tes…" at bounding box center [540, 371] width 1081 height 574
click at [350, 115] on div "User Collin Test" at bounding box center [353, 127] width 361 height 51
click at [127, 282] on div "User Collin Test ​ ​ New Credential Up to date User Info Collin Test collin+tes…" at bounding box center [540, 371] width 1081 height 574
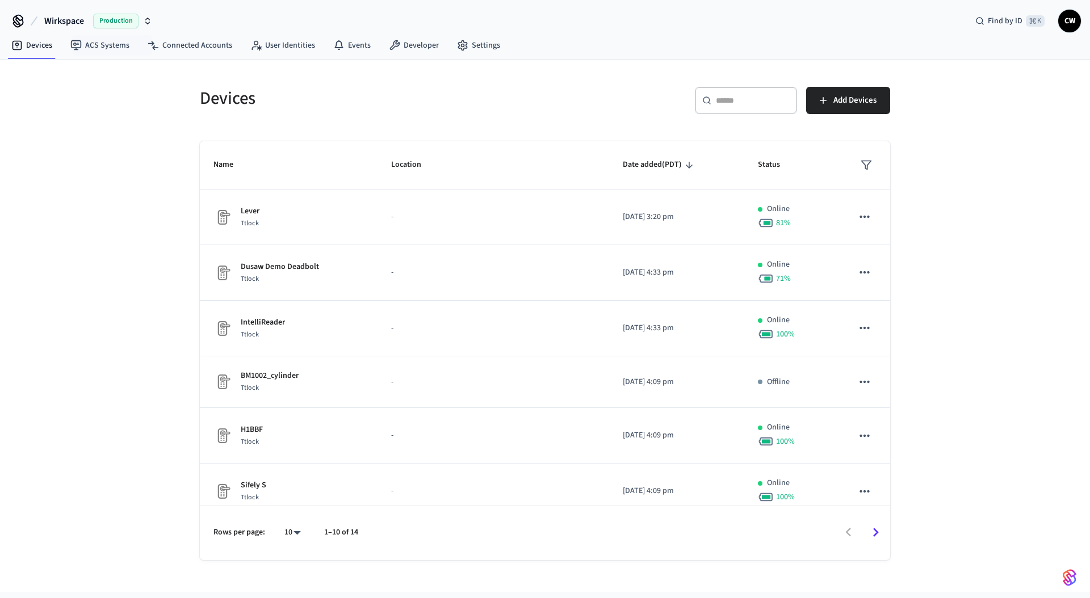
click at [53, 12] on button "Wirkspace Production" at bounding box center [98, 21] width 115 height 24
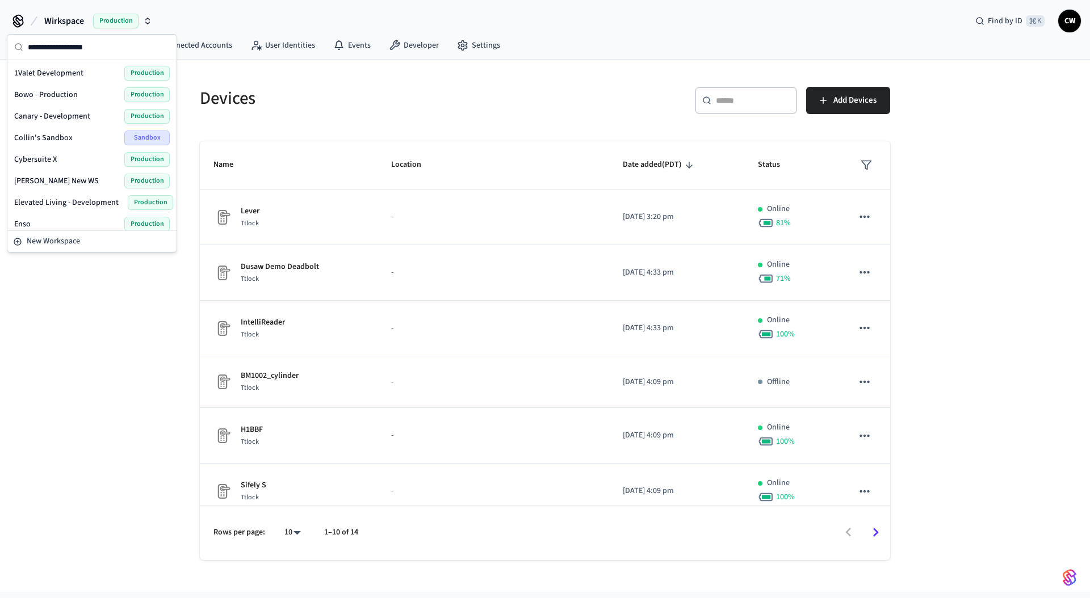
click at [84, 70] on div "1Valet Development Production" at bounding box center [92, 73] width 156 height 15
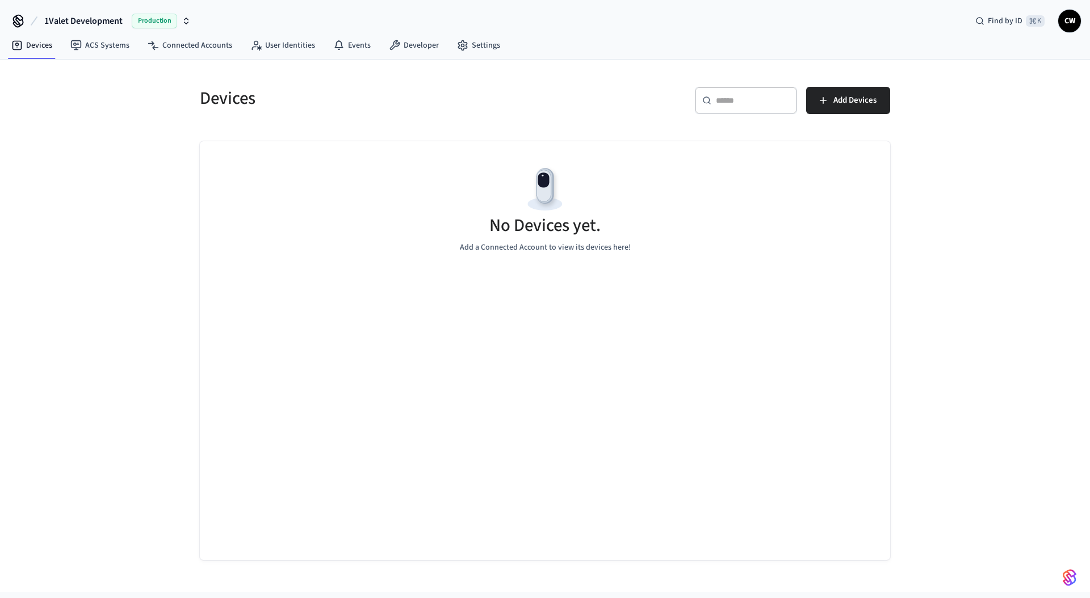
click at [131, 215] on div "Devices ​ ​ Add Devices No Devices yet. Add a Connected Account to view its dev…" at bounding box center [545, 326] width 1090 height 532
click at [96, 51] on link "ACS Systems" at bounding box center [99, 45] width 77 height 20
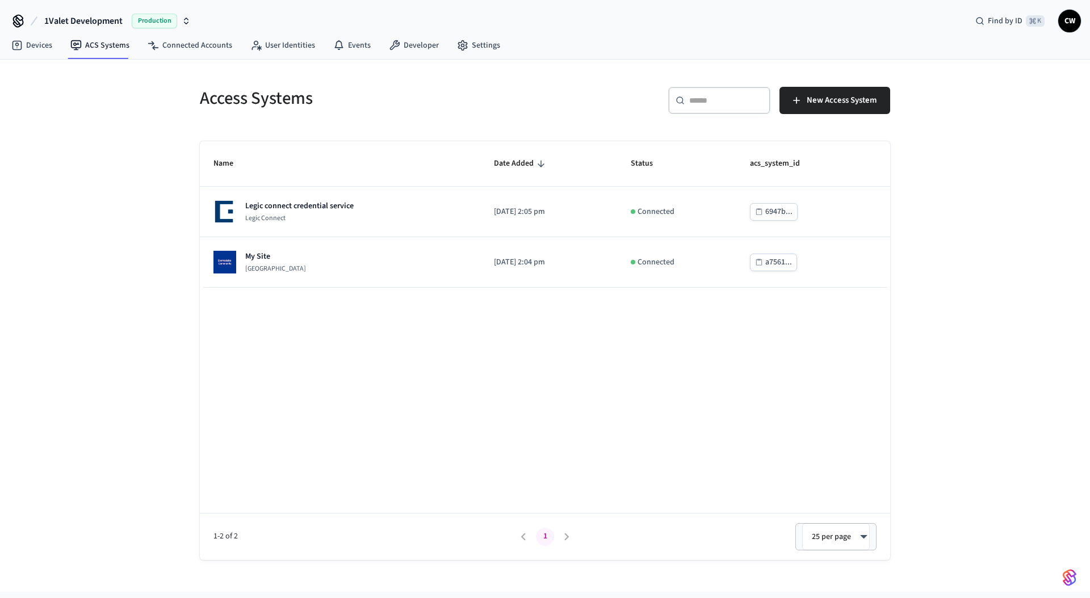
click at [128, 229] on div "Access Systems ​ ​ New Access System Name Date Added Status acs_system_id Legic…" at bounding box center [545, 326] width 1090 height 532
click at [219, 319] on div "Name Date Added Status acs_system_id Legic connect credential service Legic Con…" at bounding box center [545, 350] width 690 height 419
